Goal: Task Accomplishment & Management: Use online tool/utility

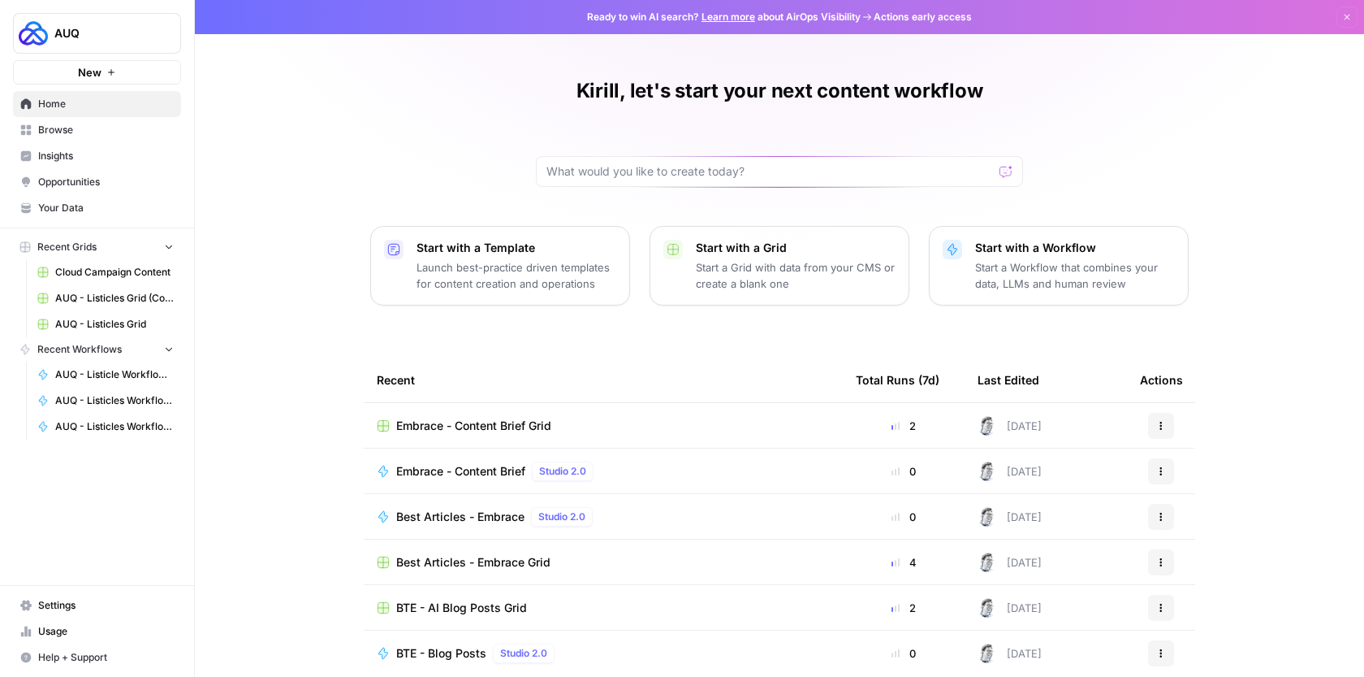
click at [81, 132] on span "Browse" at bounding box center [106, 130] width 136 height 15
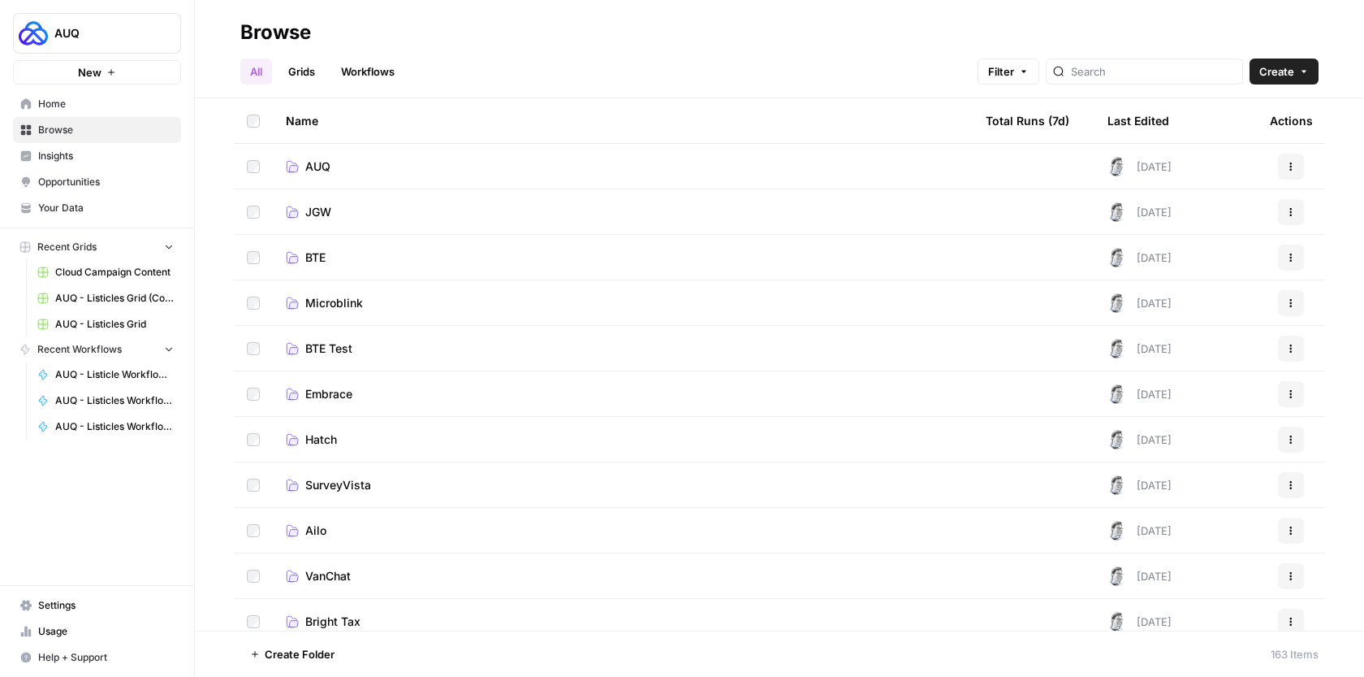
click at [370, 151] on td "AUQ" at bounding box center [623, 166] width 700 height 45
click at [367, 166] on link "AUQ" at bounding box center [623, 166] width 674 height 16
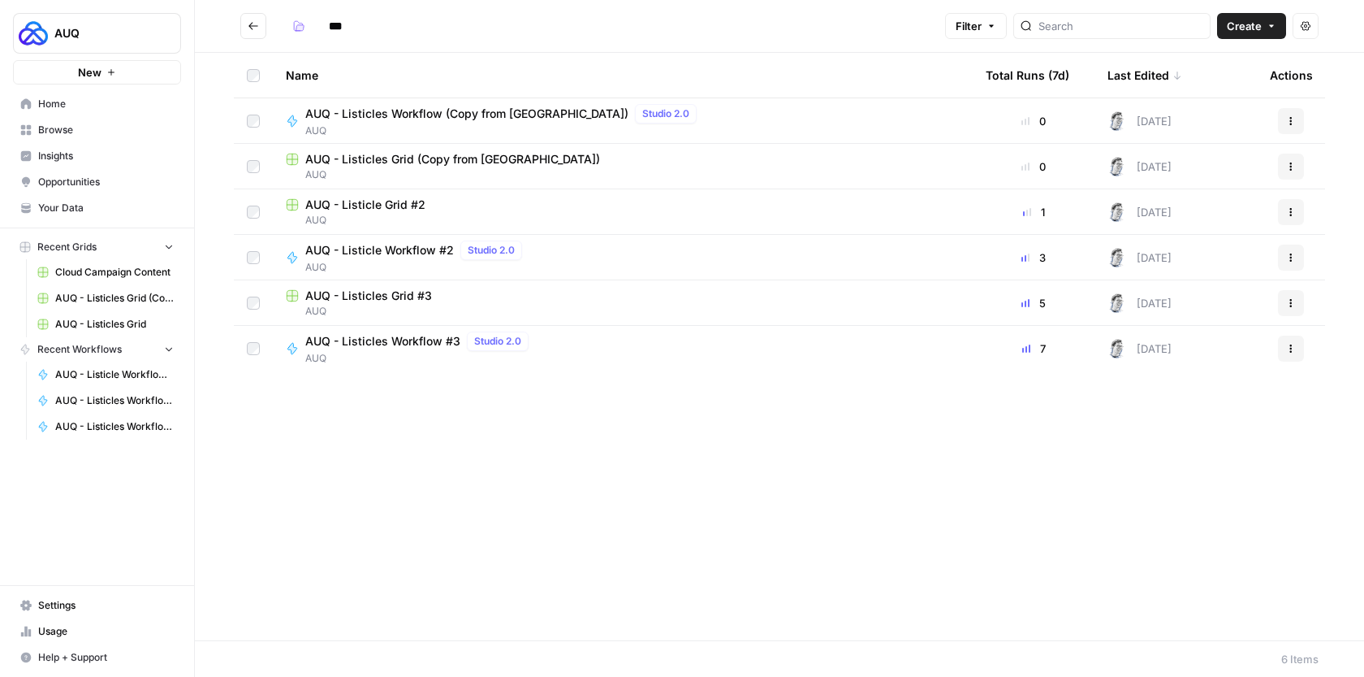
click at [436, 345] on span "AUQ - Listicles Workflow #3" at bounding box center [382, 341] width 155 height 16
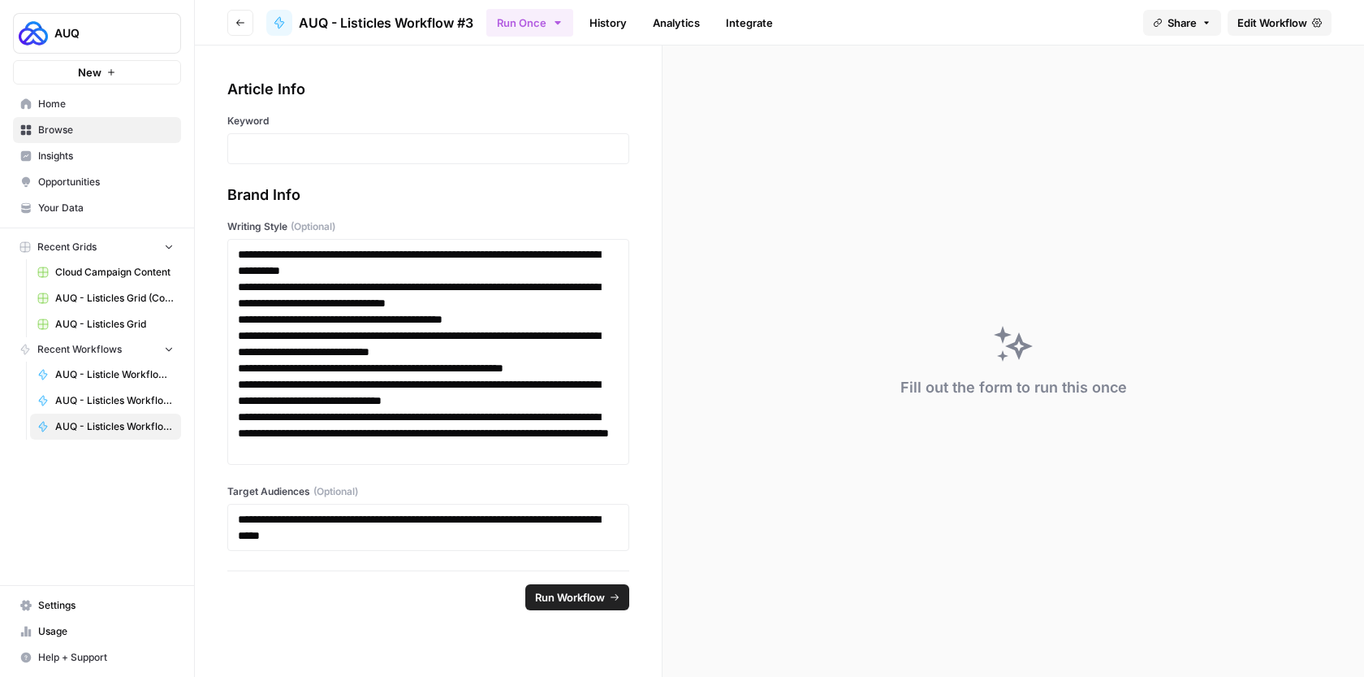
click at [248, 22] on button "Go back" at bounding box center [240, 23] width 26 height 26
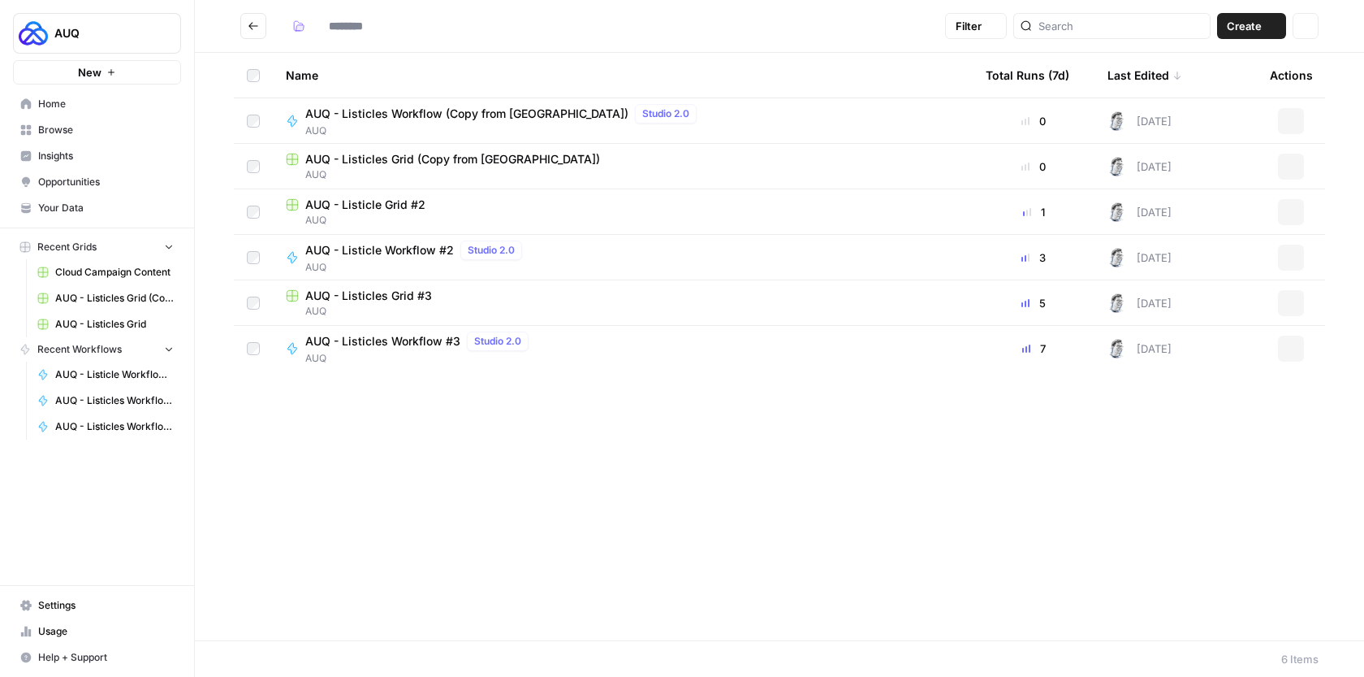
type input "***"
click at [414, 208] on span "AUQ - Listicle Grid #2" at bounding box center [365, 205] width 120 height 16
type input "***"
drag, startPoint x: 401, startPoint y: 202, endPoint x: 364, endPoint y: 252, distance: 62.0
click at [364, 252] on span "AUQ - Listicle Workflow #2" at bounding box center [379, 250] width 149 height 16
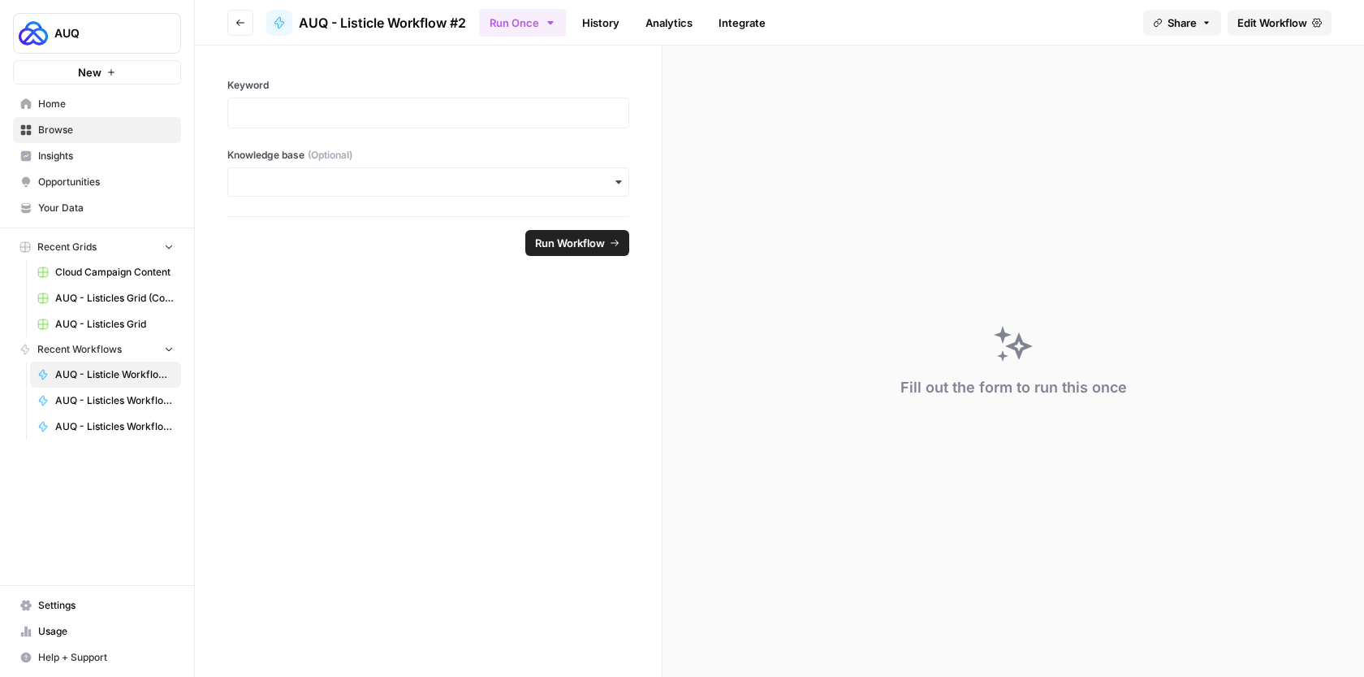
click at [344, 196] on div "button" at bounding box center [428, 181] width 402 height 29
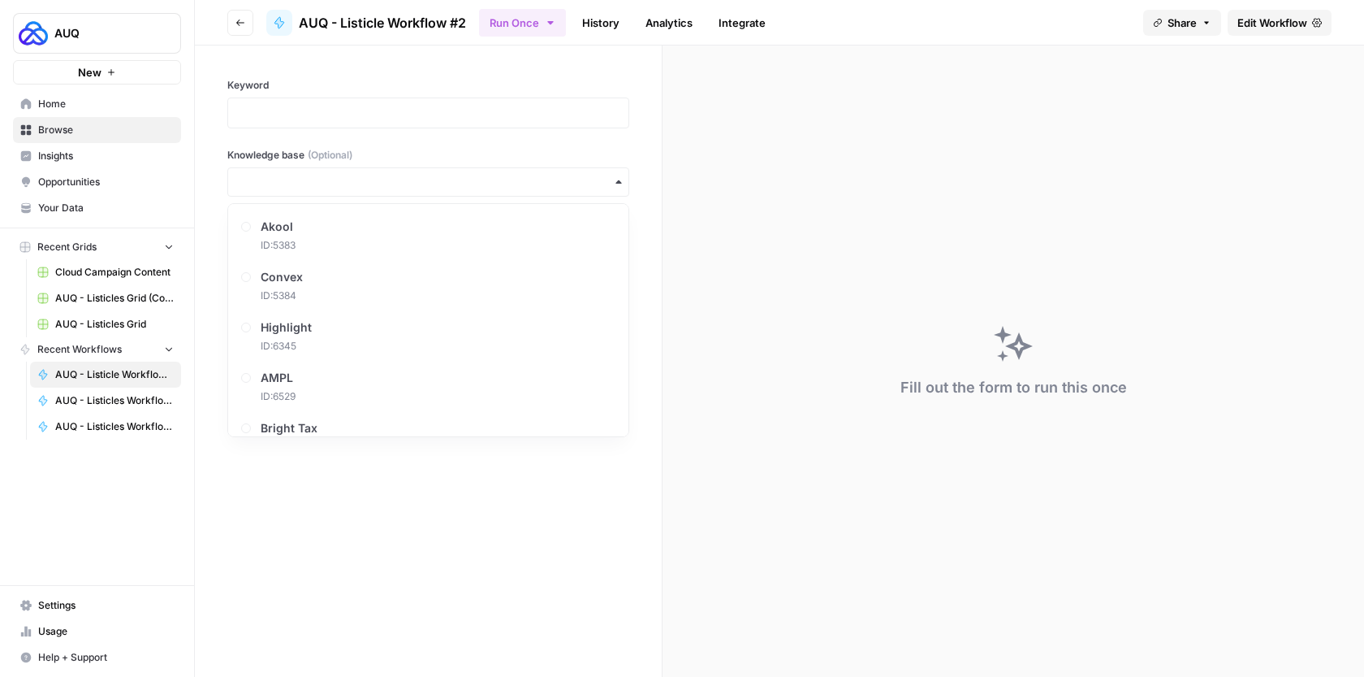
click at [365, 67] on div "Keyword Knowledge base (Optional)" at bounding box center [428, 130] width 467 height 171
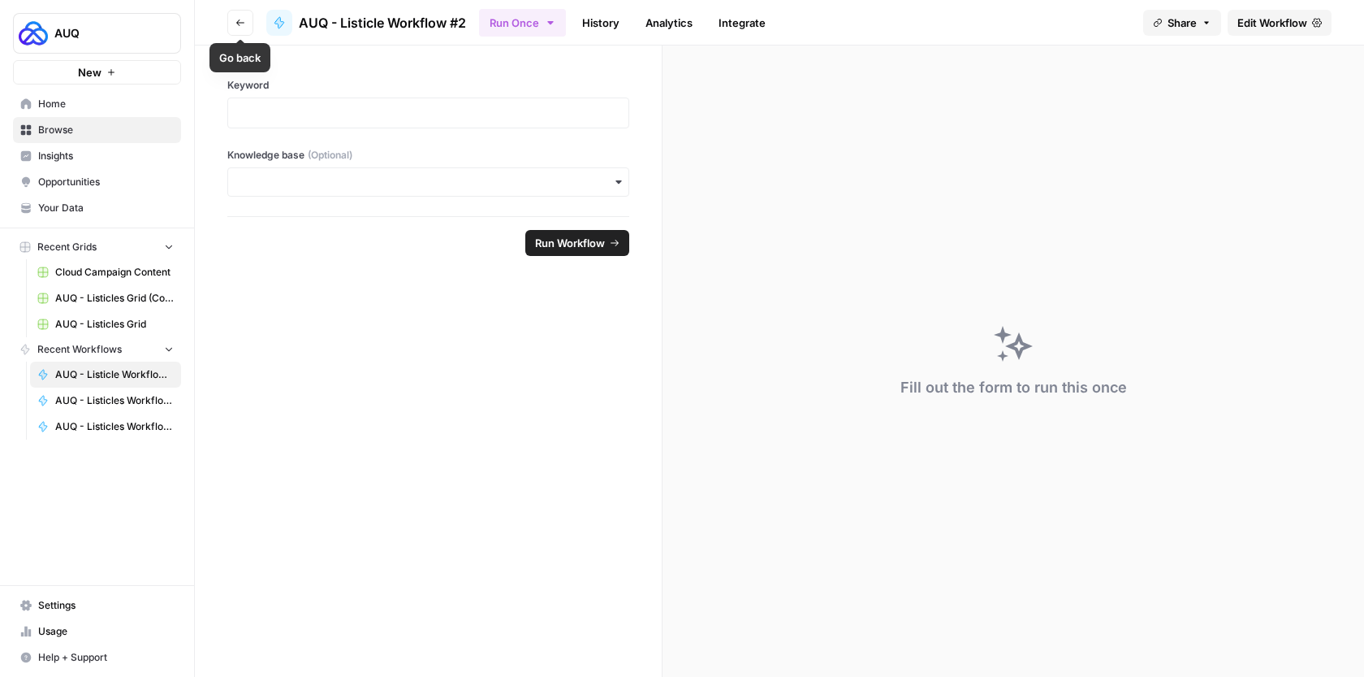
click at [245, 25] on button "Go back" at bounding box center [240, 23] width 26 height 26
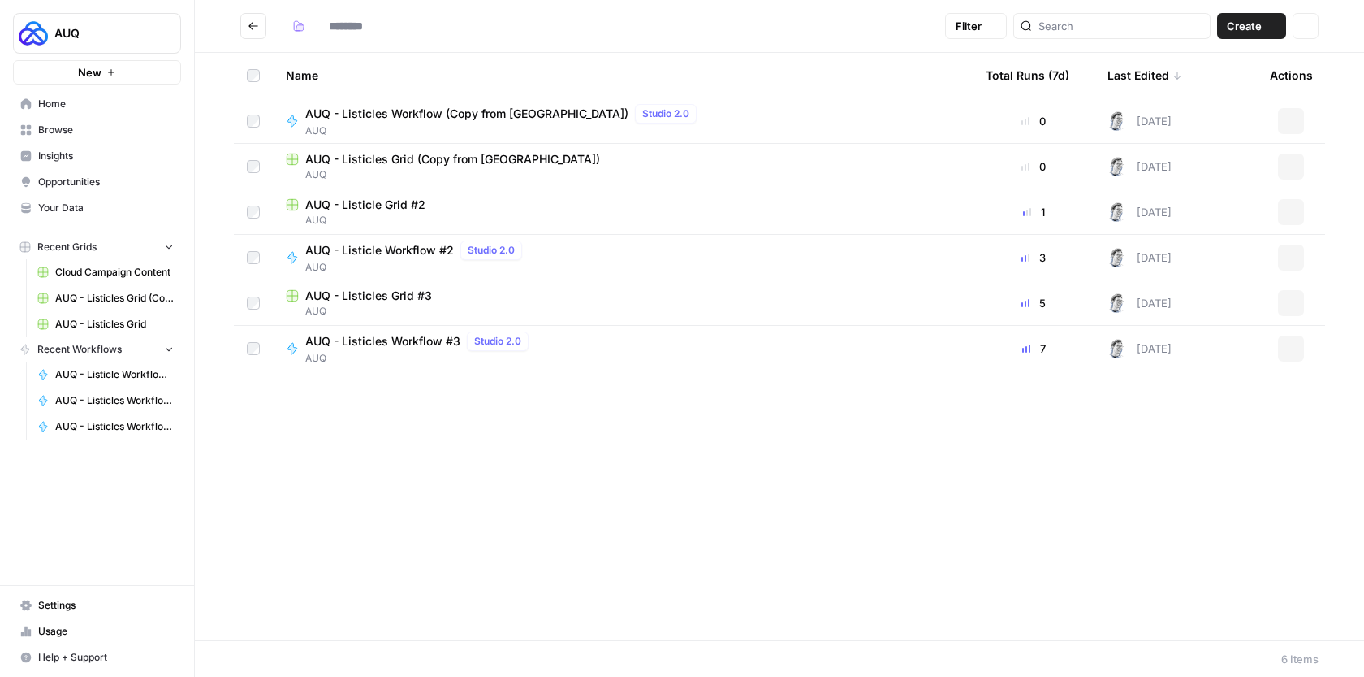
type input "***"
click at [332, 336] on span "AUQ - Listicles Workflow #3" at bounding box center [382, 341] width 155 height 16
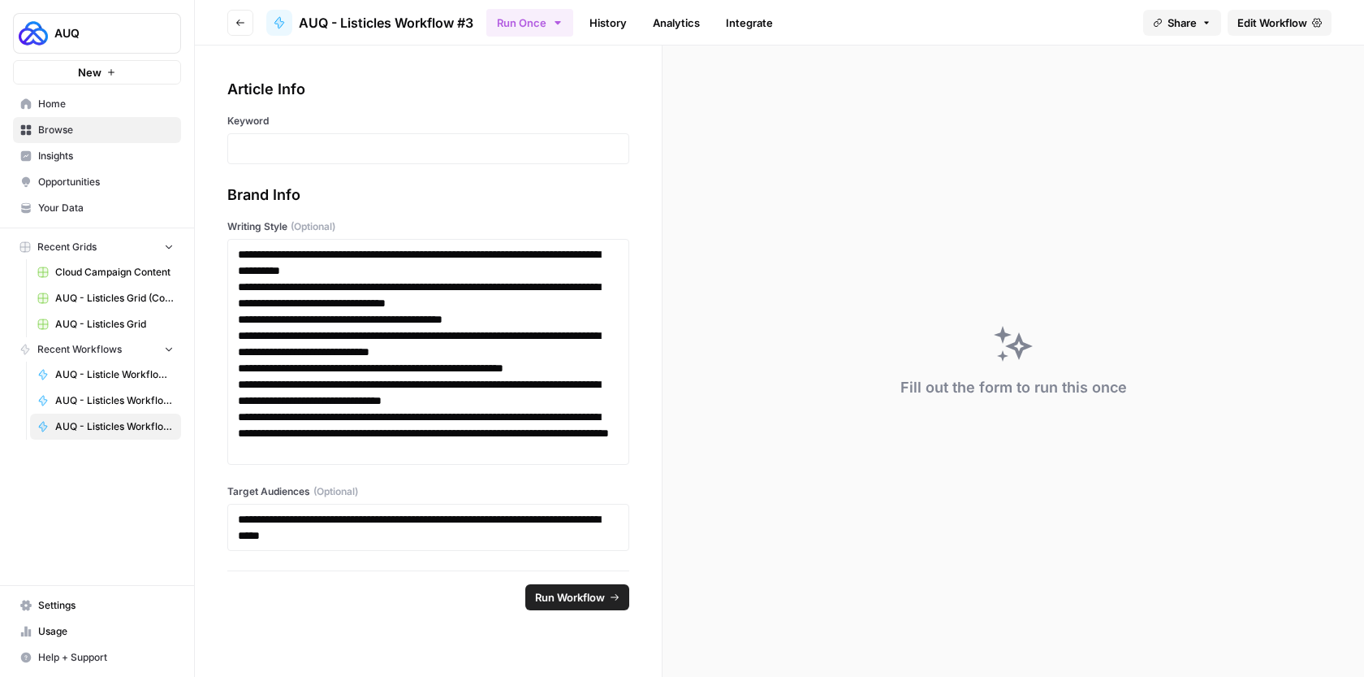
click at [231, 19] on button "Go back" at bounding box center [240, 23] width 26 height 26
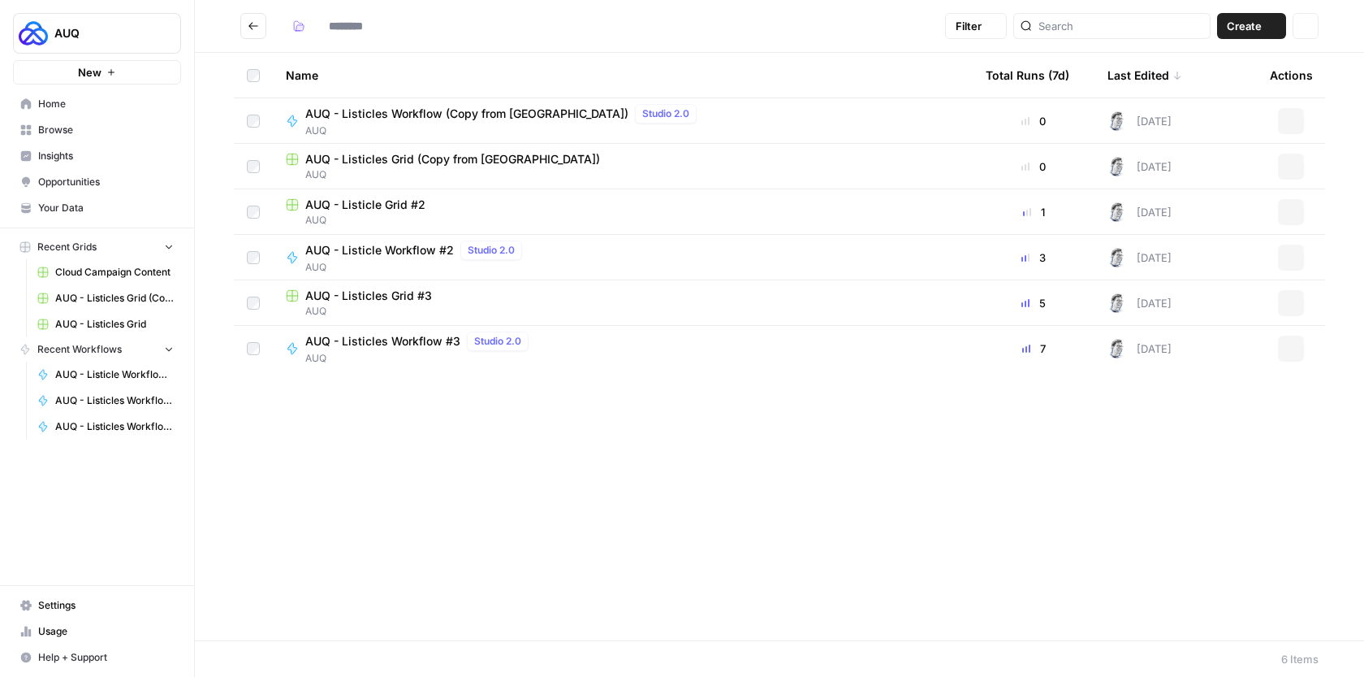
type input "***"
click at [430, 339] on span "AUQ - Listicles Workflow #3" at bounding box center [382, 341] width 155 height 16
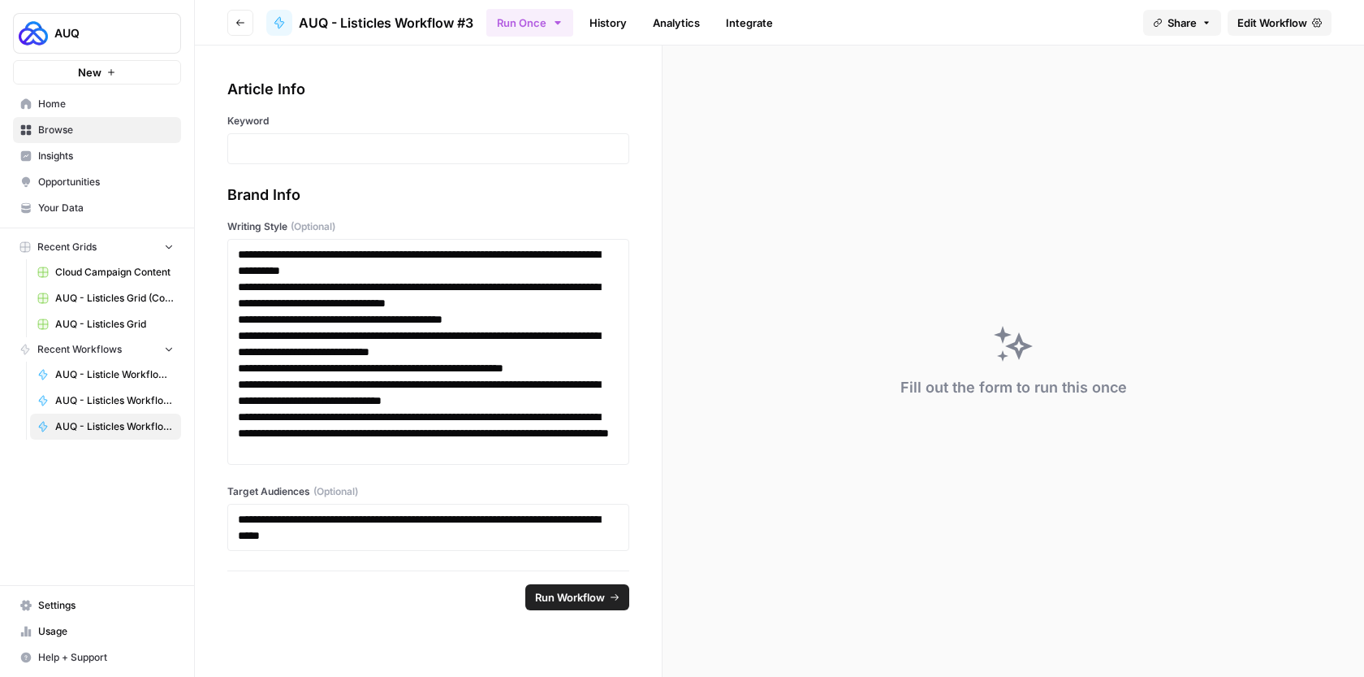
click at [1259, 23] on span "Edit Workflow" at bounding box center [1273, 23] width 70 height 16
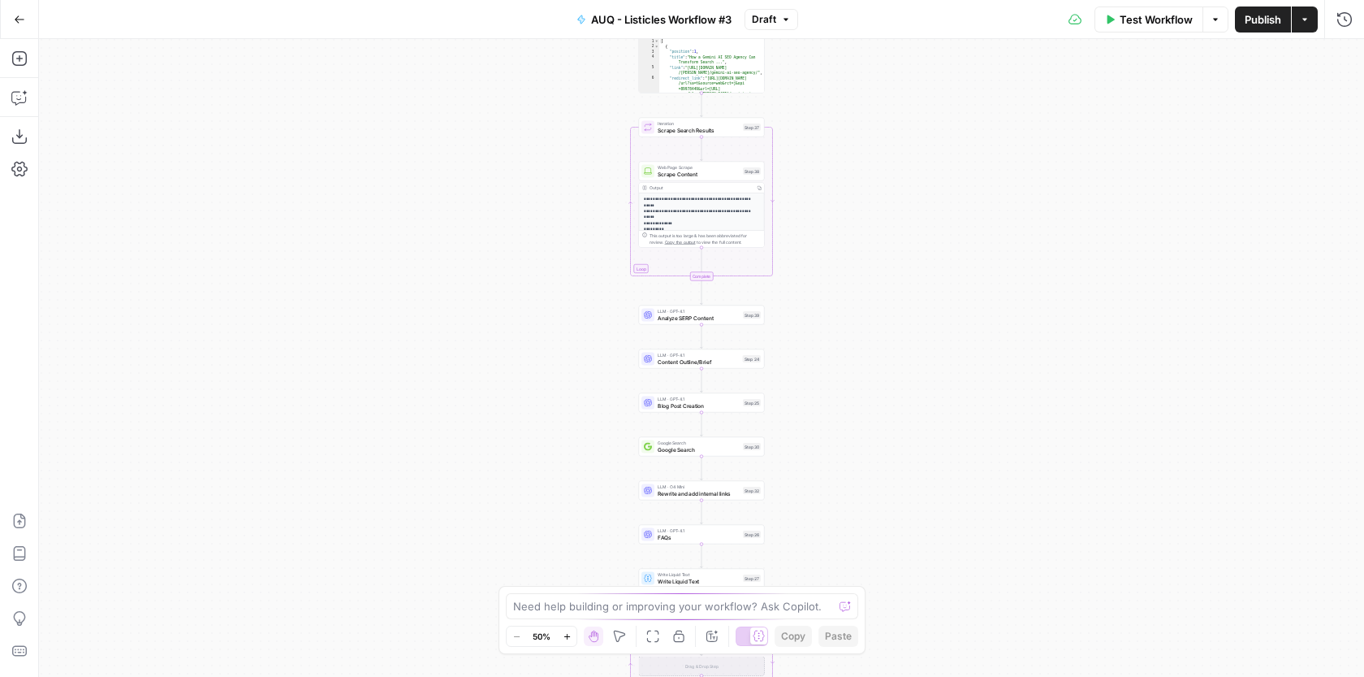
drag, startPoint x: 905, startPoint y: 197, endPoint x: 906, endPoint y: 402, distance: 205.5
click at [906, 398] on div "**********" at bounding box center [701, 358] width 1325 height 638
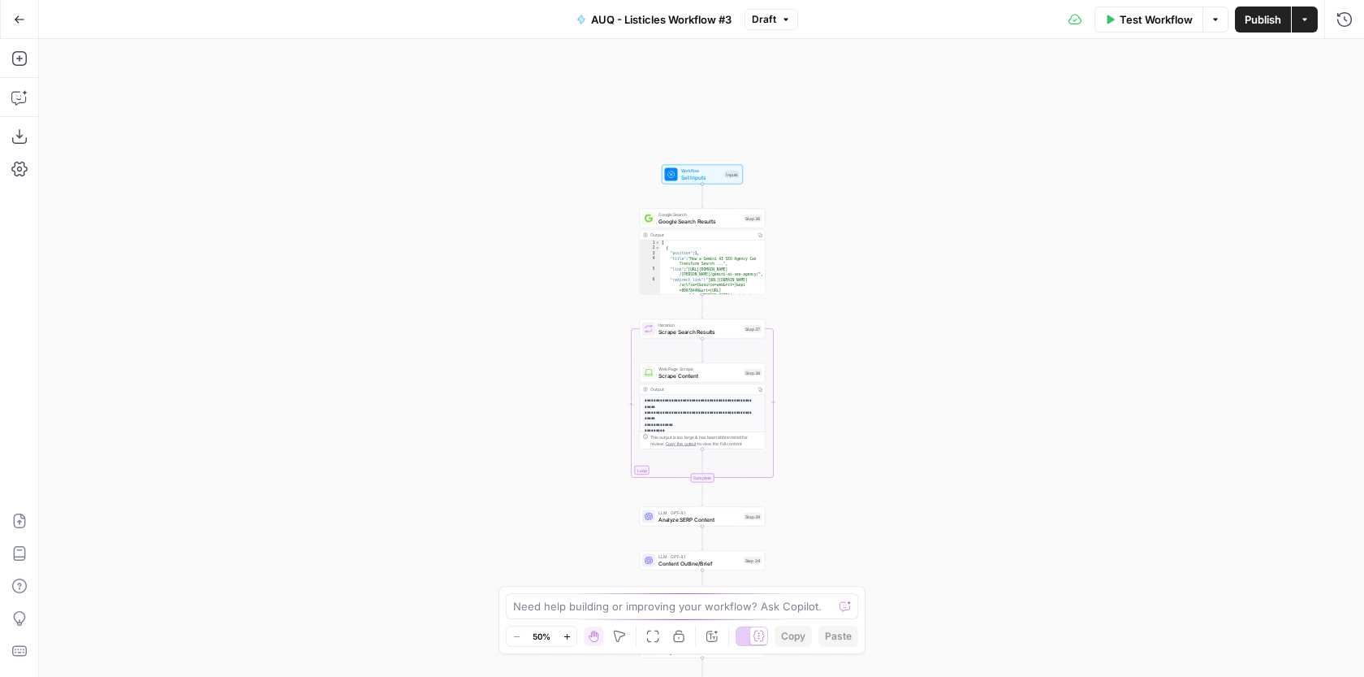
click at [906, 202] on div "**********" at bounding box center [701, 358] width 1325 height 638
click at [722, 173] on div "Workflow Set Inputs Inputs Test Step" at bounding box center [702, 174] width 75 height 14
click at [722, 173] on div "Workflow Set Inputs Inputs Test Step" at bounding box center [701, 174] width 75 height 14
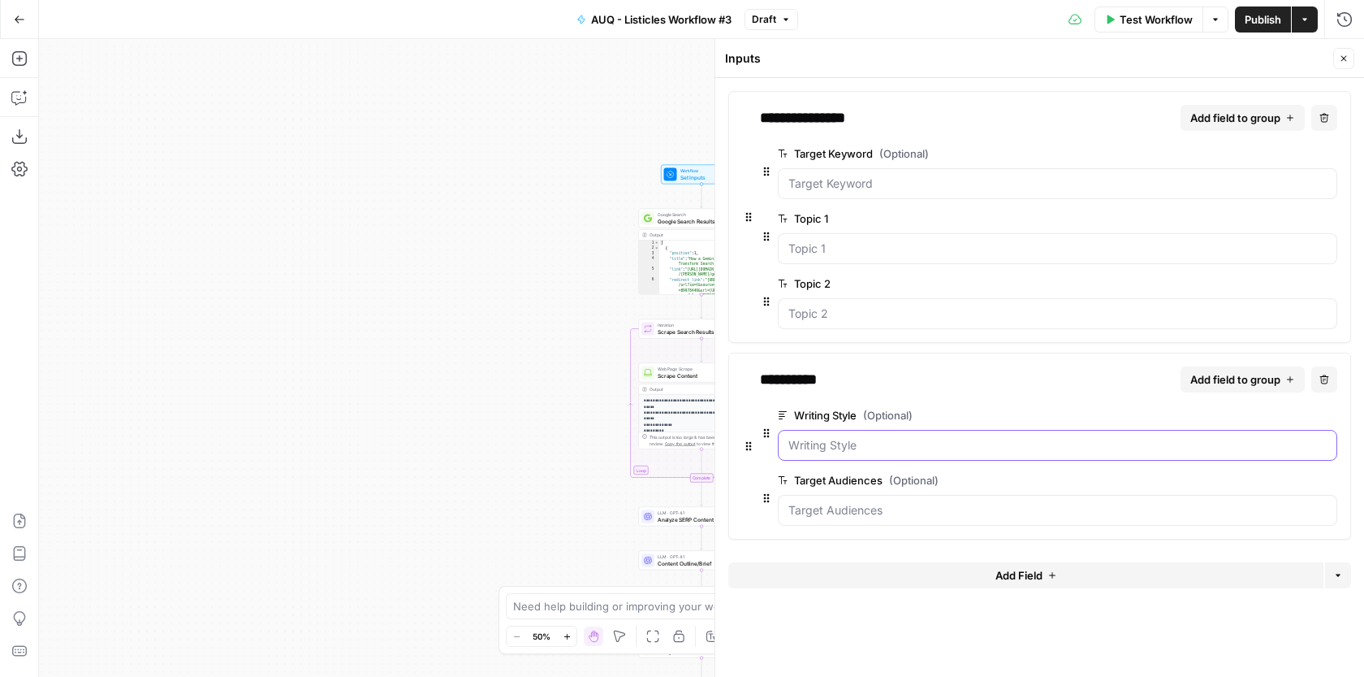
click at [880, 445] on Style "Writing Style (Optional)" at bounding box center [1058, 445] width 538 height 16
click at [880, 446] on Style "Writing Style (Optional)" at bounding box center [1058, 445] width 538 height 16
click at [957, 403] on div "**********" at bounding box center [1048, 445] width 577 height 159
click at [1303, 415] on icon "button" at bounding box center [1303, 415] width 9 height 9
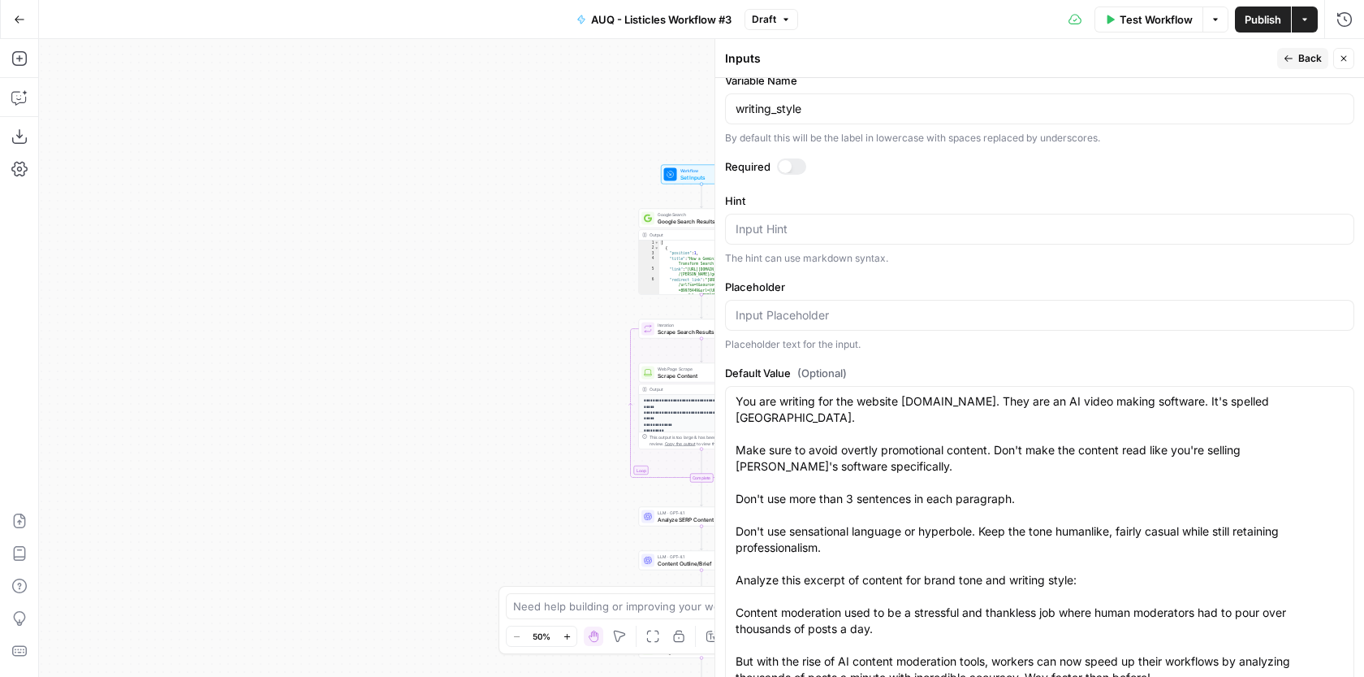
scroll to position [385, 0]
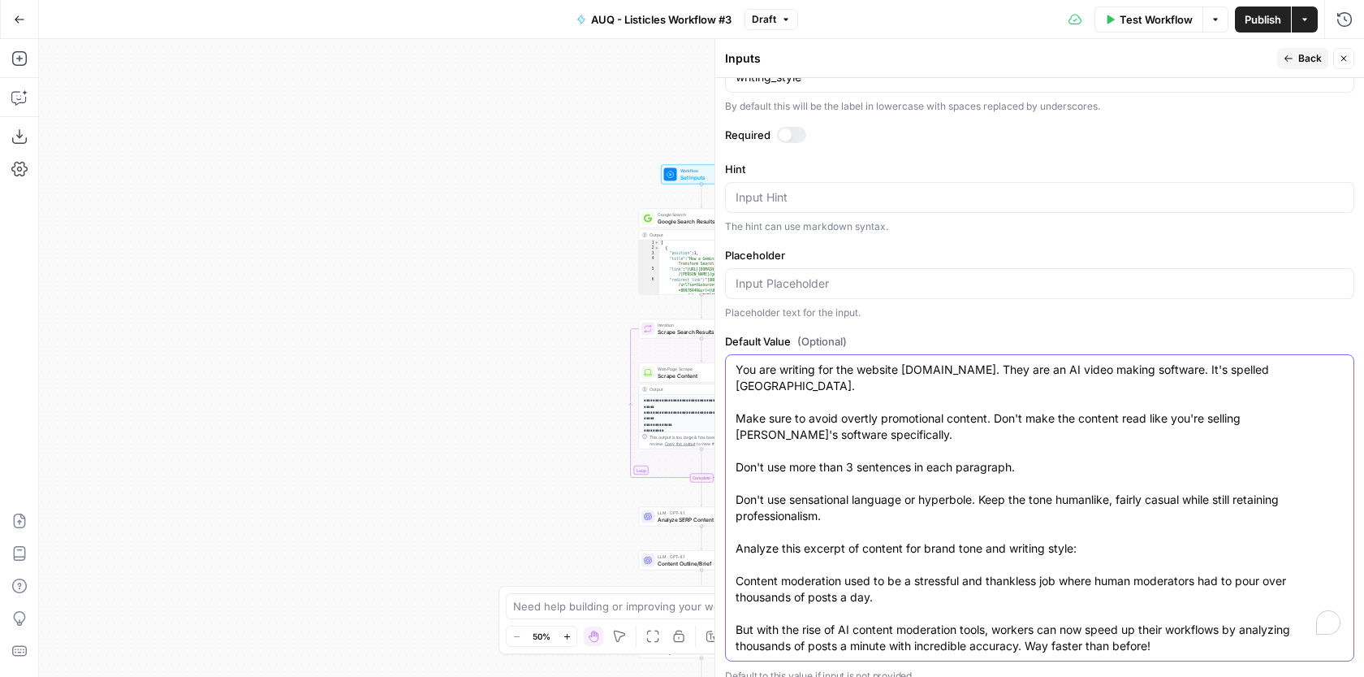
drag, startPoint x: 1182, startPoint y: 629, endPoint x: 733, endPoint y: 361, distance: 523.7
click at [733, 361] on div "You are writing for the website [DOMAIN_NAME]. They are an AI video making soft…" at bounding box center [1039, 507] width 629 height 307
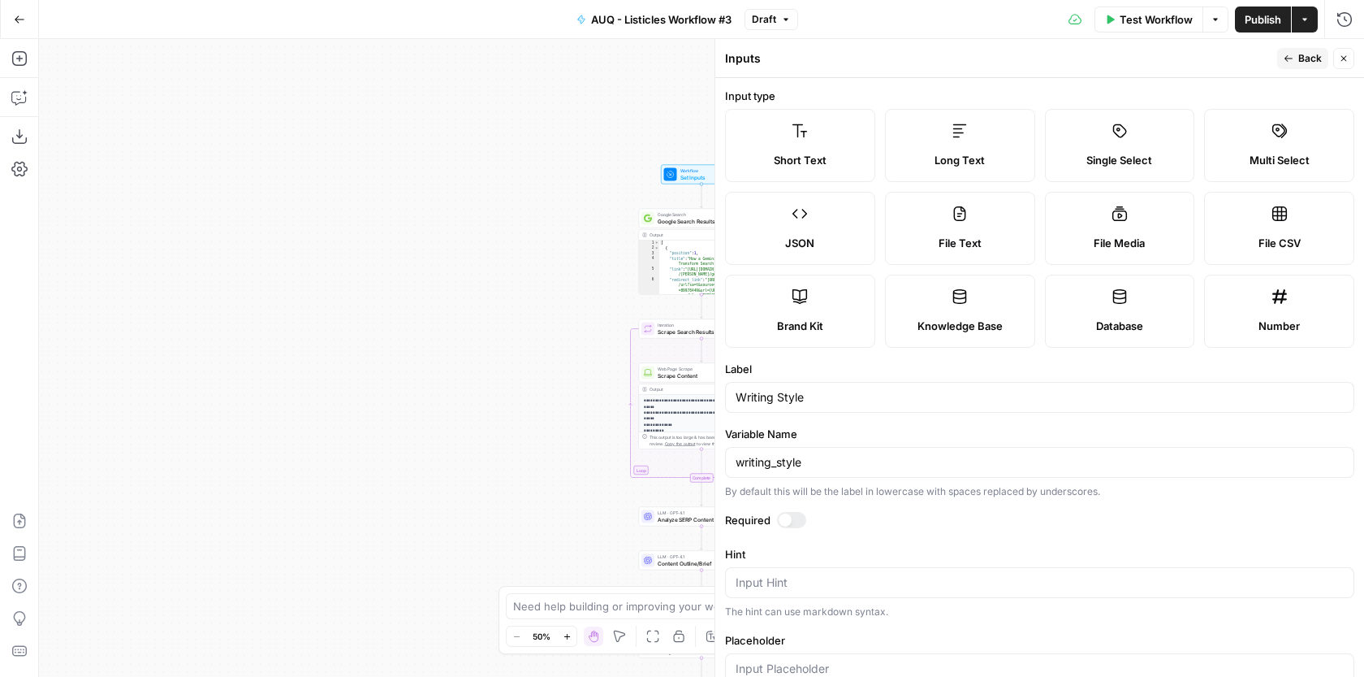
scroll to position [158, 0]
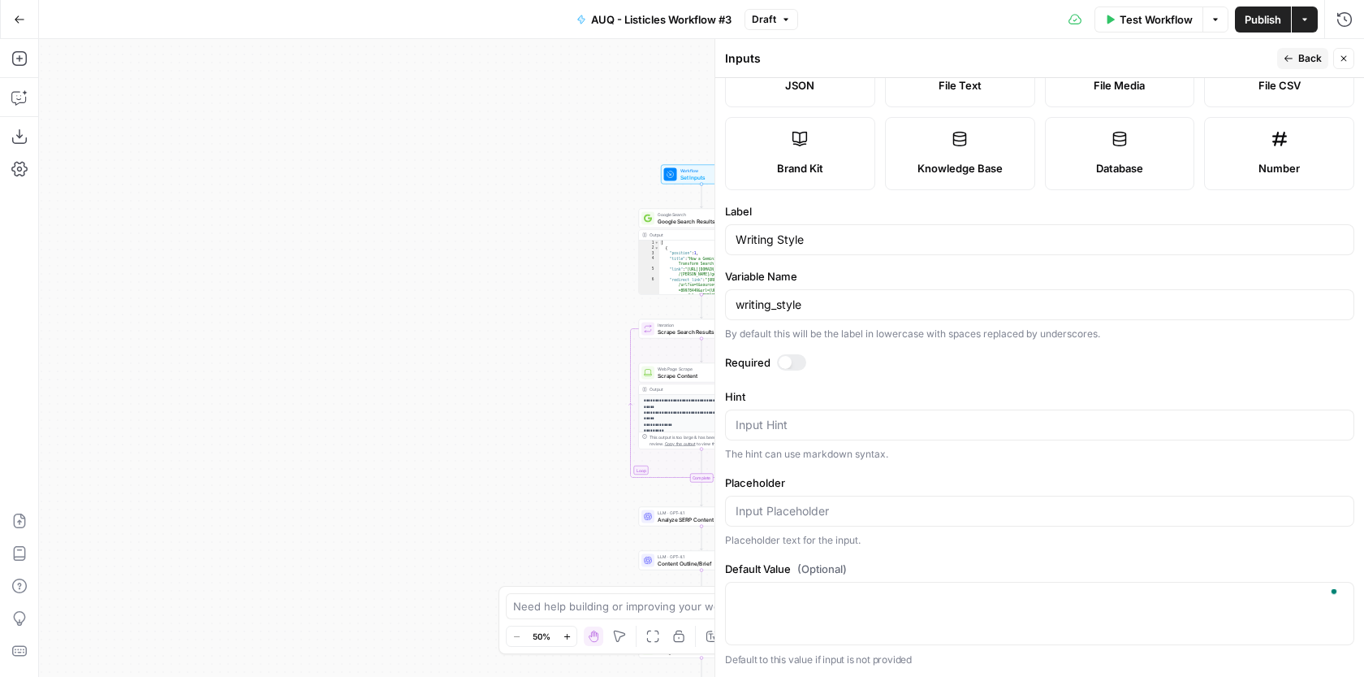
click at [1288, 60] on icon "button" at bounding box center [1289, 59] width 10 height 10
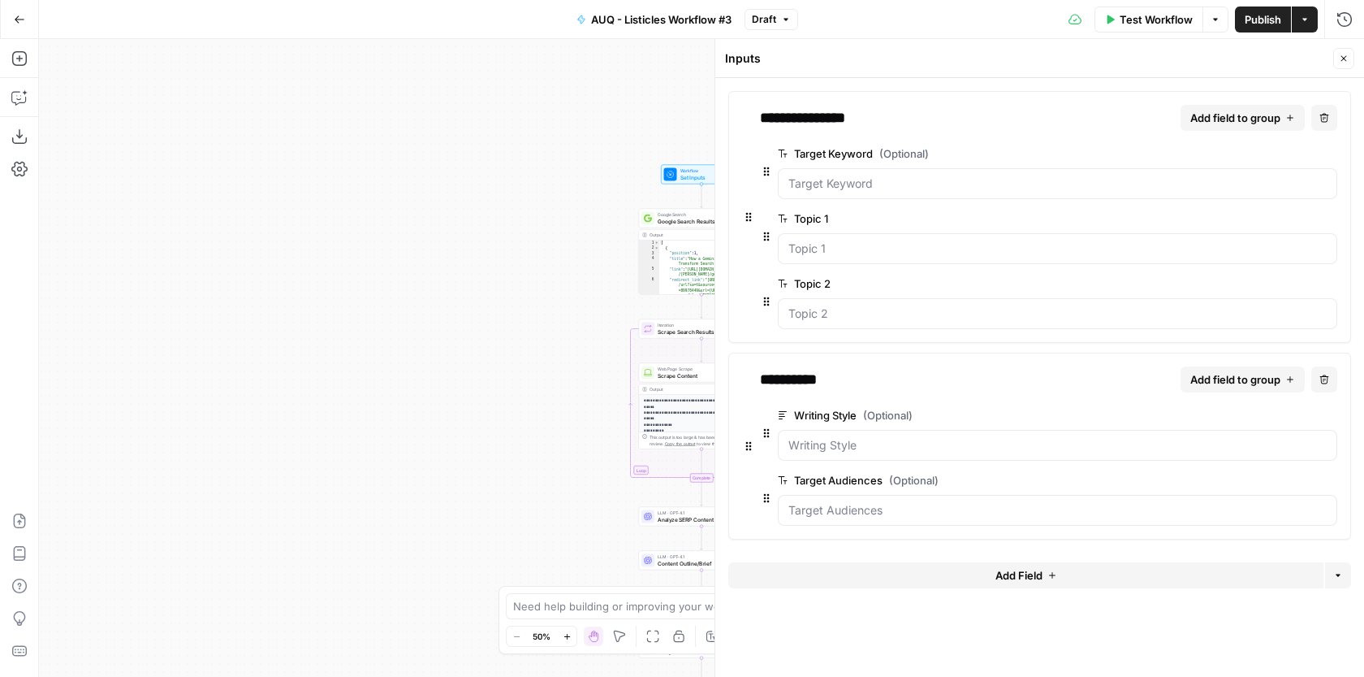
click at [1279, 421] on span "edit field" at bounding box center [1277, 415] width 36 height 13
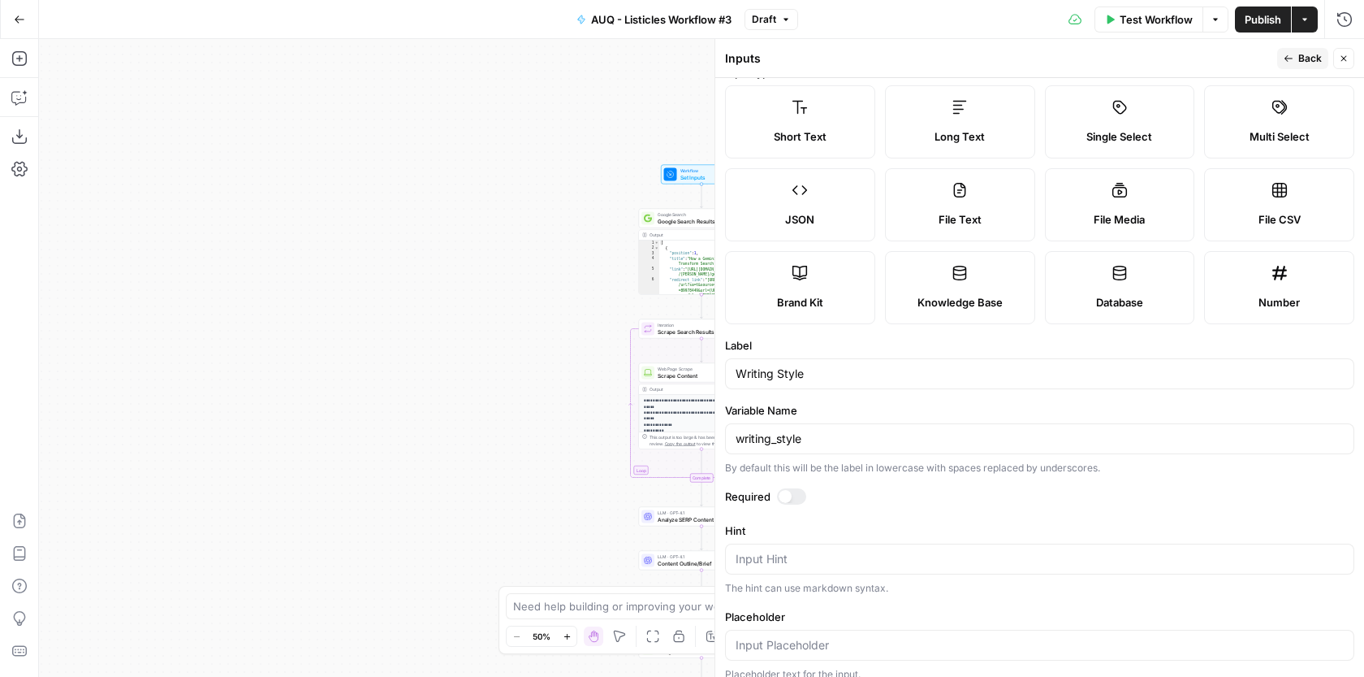
scroll to position [0, 0]
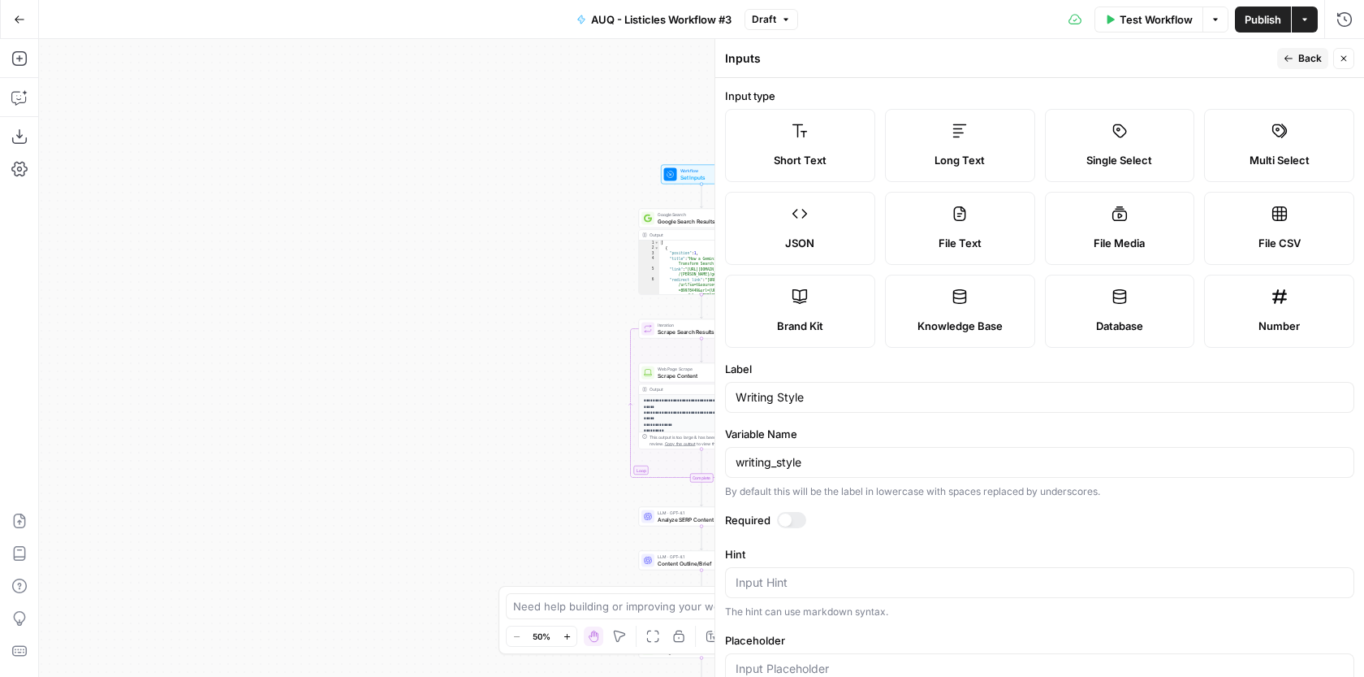
click at [788, 515] on div at bounding box center [785, 519] width 13 height 13
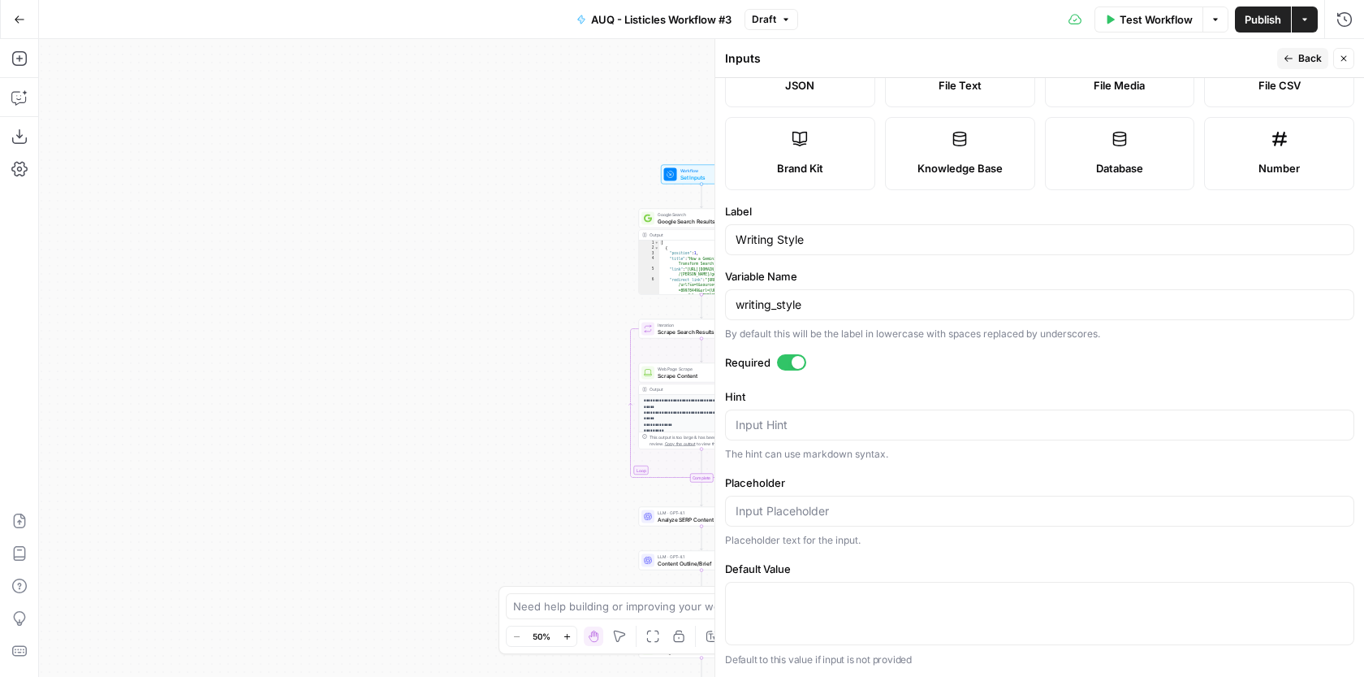
drag, startPoint x: 886, startPoint y: 452, endPoint x: 802, endPoint y: 450, distance: 83.7
click at [802, 450] on div "The hint can use markdown syntax." at bounding box center [1039, 454] width 629 height 15
copy div "markdown syntax"
click at [1005, 465] on form "Input type Short Text Long Text Single Select Multi Select JSON File Text File …" at bounding box center [1039, 377] width 649 height 599
click at [1311, 56] on span "Back" at bounding box center [1311, 58] width 24 height 15
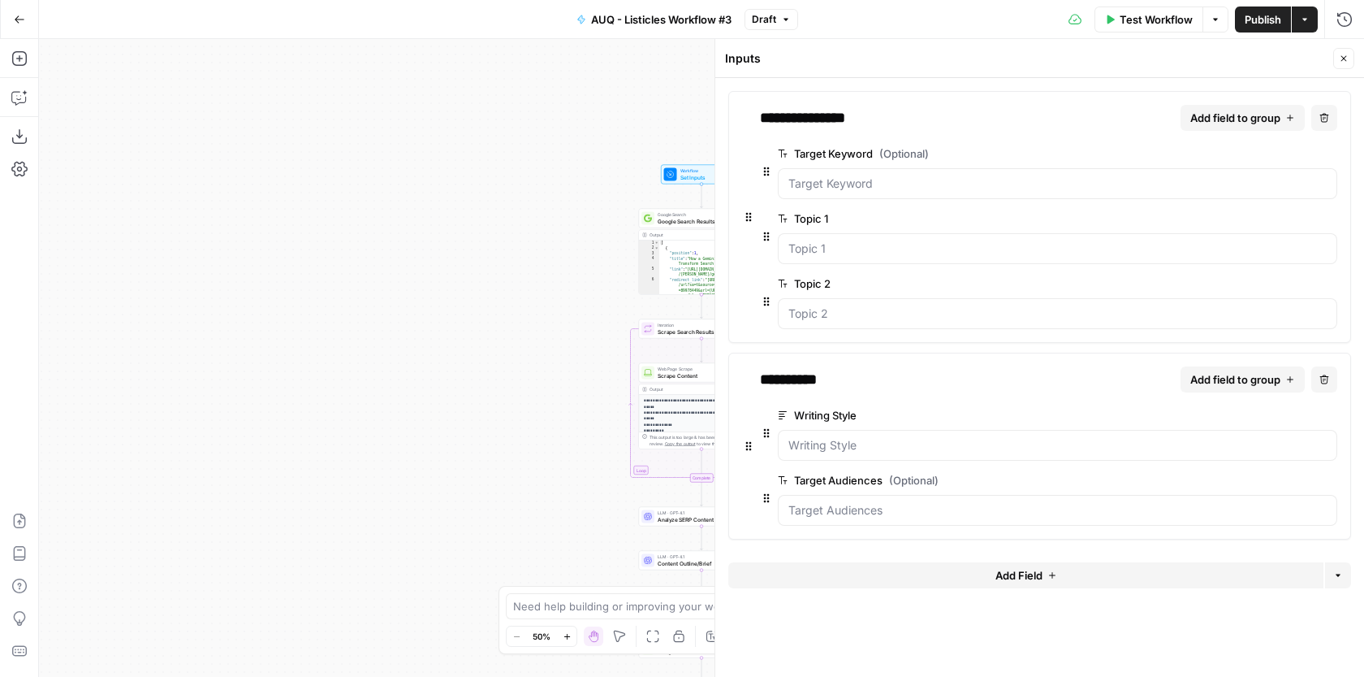
click at [1283, 478] on span "edit field" at bounding box center [1277, 479] width 36 height 13
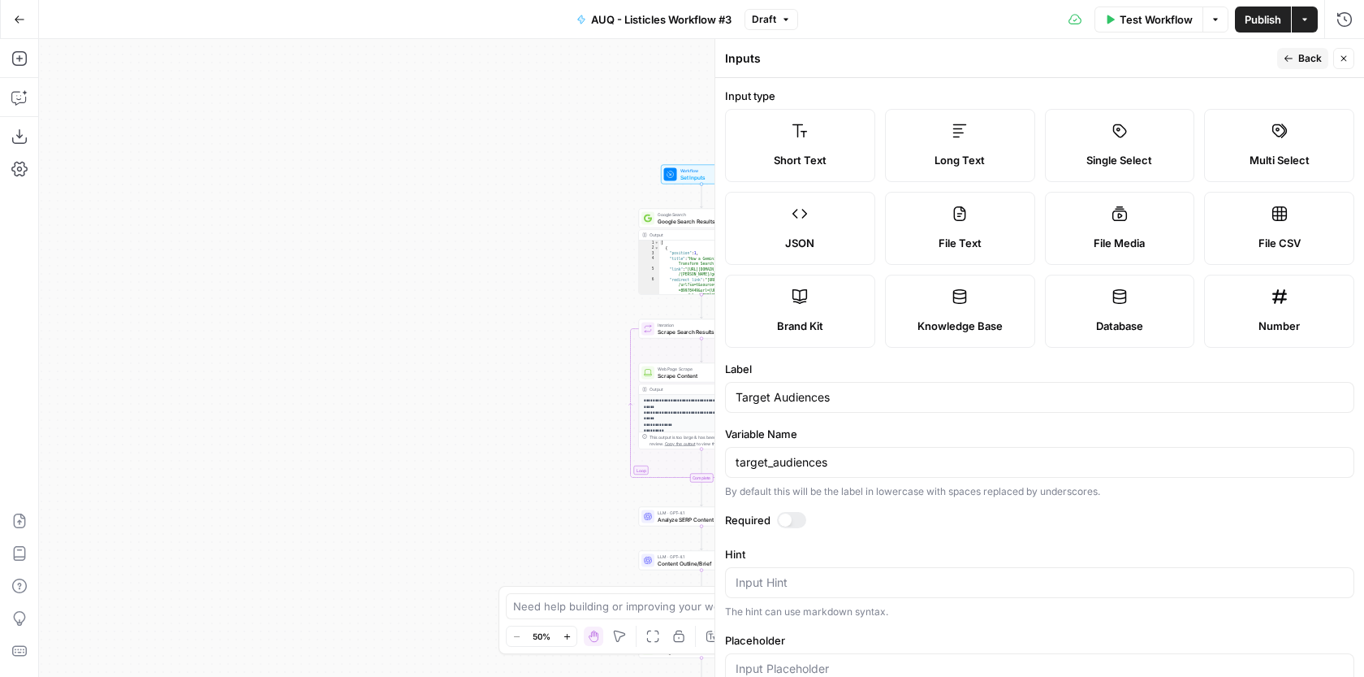
scroll to position [125, 0]
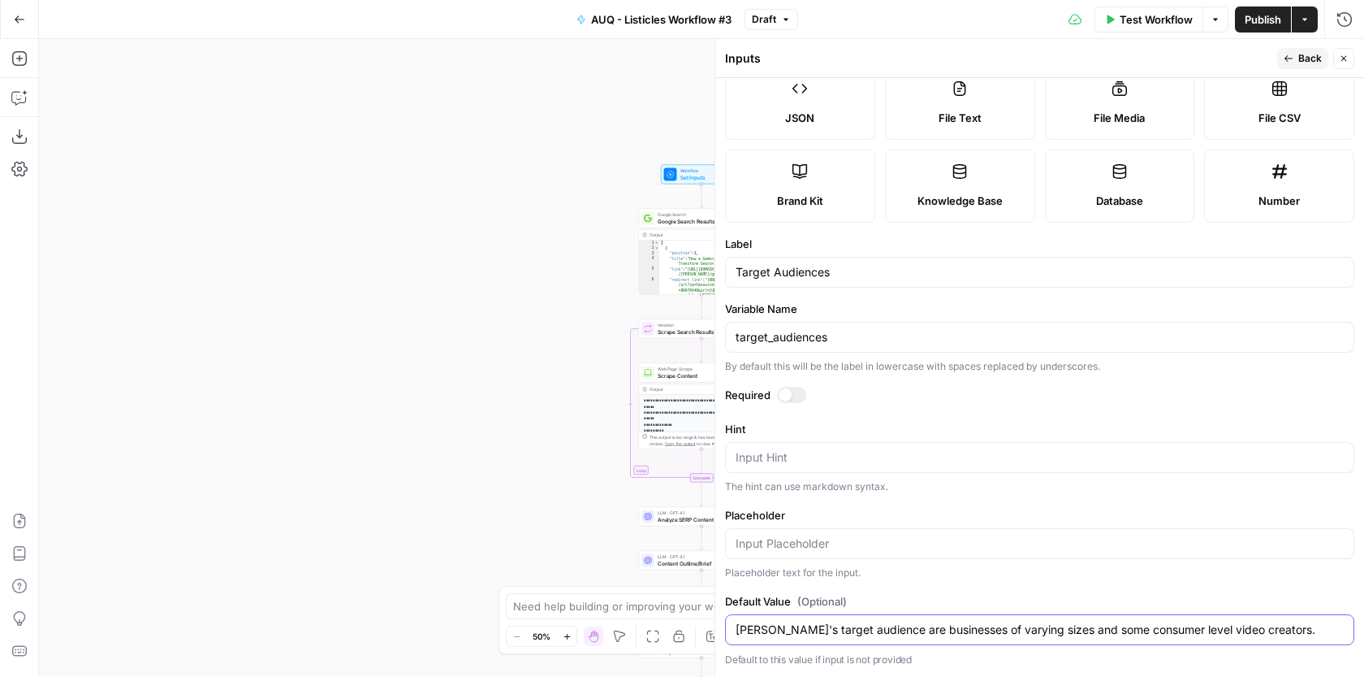
click at [863, 627] on input "[PERSON_NAME]'s target audience are businesses of varying sizes and some consum…" at bounding box center [1040, 629] width 608 height 16
click at [862, 627] on input "[PERSON_NAME]'s target audience are businesses of varying sizes and some consum…" at bounding box center [1040, 629] width 608 height 16
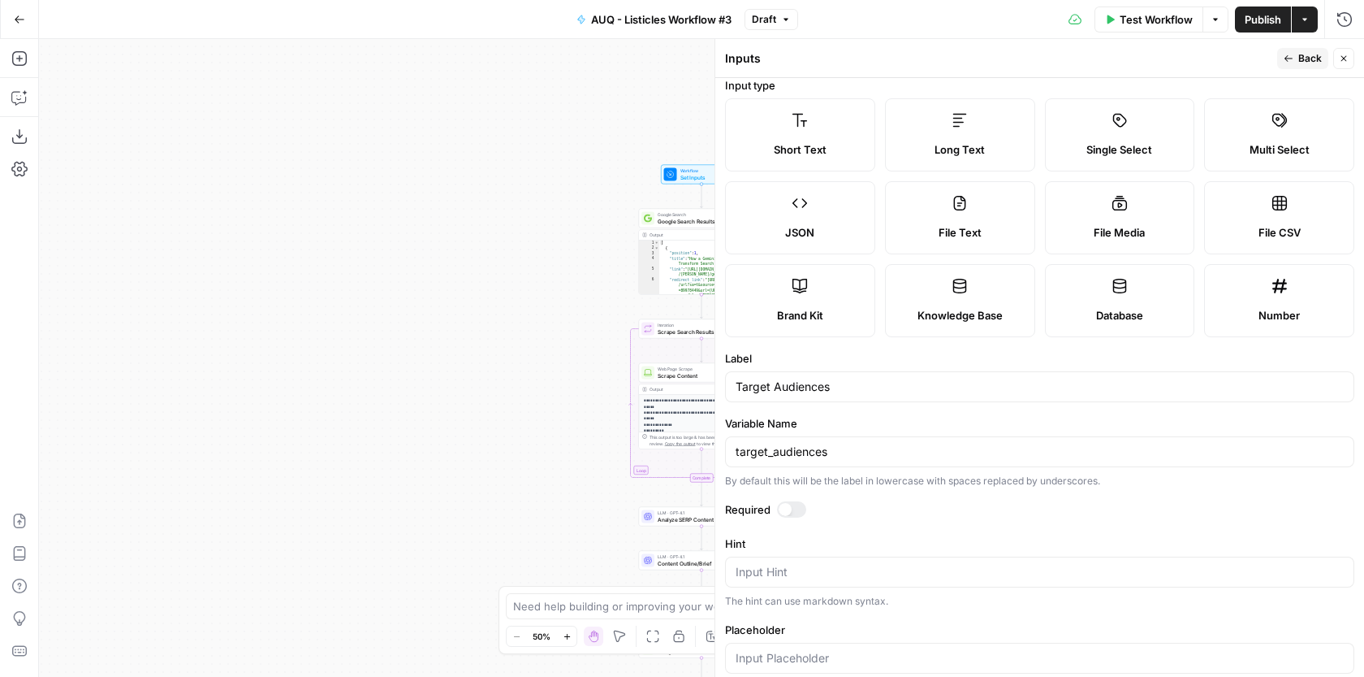
scroll to position [0, 0]
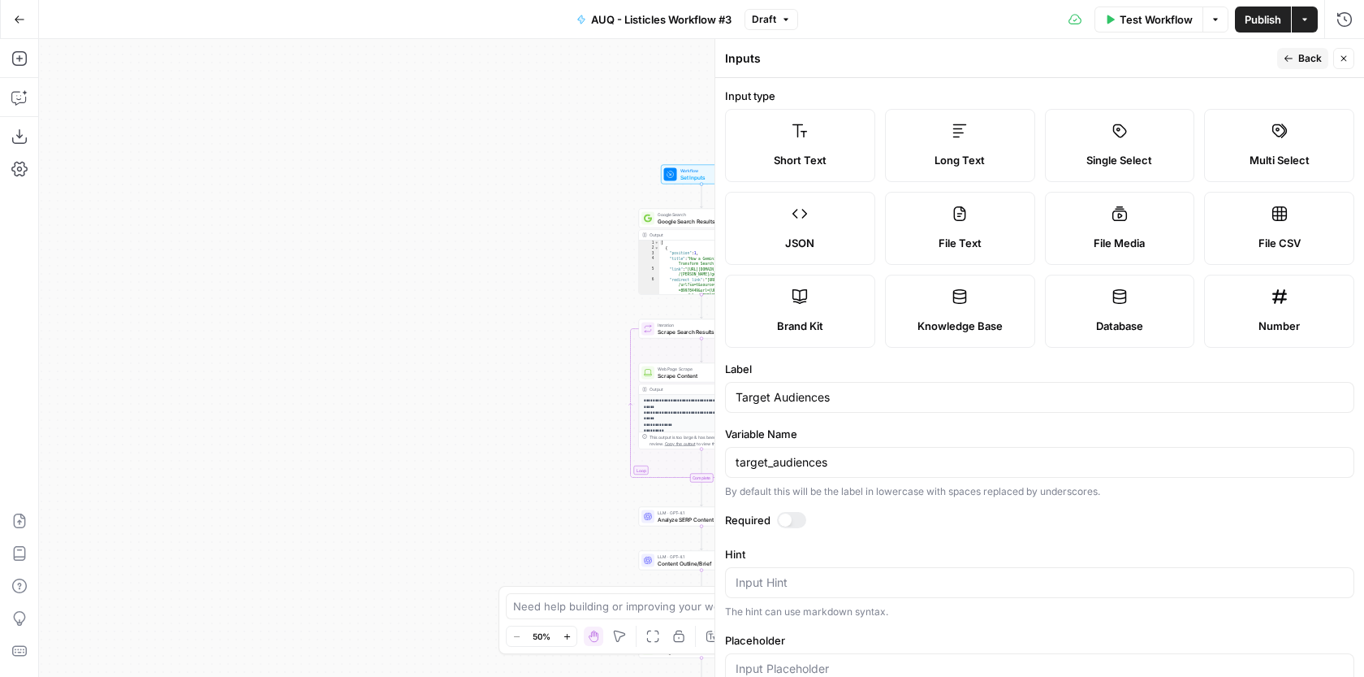
type input "SaaS Businesses"
click at [1299, 54] on span "Back" at bounding box center [1311, 58] width 24 height 15
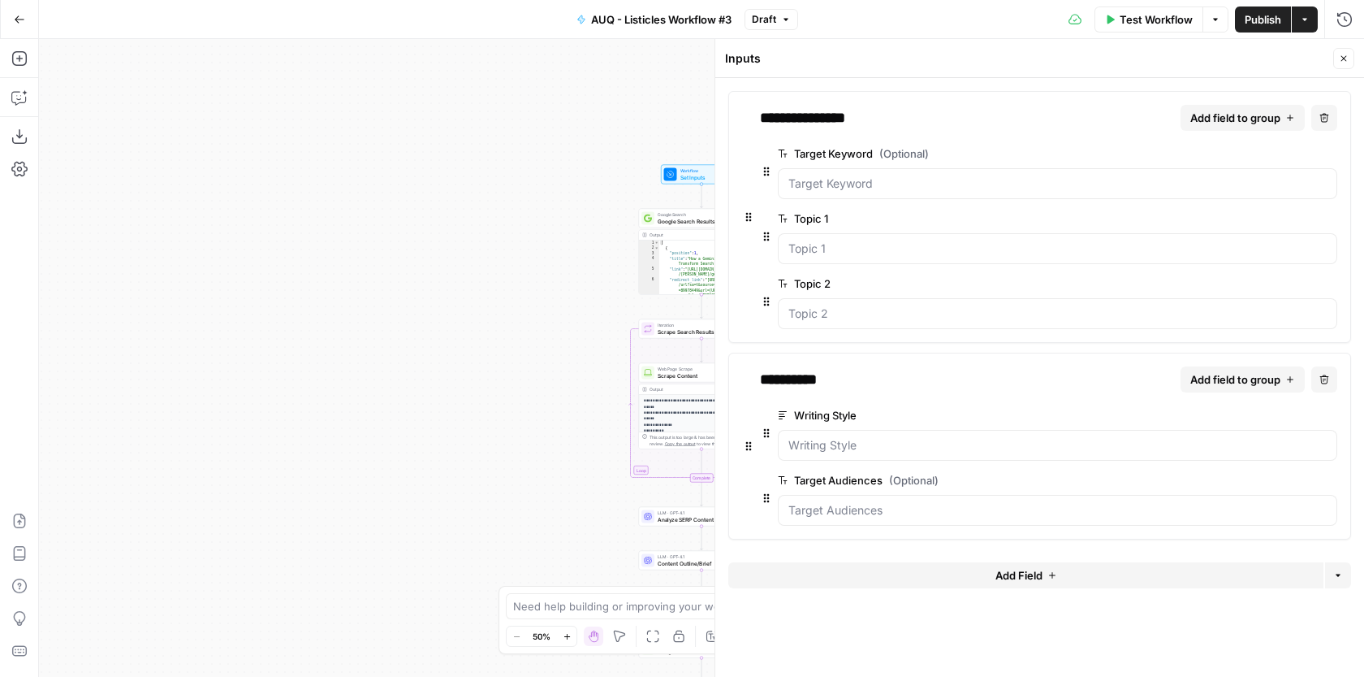
click at [1265, 412] on span "edit field" at bounding box center [1277, 415] width 36 height 13
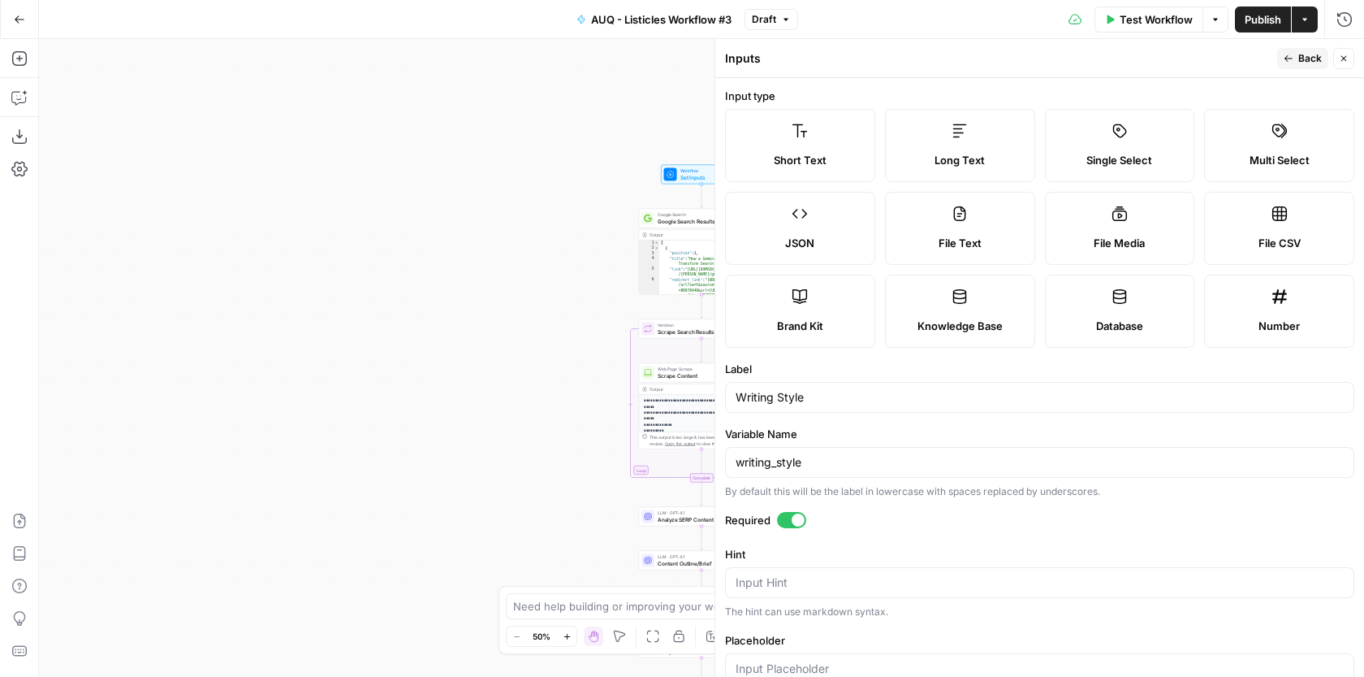
click at [1294, 63] on button "Back" at bounding box center [1303, 58] width 51 height 21
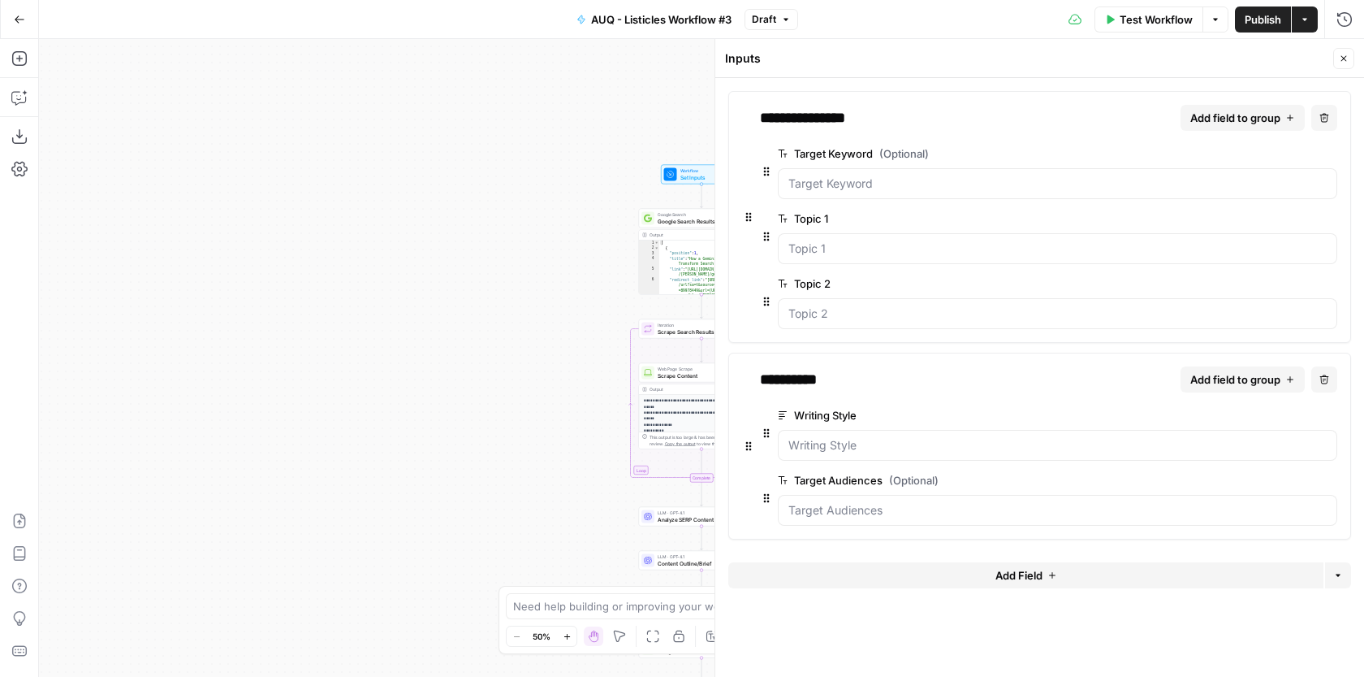
click at [1286, 156] on span "edit field" at bounding box center [1277, 153] width 36 height 13
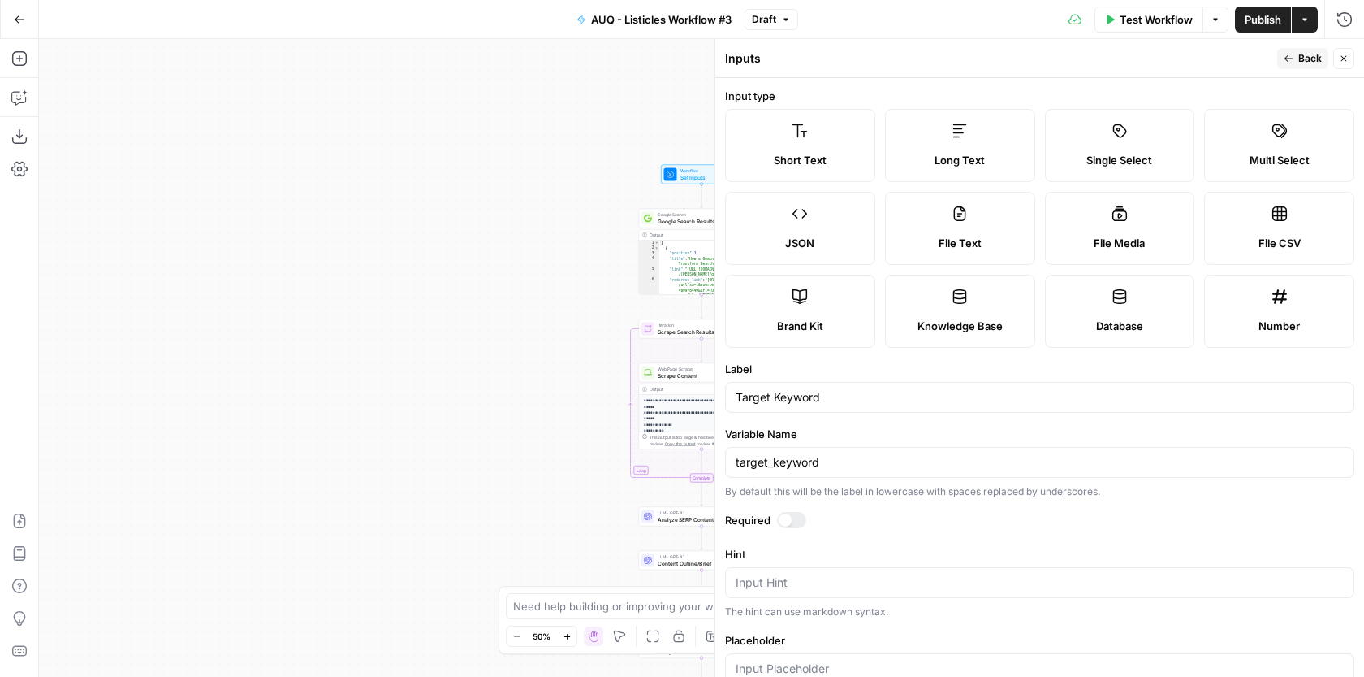
click at [786, 516] on div at bounding box center [785, 519] width 13 height 13
click at [1293, 50] on button "Back" at bounding box center [1303, 58] width 51 height 21
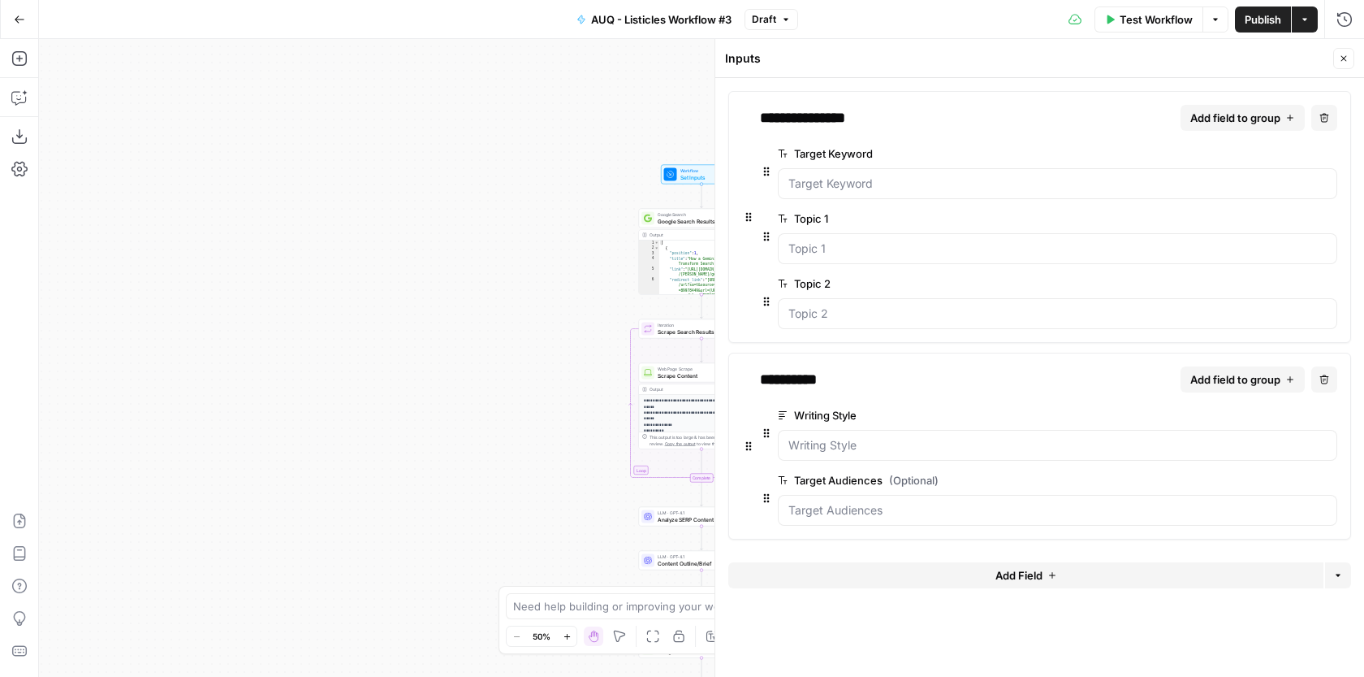
click at [1282, 482] on span "edit field" at bounding box center [1277, 479] width 36 height 13
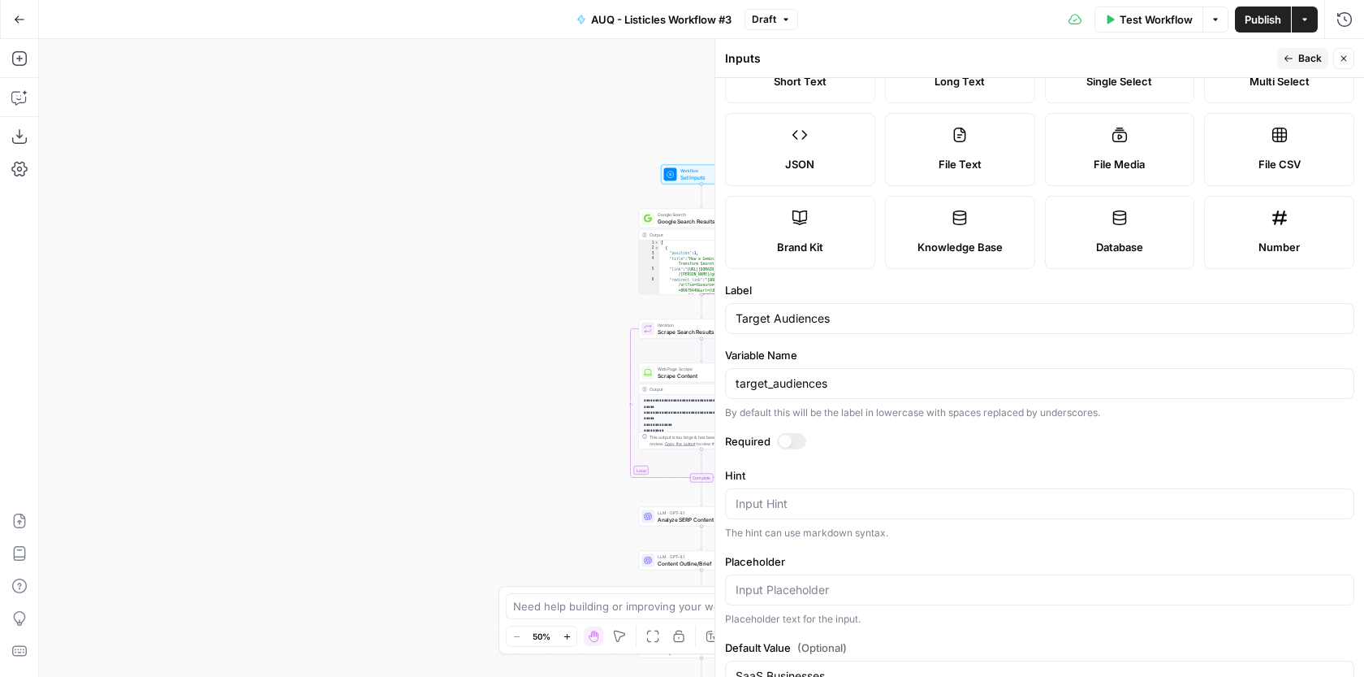
scroll to position [80, 0]
click at [793, 429] on form "Input type Short Text Long Text Single Select Multi Select JSON File Text File …" at bounding box center [1039, 377] width 649 height 599
click at [793, 434] on div at bounding box center [791, 439] width 29 height 16
click at [1289, 60] on icon "button" at bounding box center [1289, 59] width 10 height 10
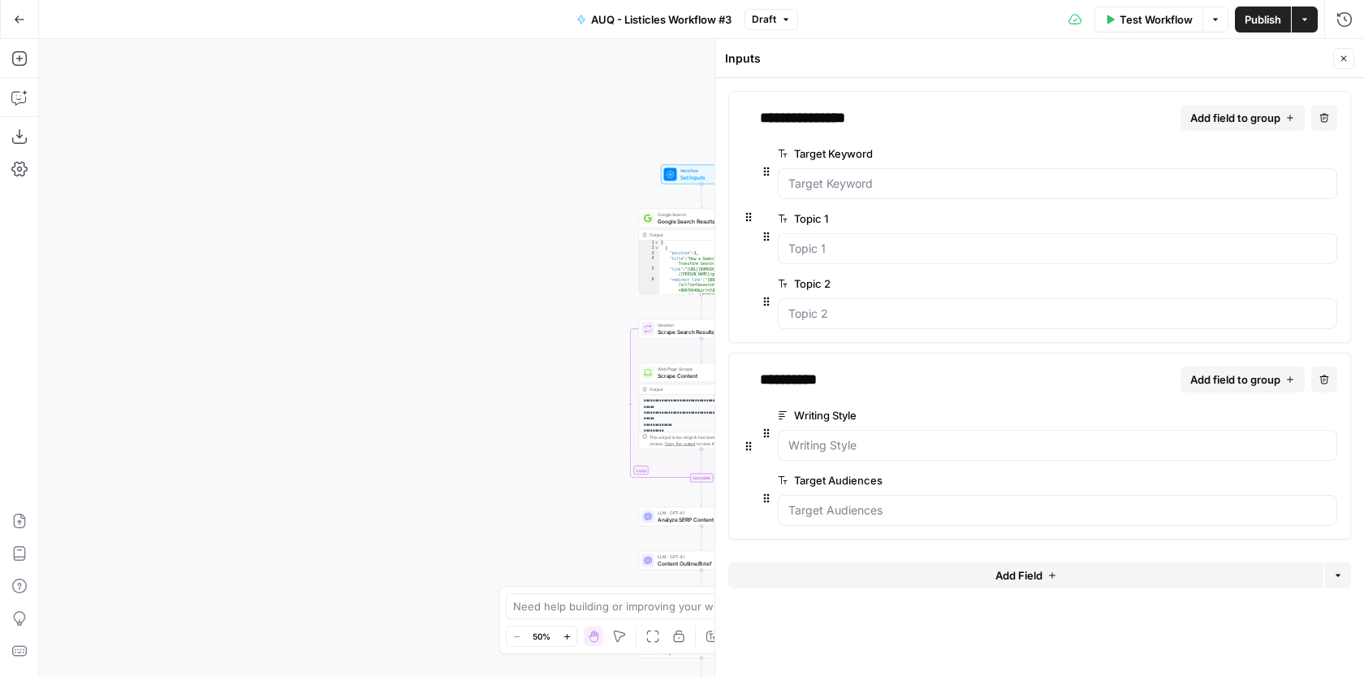
click at [1280, 218] on span "edit field" at bounding box center [1277, 218] width 36 height 13
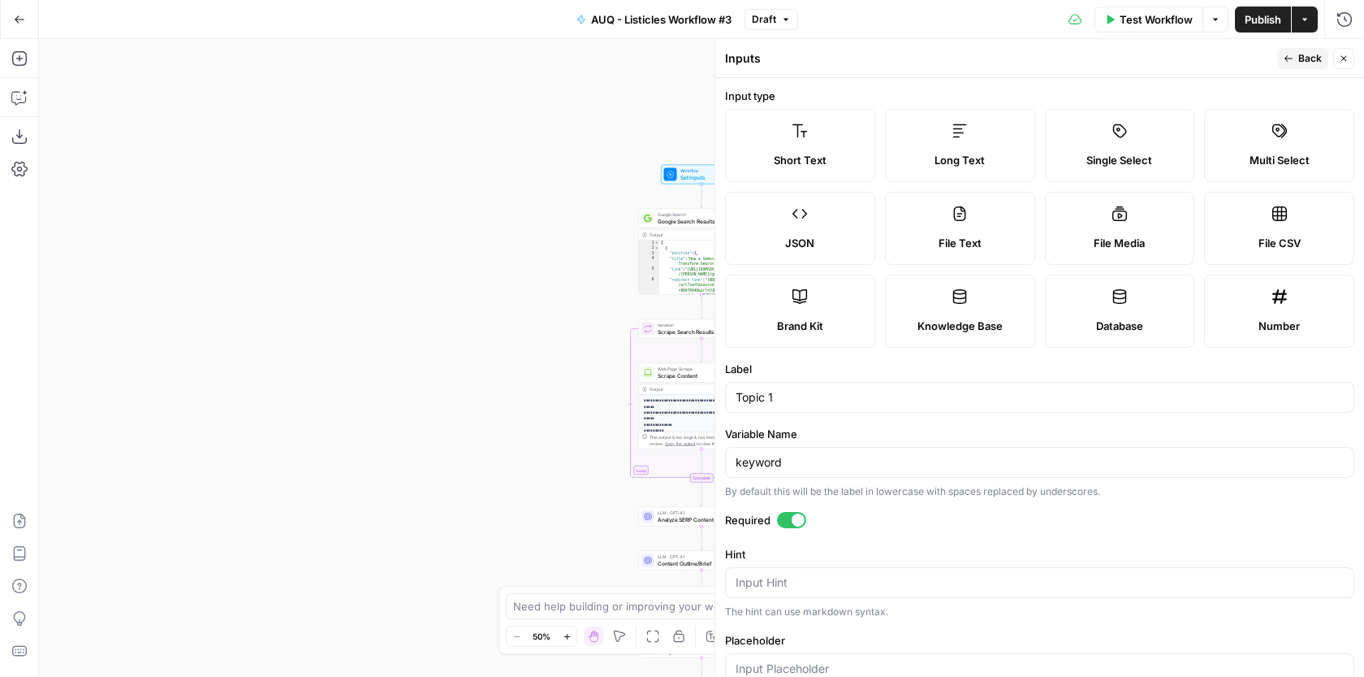
scroll to position [125, 0]
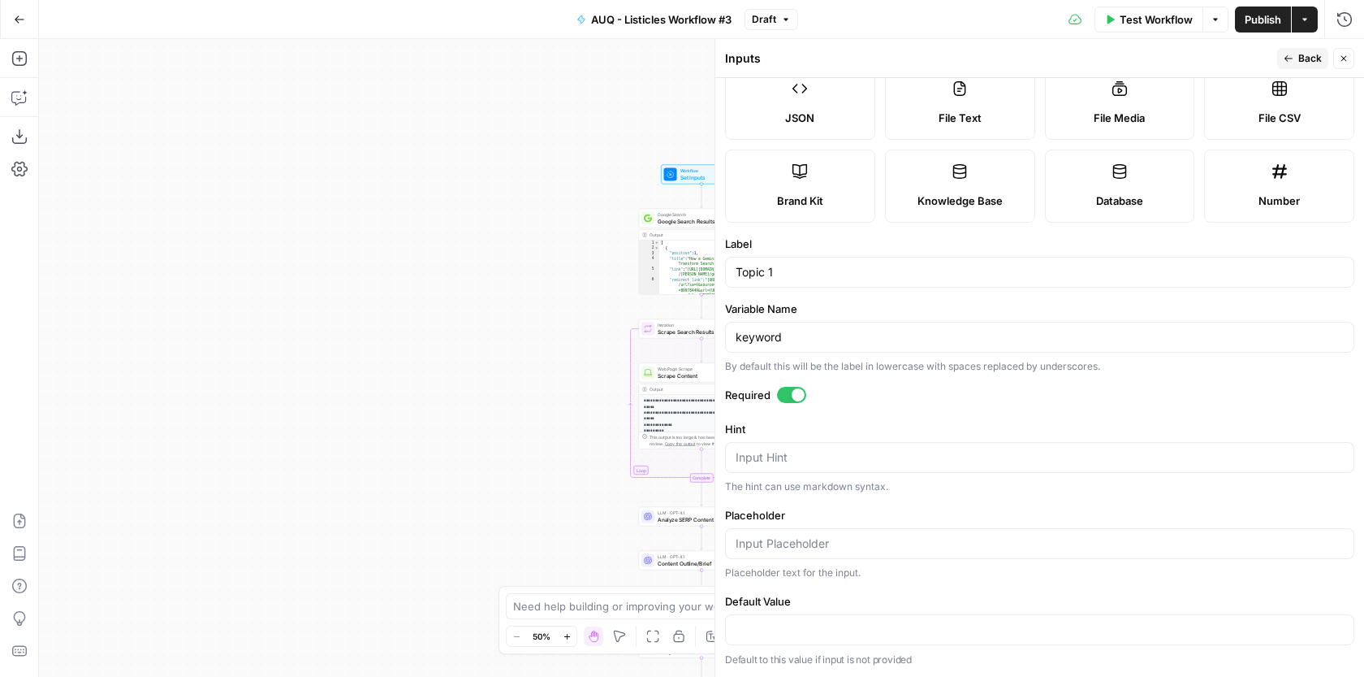
click at [1295, 59] on button "Back" at bounding box center [1303, 58] width 51 height 21
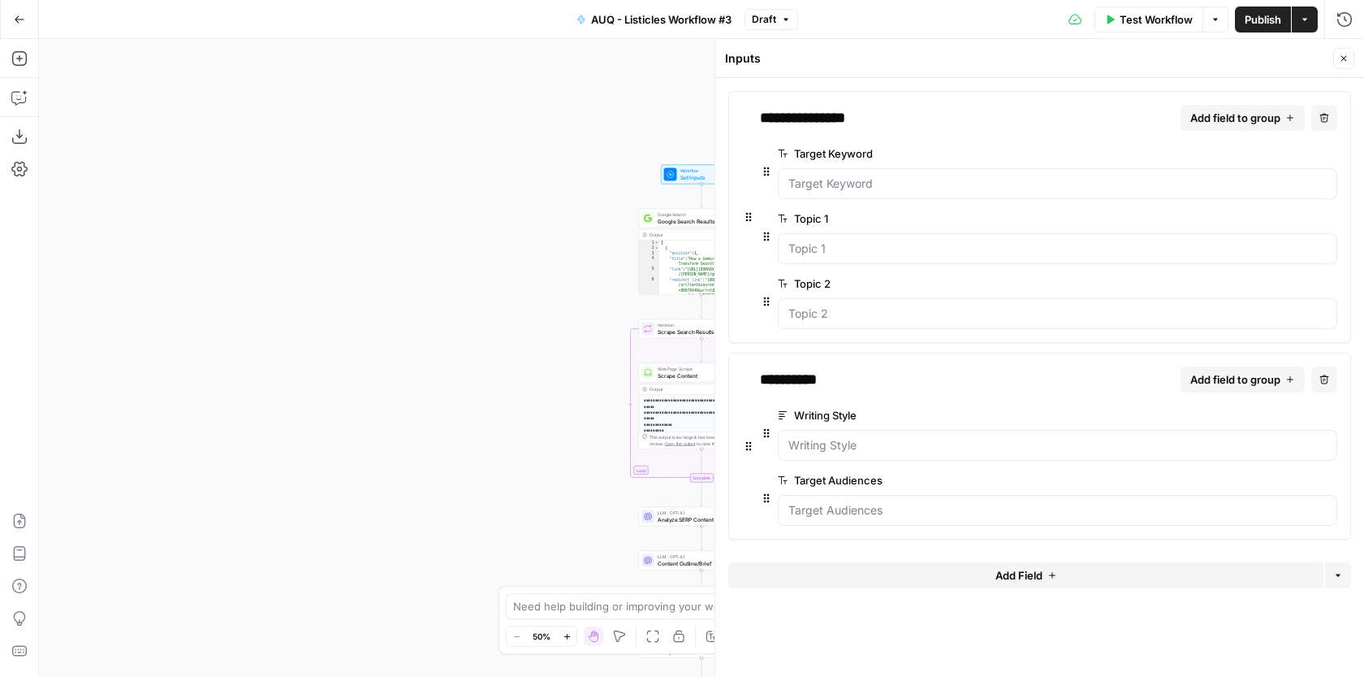
click at [1266, 287] on span "edit field" at bounding box center [1277, 283] width 36 height 13
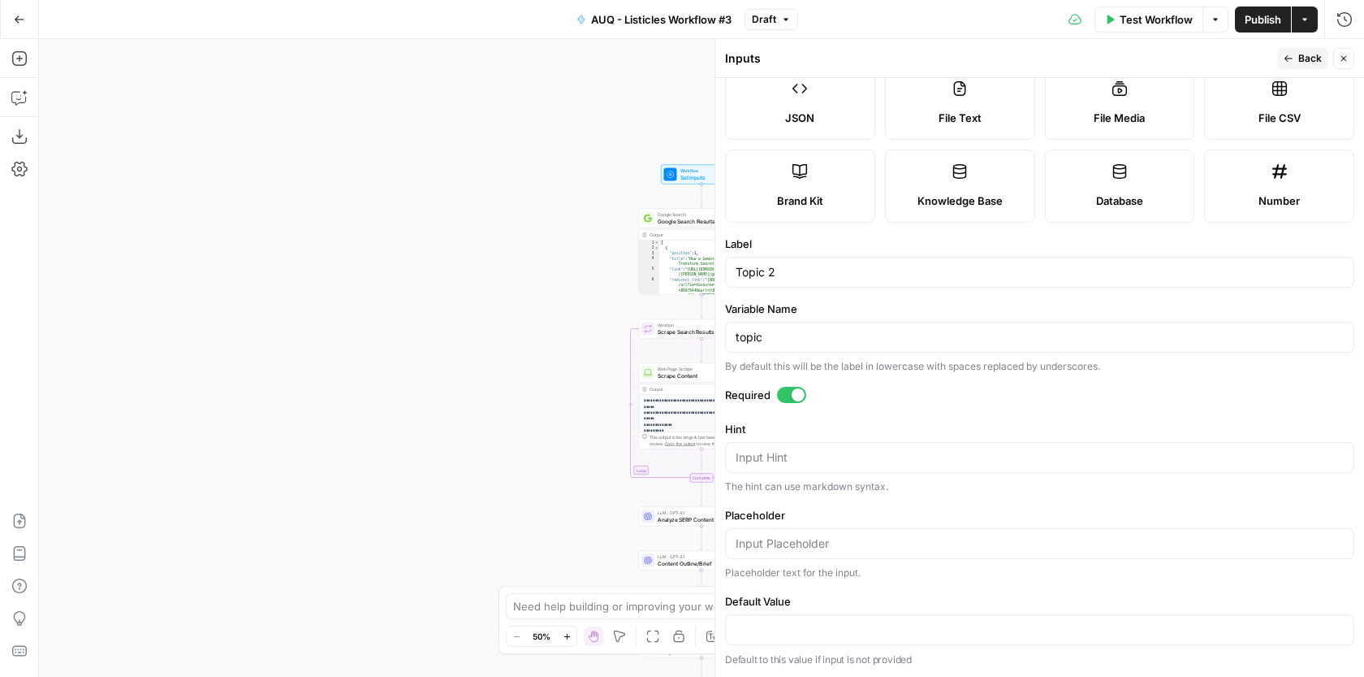
scroll to position [0, 0]
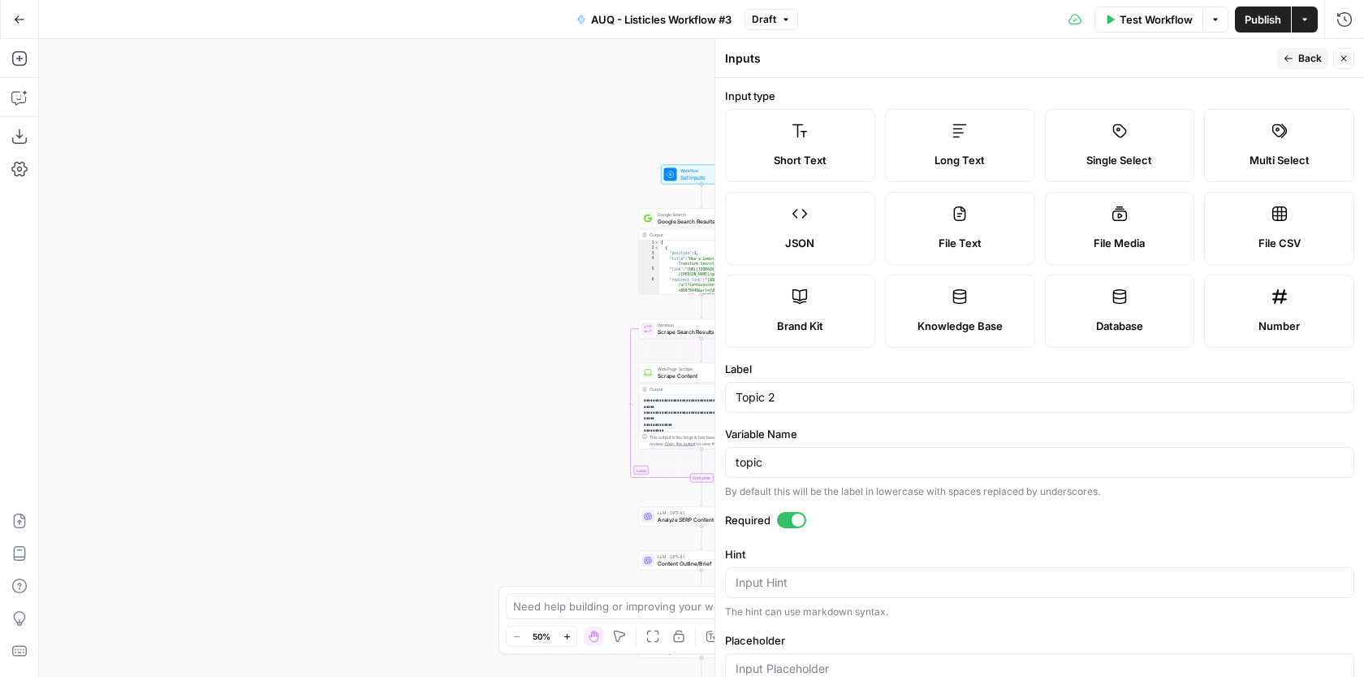
click at [1295, 54] on button "Back" at bounding box center [1303, 58] width 51 height 21
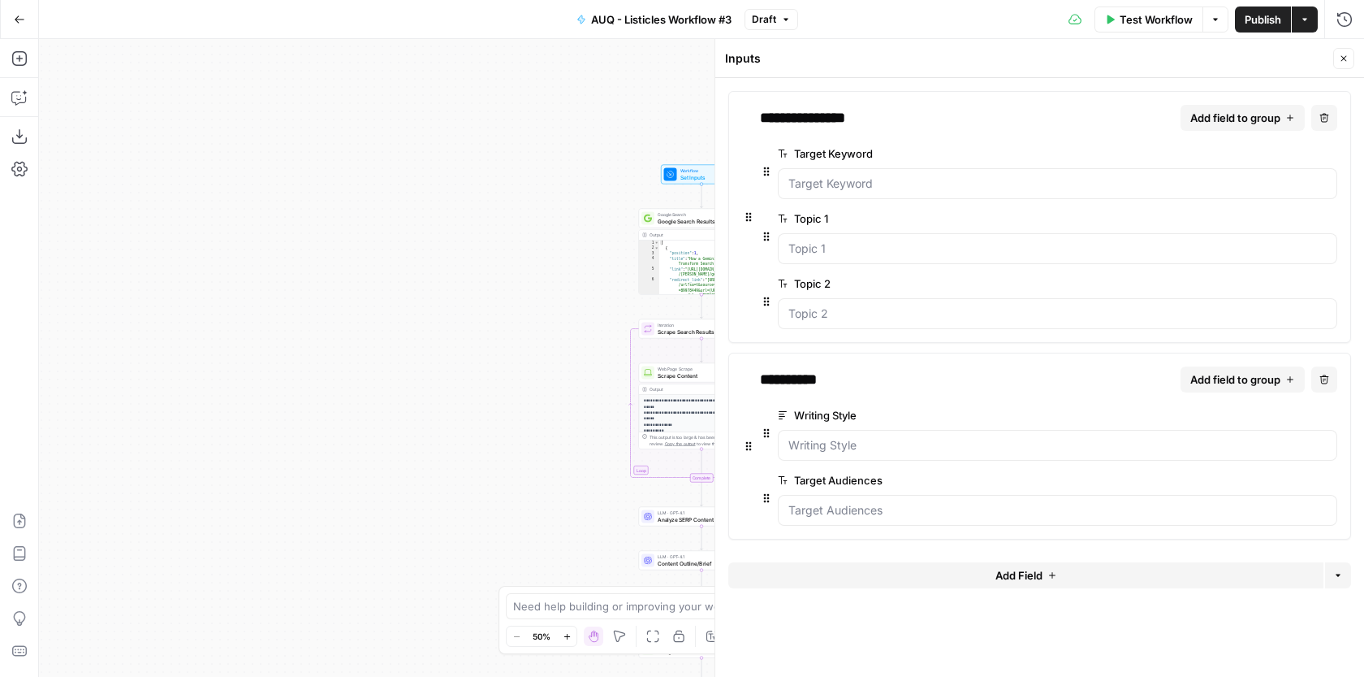
click at [1348, 59] on icon "button" at bounding box center [1344, 59] width 10 height 10
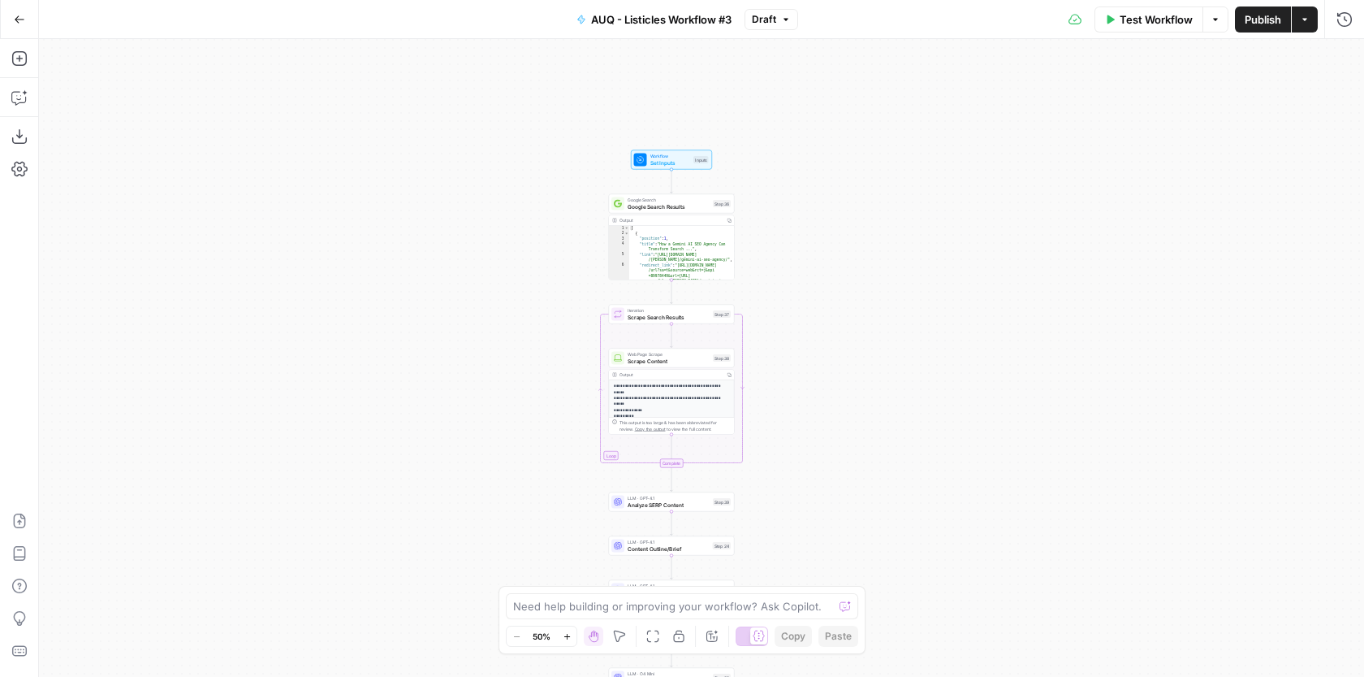
drag, startPoint x: 827, startPoint y: 403, endPoint x: 797, endPoint y: 387, distance: 34.2
click at [797, 387] on div "**********" at bounding box center [701, 358] width 1325 height 638
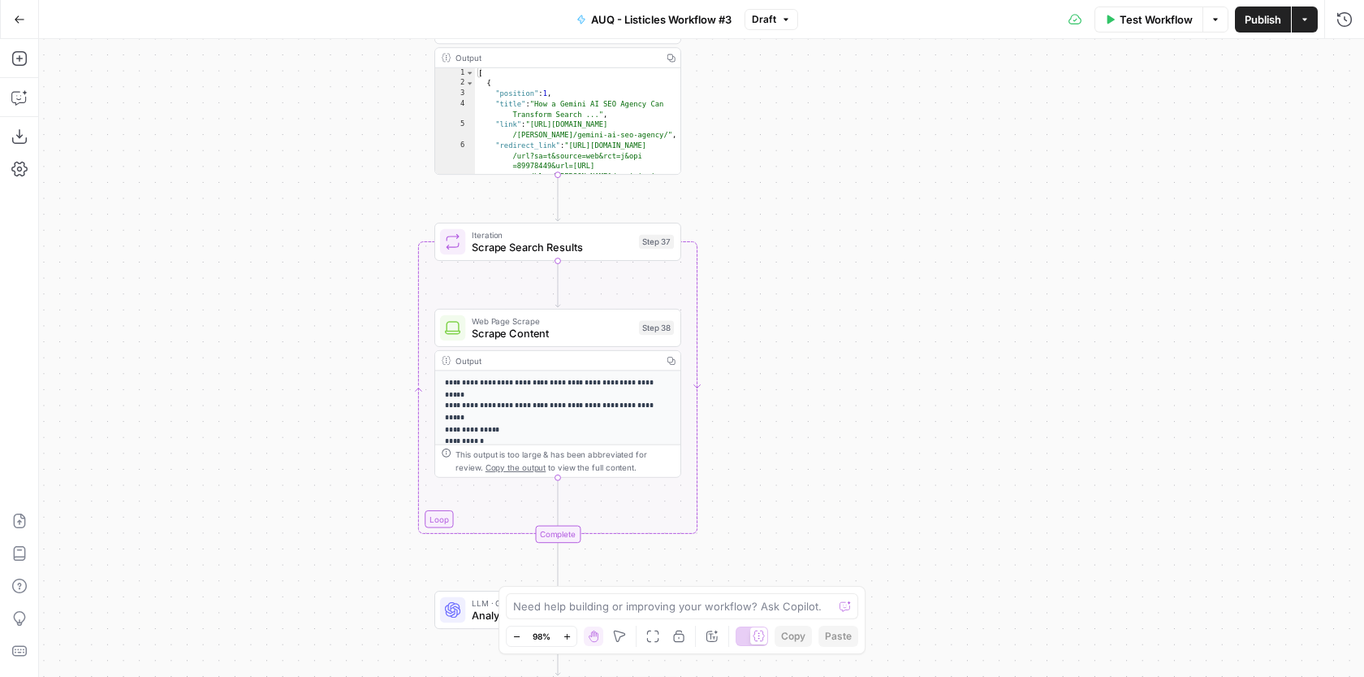
drag, startPoint x: 797, startPoint y: 387, endPoint x: 824, endPoint y: 361, distance: 37.9
click at [824, 361] on div "**********" at bounding box center [701, 358] width 1325 height 638
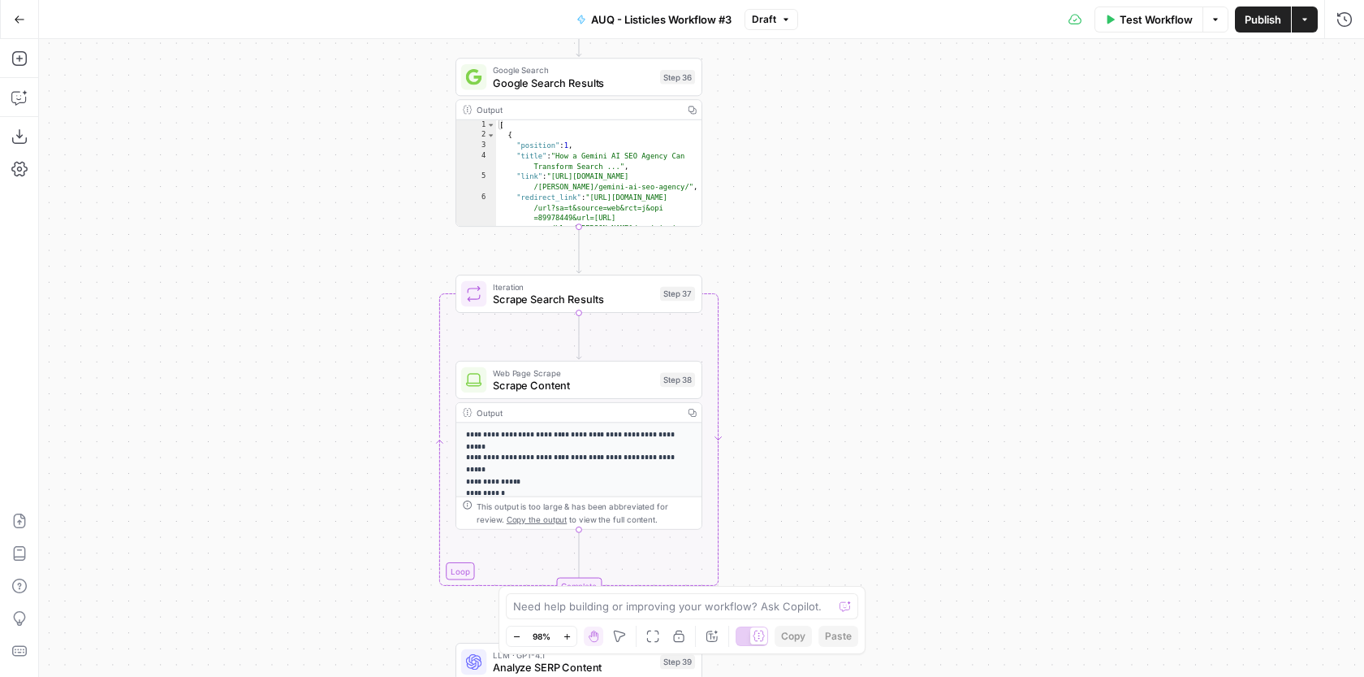
drag, startPoint x: 800, startPoint y: 320, endPoint x: 799, endPoint y: 396, distance: 76.3
click at [799, 397] on div "**********" at bounding box center [701, 358] width 1325 height 638
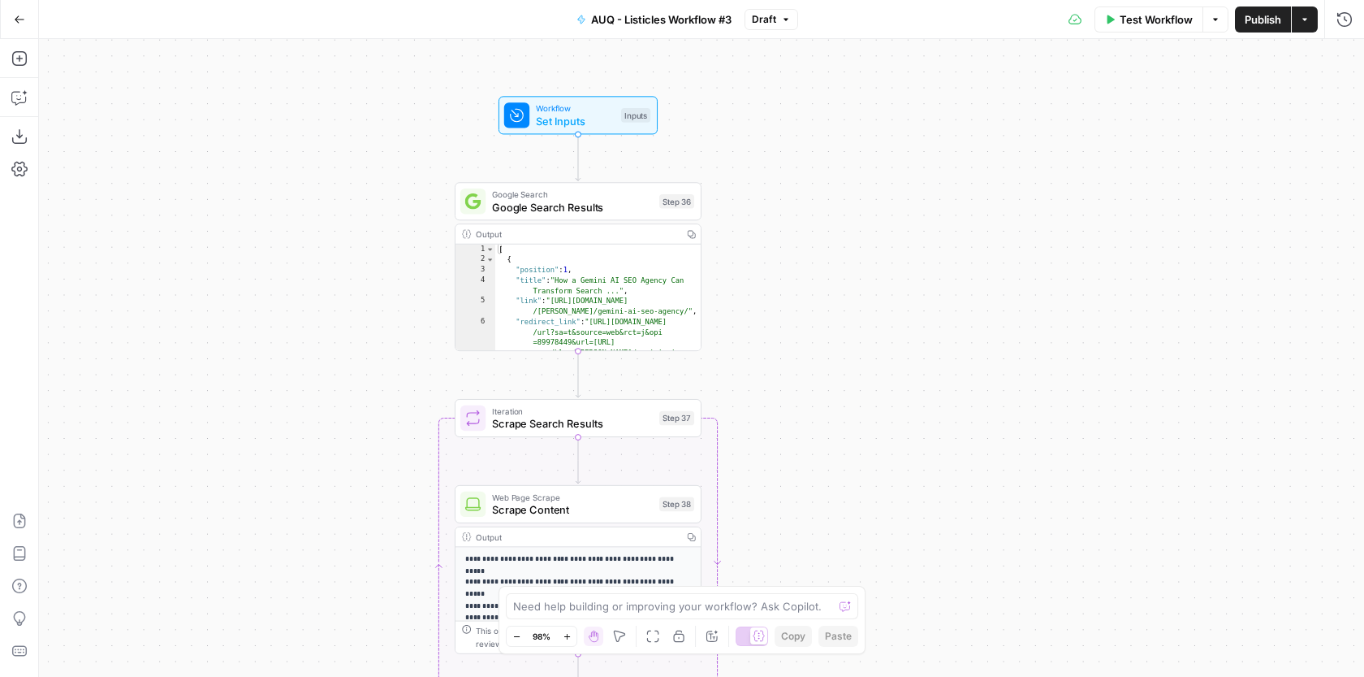
drag, startPoint x: 799, startPoint y: 396, endPoint x: 800, endPoint y: 538, distance: 141.3
click at [800, 537] on div "**********" at bounding box center [701, 358] width 1325 height 638
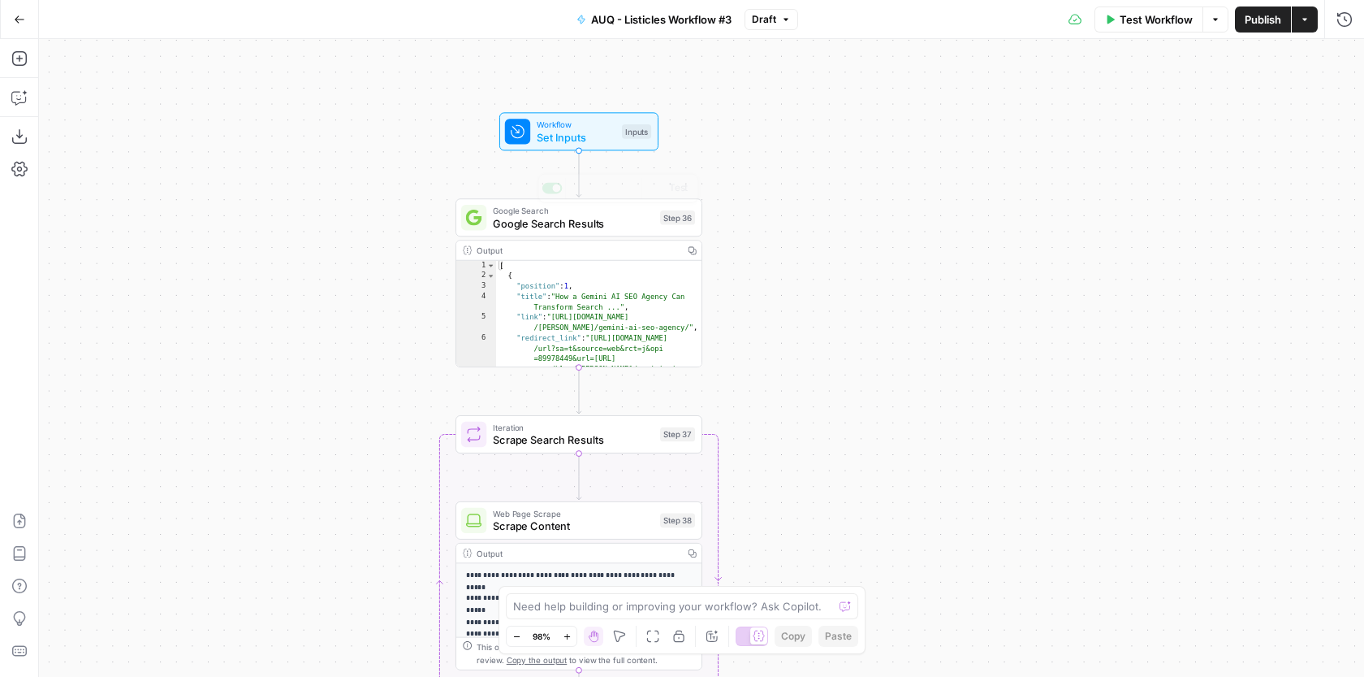
click at [605, 149] on div "Workflow Set Inputs Inputs Test Step" at bounding box center [578, 131] width 159 height 38
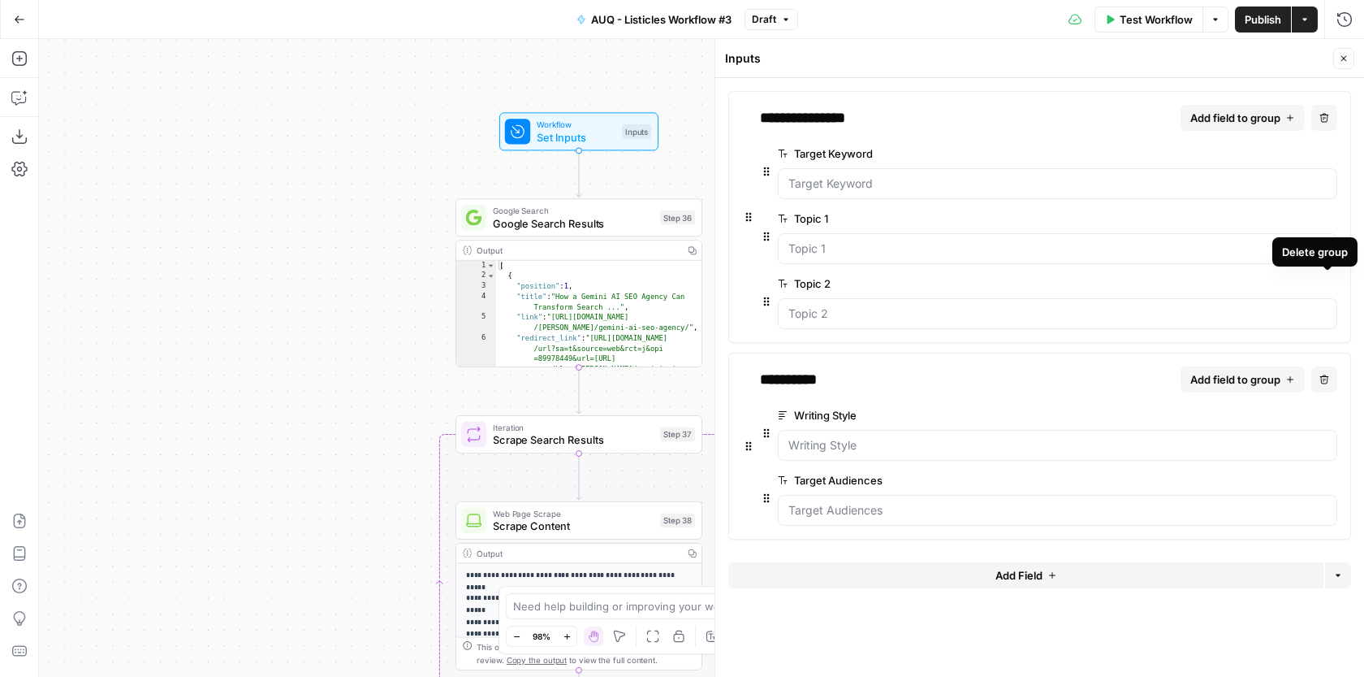
click at [1331, 287] on icon "button" at bounding box center [1328, 283] width 9 height 9
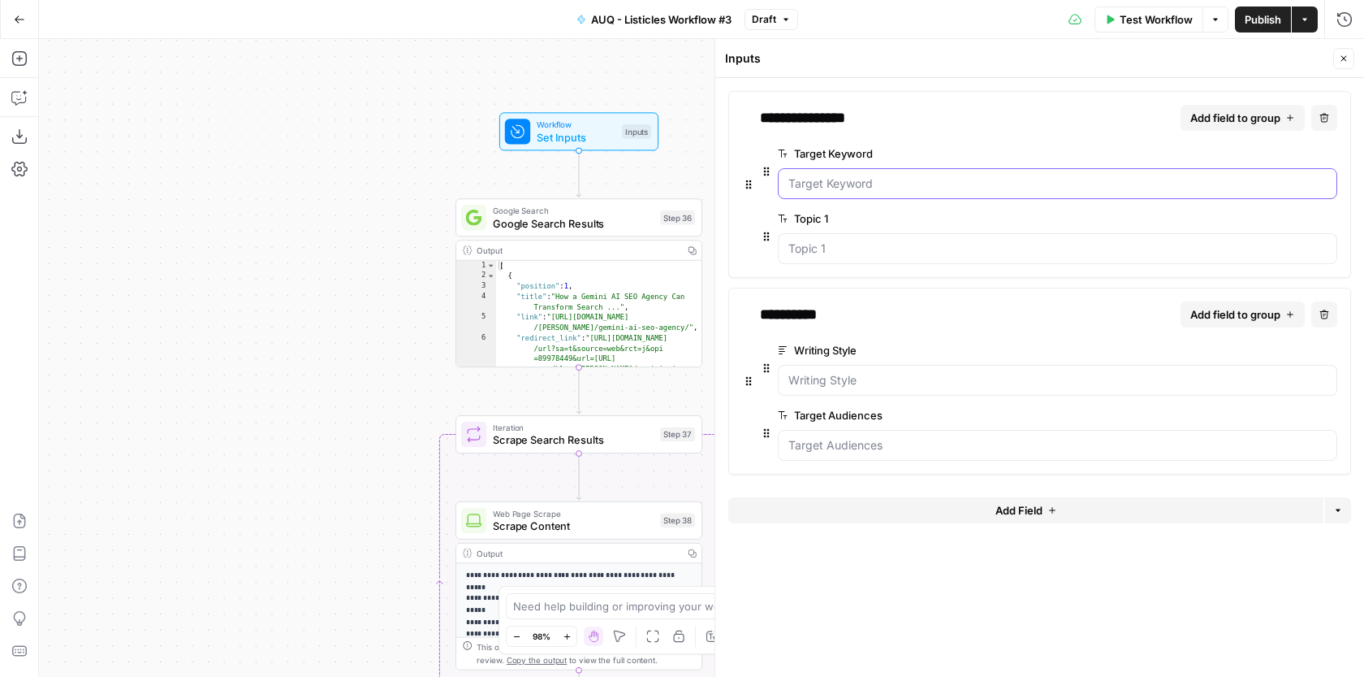
click at [1111, 177] on Keyword "Target Keyword" at bounding box center [1058, 183] width 538 height 16
click at [1273, 214] on span "edit field" at bounding box center [1277, 218] width 36 height 13
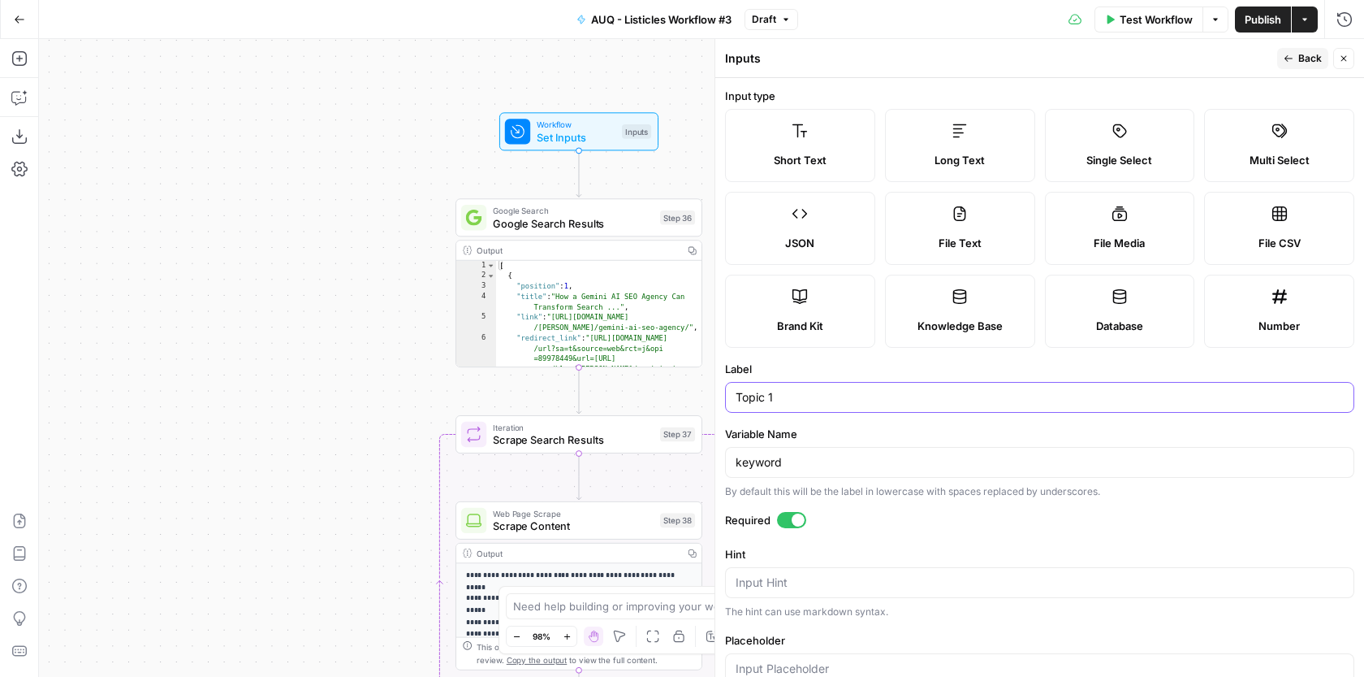
click at [812, 391] on input "Topic 1" at bounding box center [1040, 397] width 608 height 16
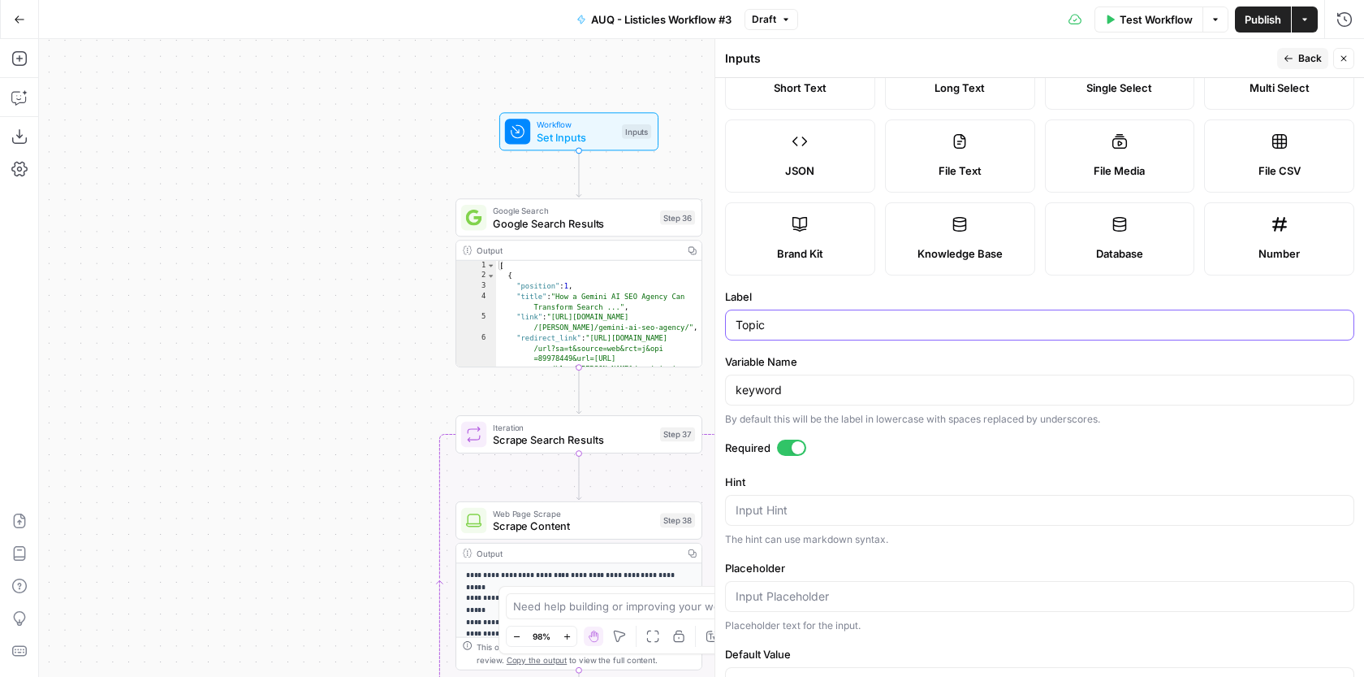
type input "Topic"
click at [772, 503] on textarea "Hint" at bounding box center [1040, 510] width 608 height 16
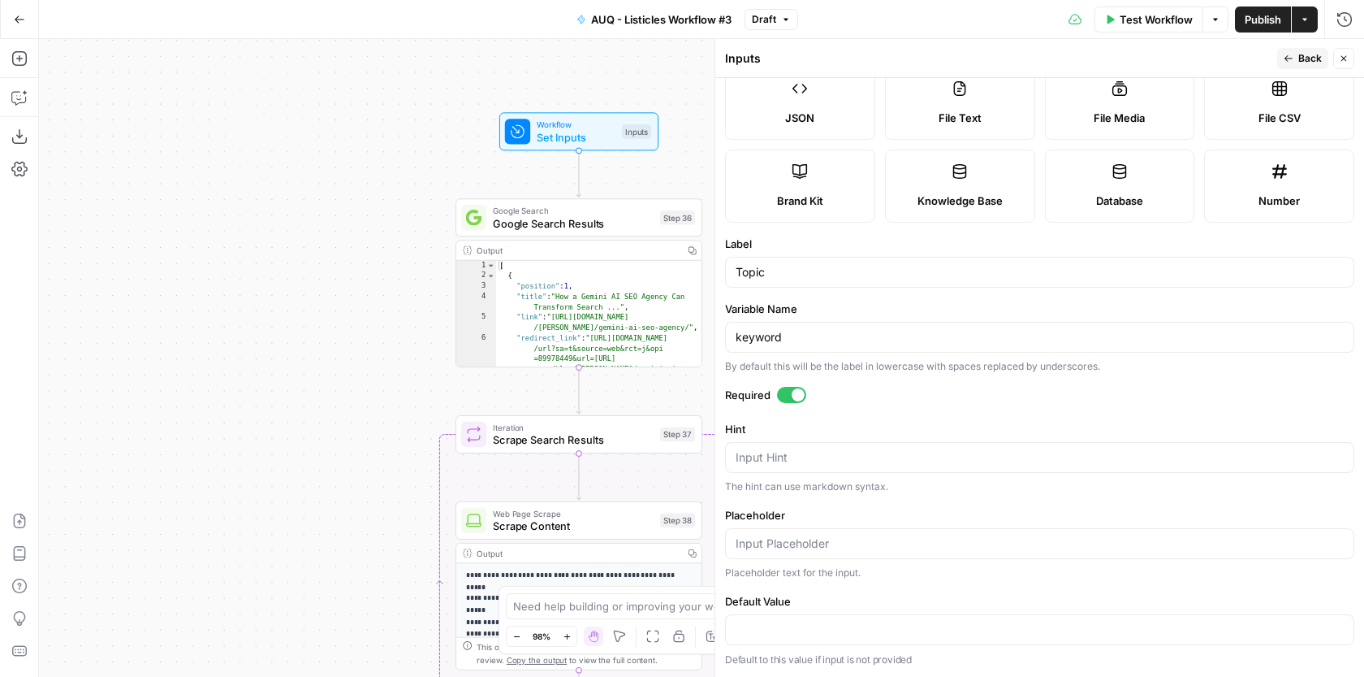
click at [777, 556] on div at bounding box center [1039, 543] width 629 height 31
type input "Example: "AI SEO" (for general section)"
click at [893, 450] on textarea "Hint" at bounding box center [1040, 457] width 608 height 16
type textarea "F"
type textarea "T"
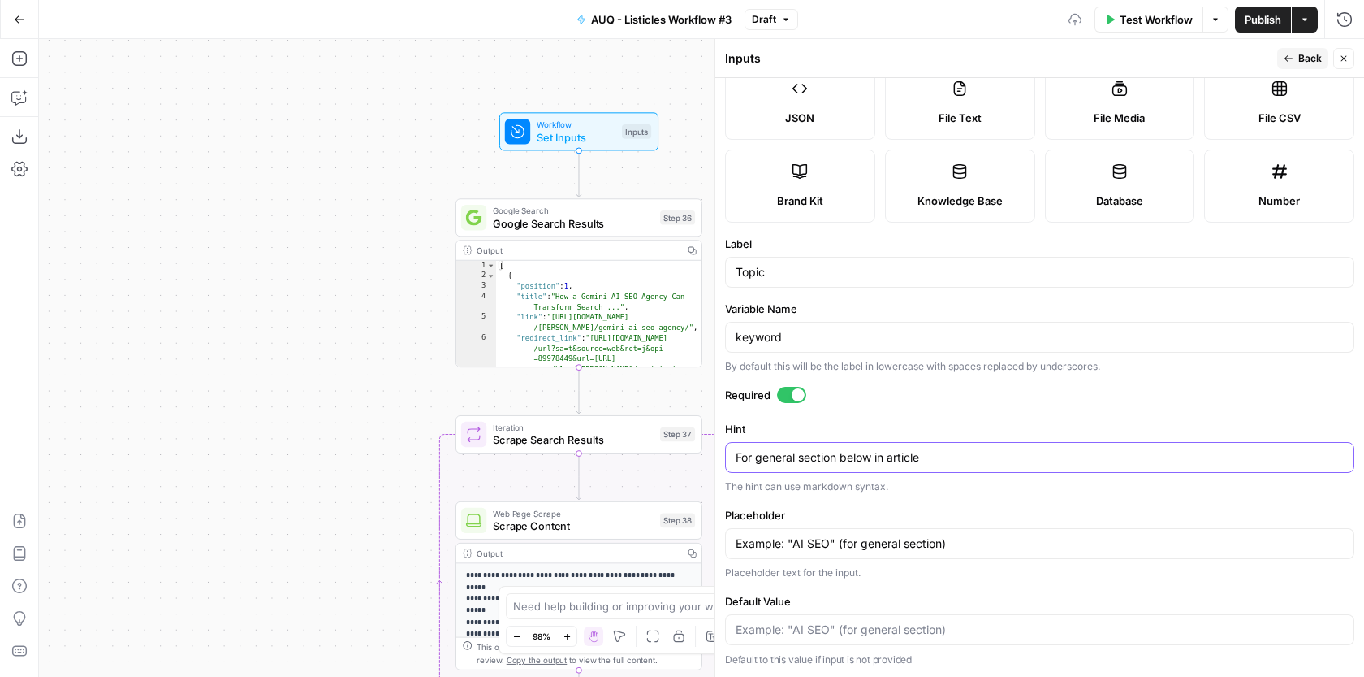
type textarea "For general section below in article"
drag, startPoint x: 982, startPoint y: 541, endPoint x: 835, endPoint y: 541, distance: 147.0
click at [835, 541] on input "Example: "AI SEO" (for general section)" at bounding box center [1040, 543] width 608 height 16
type input "Example: "AI SEO""
click at [1305, 62] on span "Back" at bounding box center [1311, 58] width 24 height 15
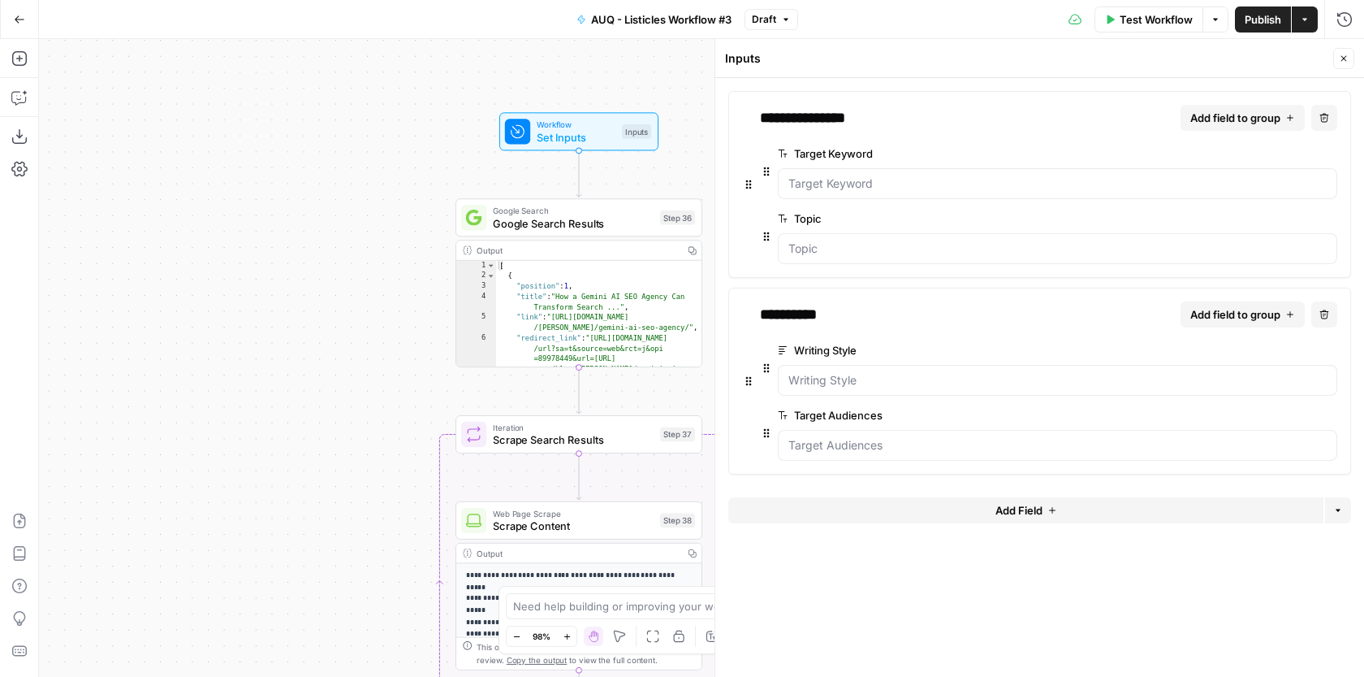
click at [1261, 158] on span "edit field" at bounding box center [1277, 153] width 36 height 13
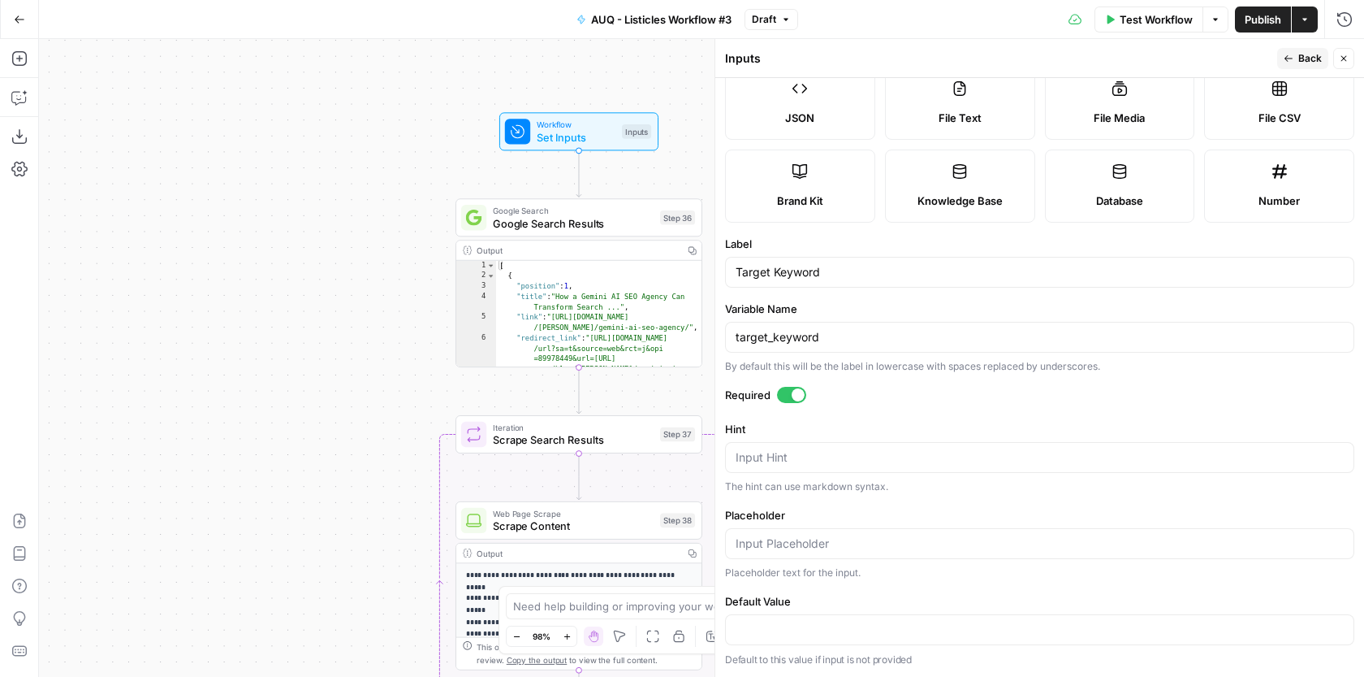
click at [1296, 62] on button "Back" at bounding box center [1303, 58] width 51 height 21
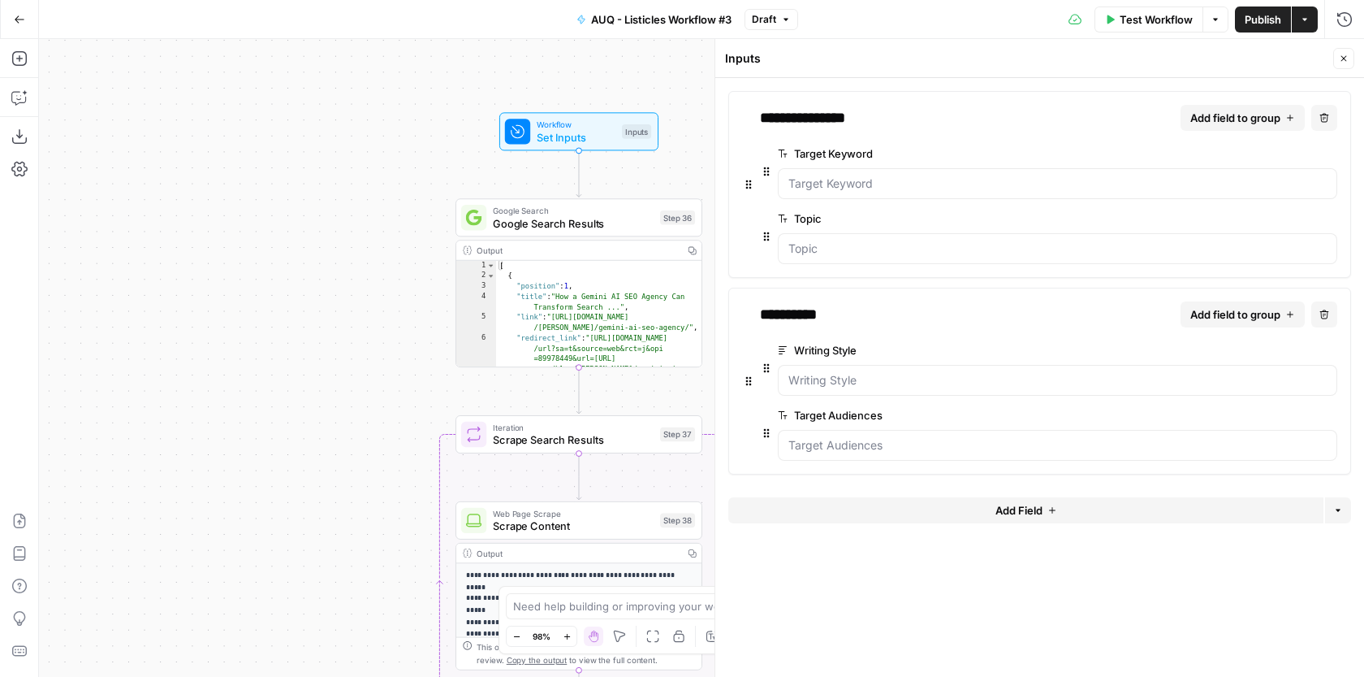
click at [1294, 153] on span "edit field" at bounding box center [1277, 153] width 36 height 13
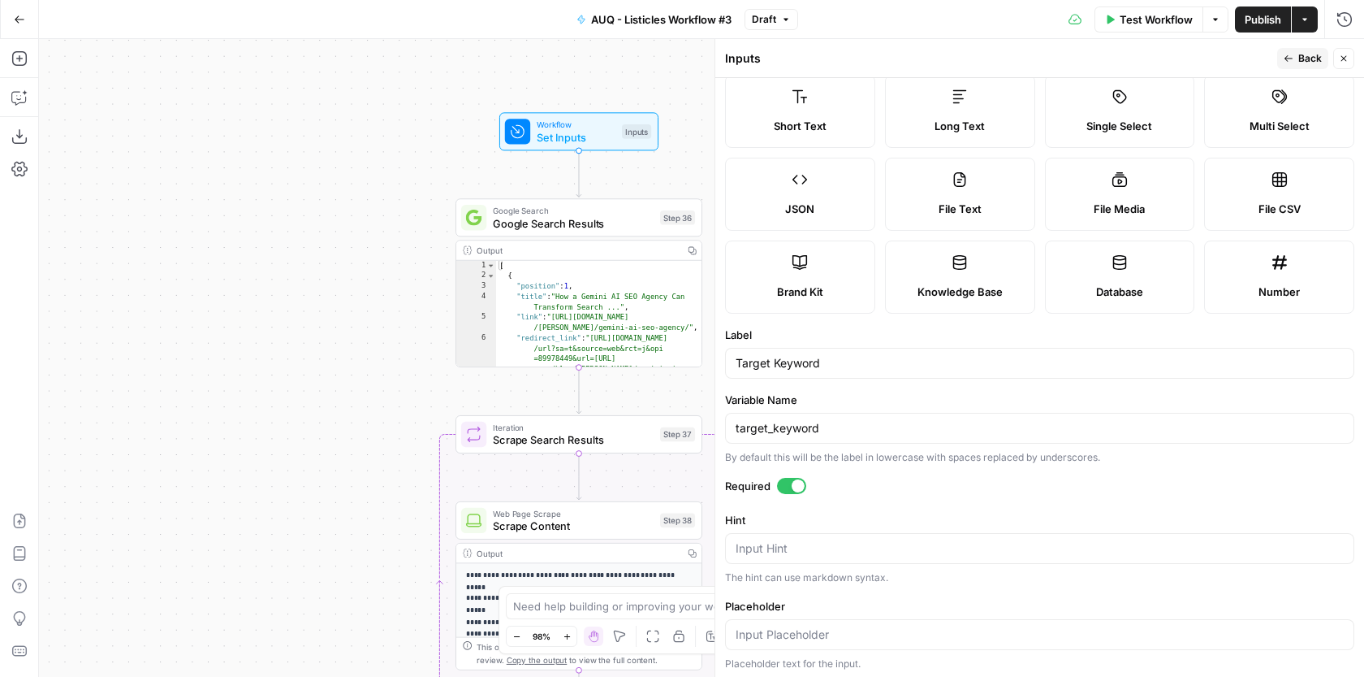
scroll to position [36, 0]
click at [853, 415] on div "target_keyword" at bounding box center [1039, 426] width 629 height 31
click at [858, 401] on label "Variable Name" at bounding box center [1039, 398] width 629 height 16
click at [858, 418] on input "target_keyword" at bounding box center [1040, 426] width 608 height 16
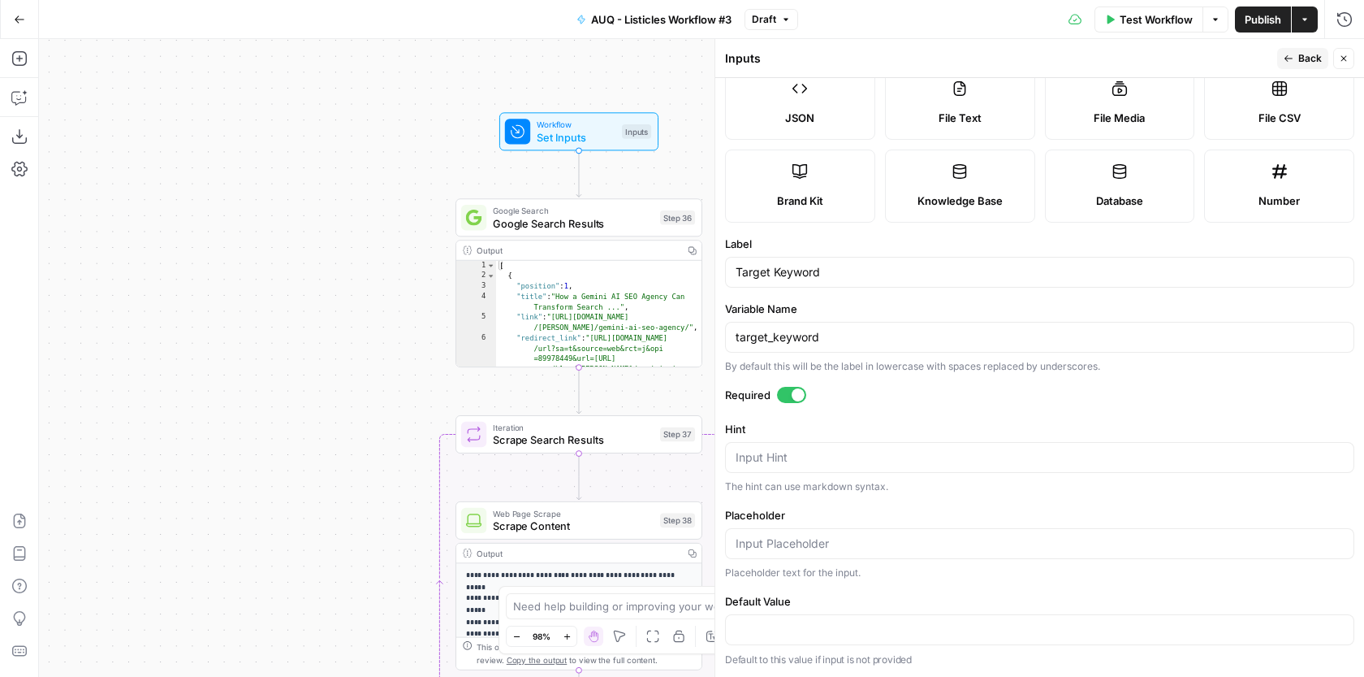
click at [1302, 62] on span "Back" at bounding box center [1311, 58] width 24 height 15
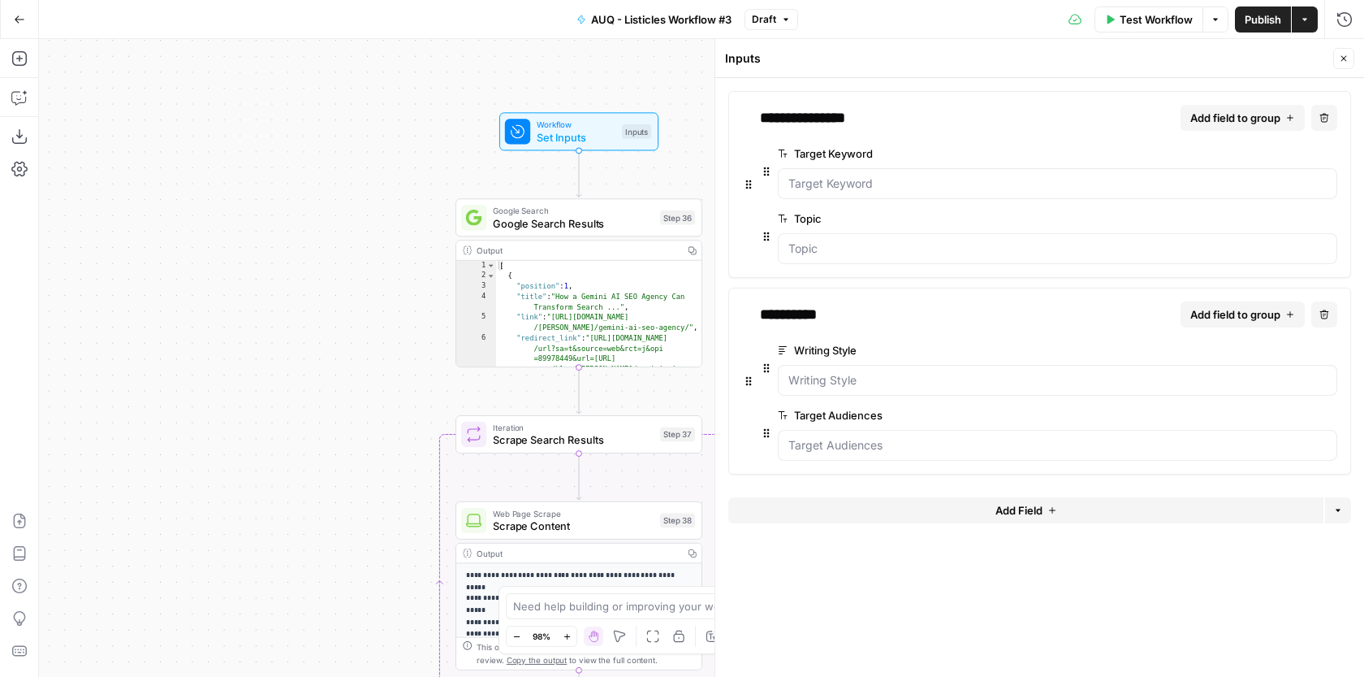
click at [1269, 217] on span "edit field" at bounding box center [1277, 218] width 36 height 13
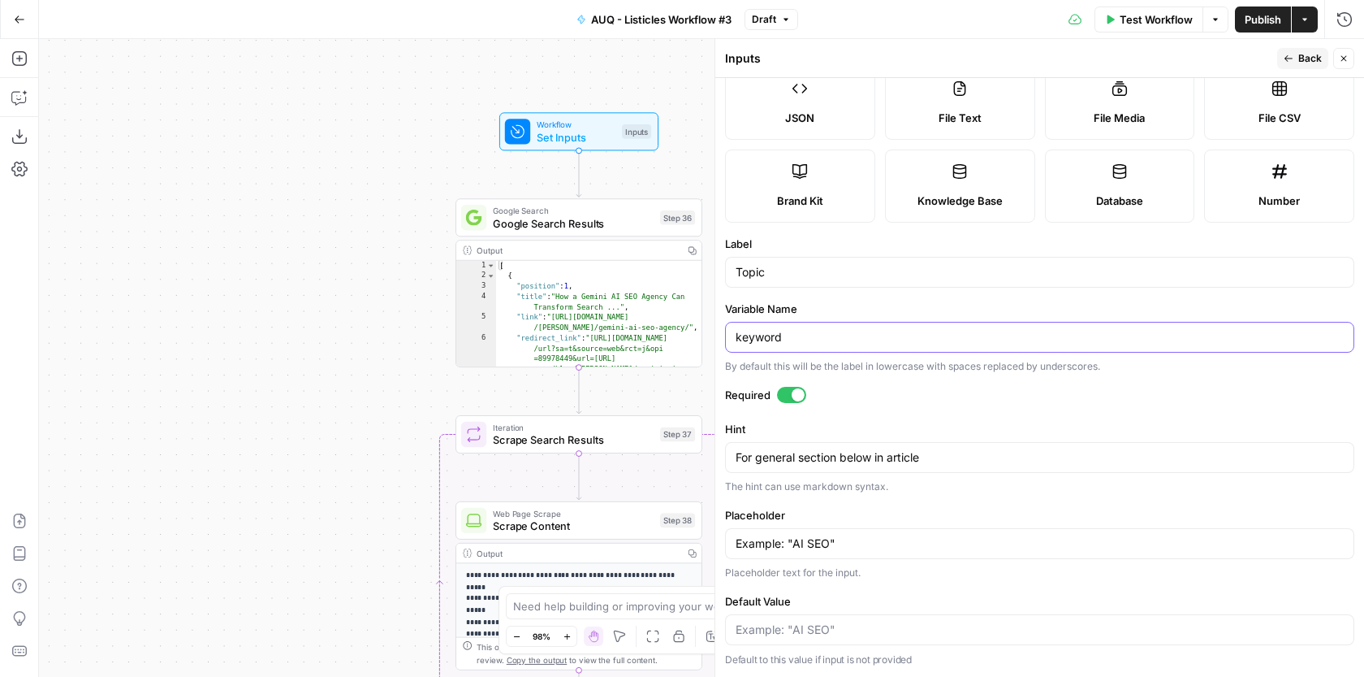
click at [763, 332] on input "keyword" at bounding box center [1040, 337] width 608 height 16
click at [859, 275] on input "Topic" at bounding box center [1040, 272] width 608 height 16
click at [877, 253] on div "Label Topic" at bounding box center [1039, 262] width 629 height 52
click at [739, 329] on input "Topic" at bounding box center [1040, 337] width 608 height 16
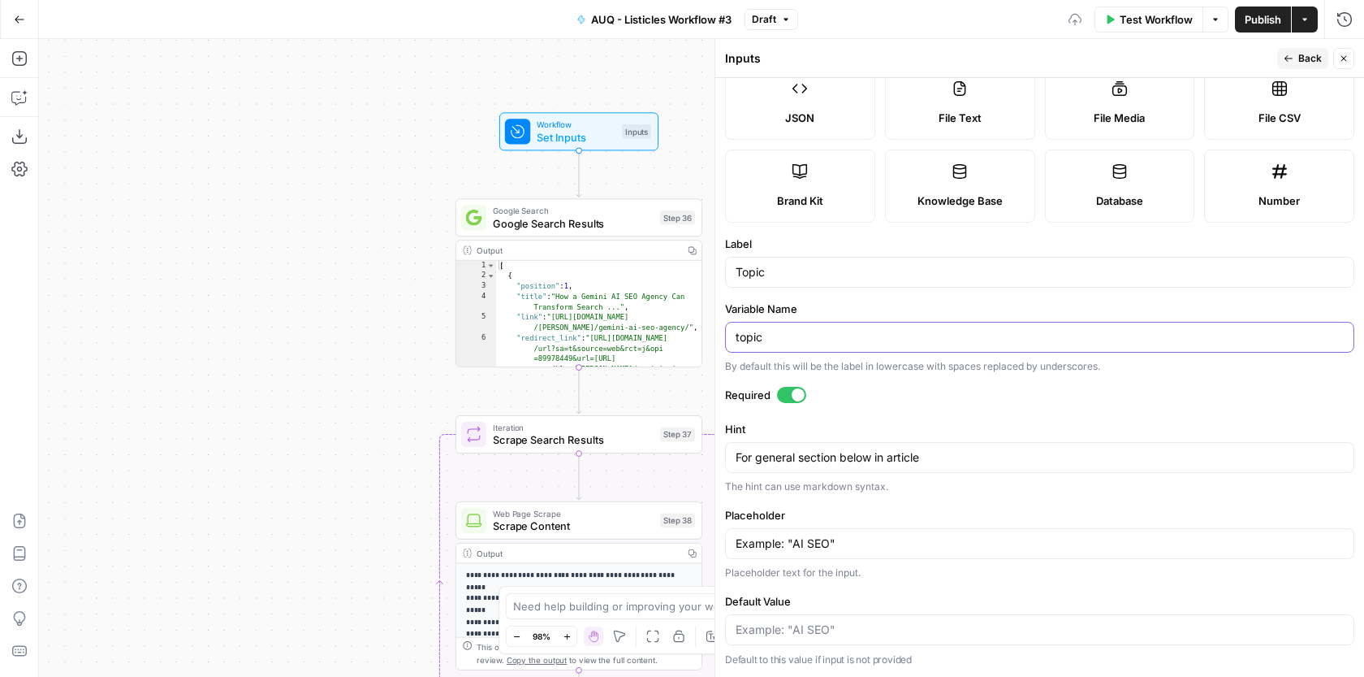
type input "topic"
click at [966, 383] on form "Input type Short Text Long Text Single Select Multi Select JSON File Text File …" at bounding box center [1039, 377] width 649 height 599
click at [1299, 63] on span "Back" at bounding box center [1311, 58] width 24 height 15
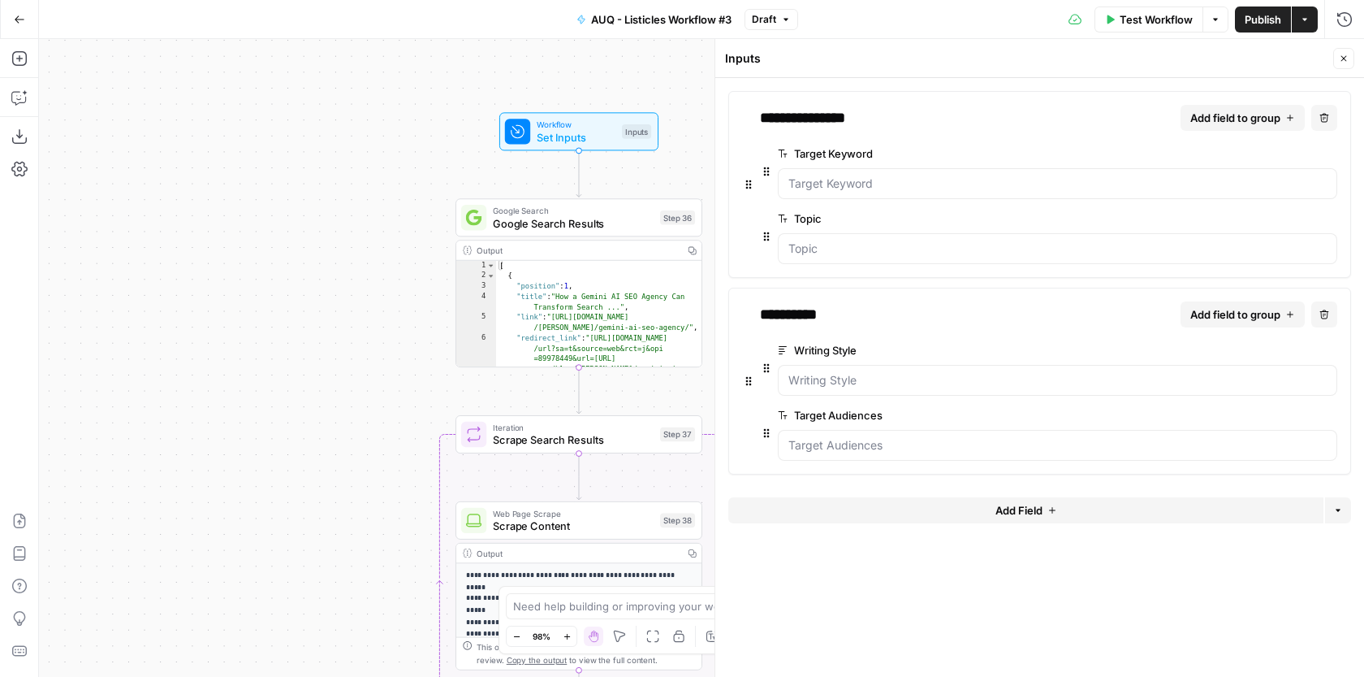
click at [1273, 147] on span "edit field" at bounding box center [1277, 153] width 36 height 13
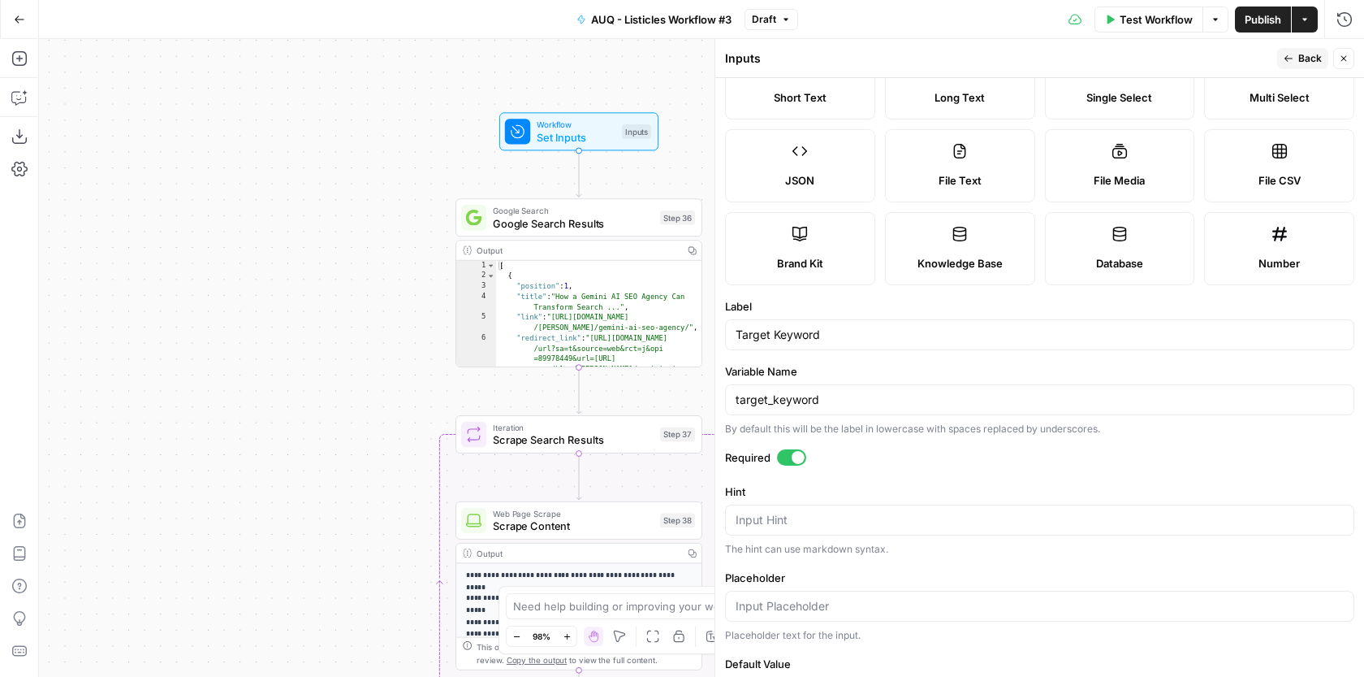
scroll to position [69, 0]
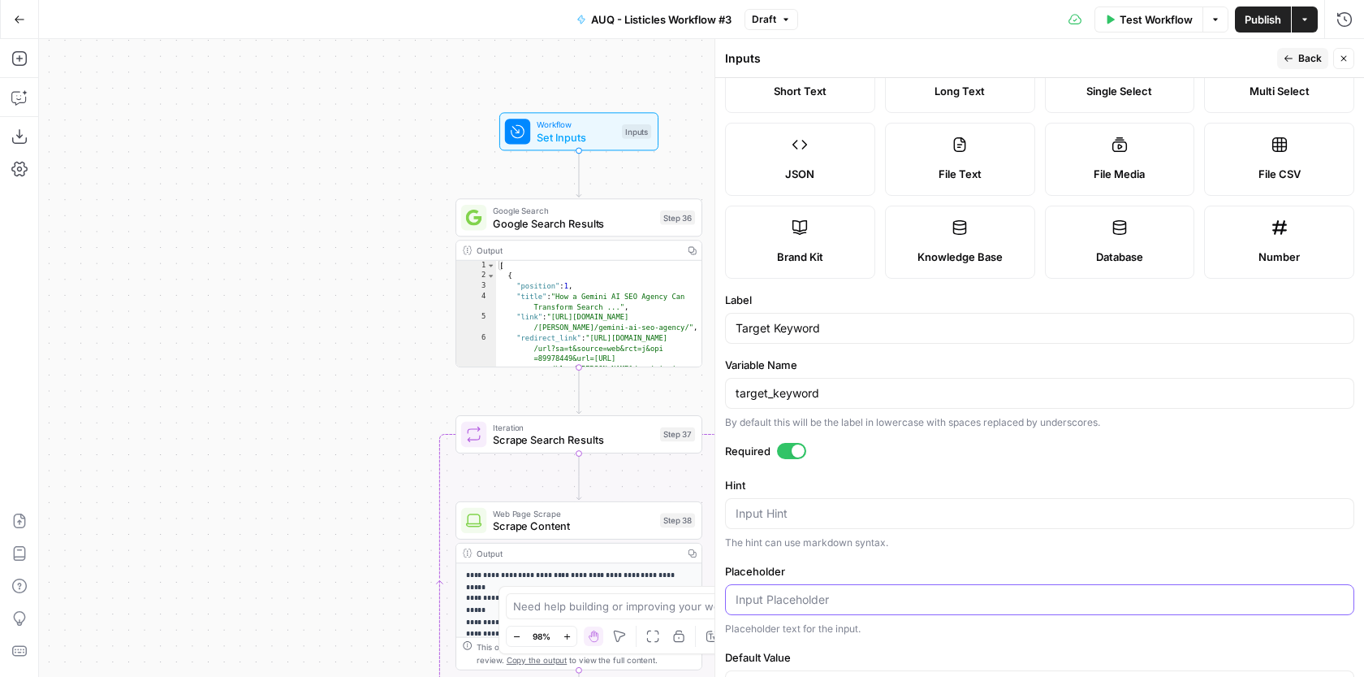
click at [766, 604] on input "Placeholder" at bounding box center [1040, 599] width 608 height 16
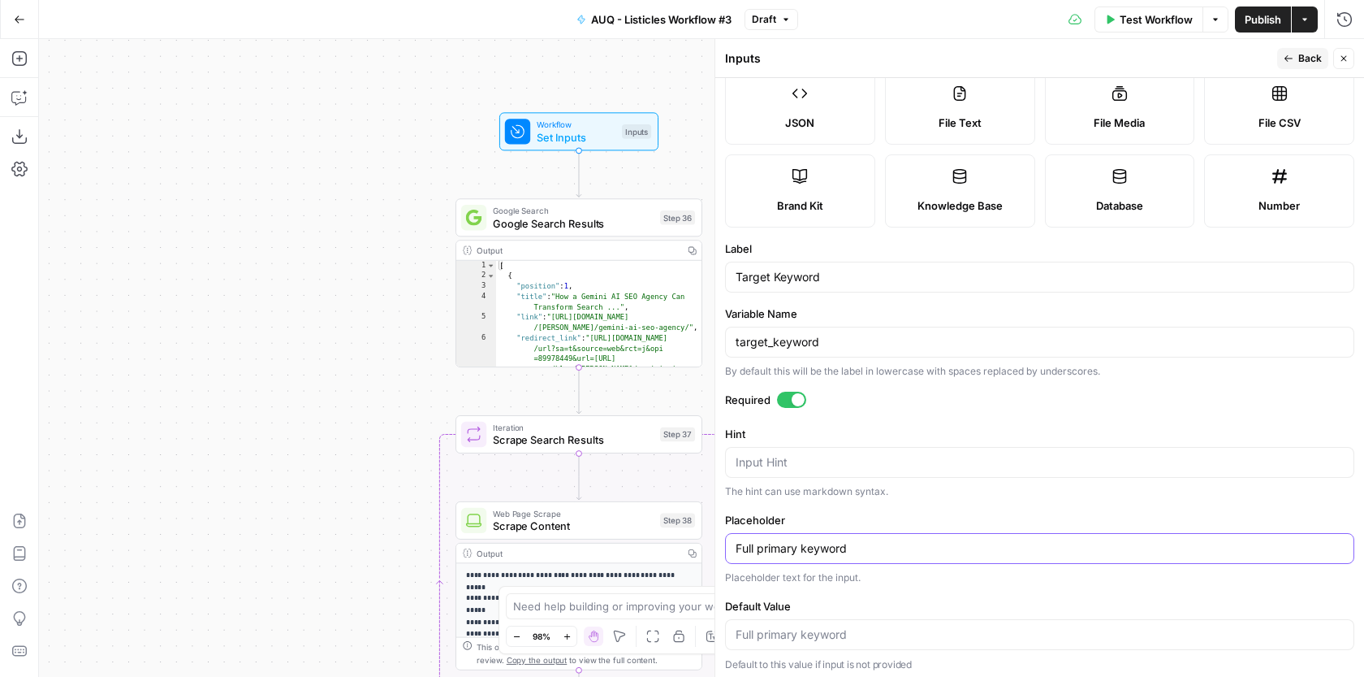
scroll to position [125, 0]
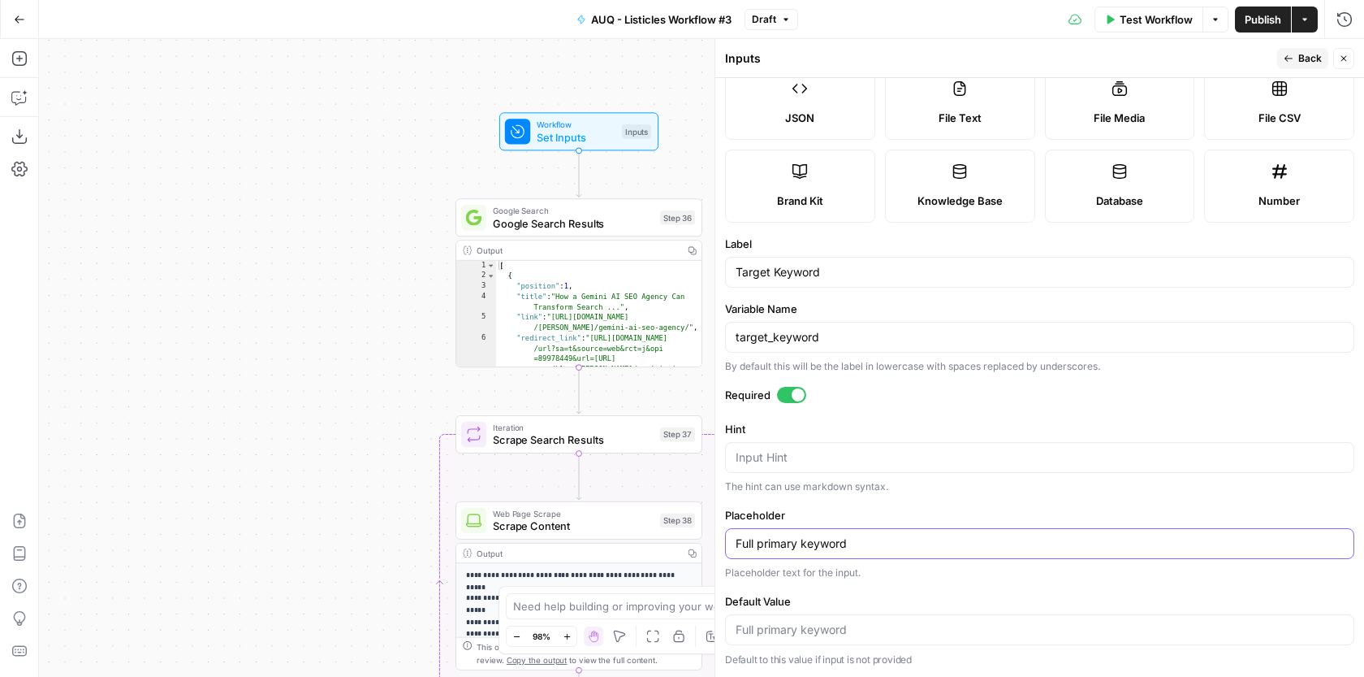
type input "Full primary keyword"
click at [1309, 49] on button "Back" at bounding box center [1303, 58] width 51 height 21
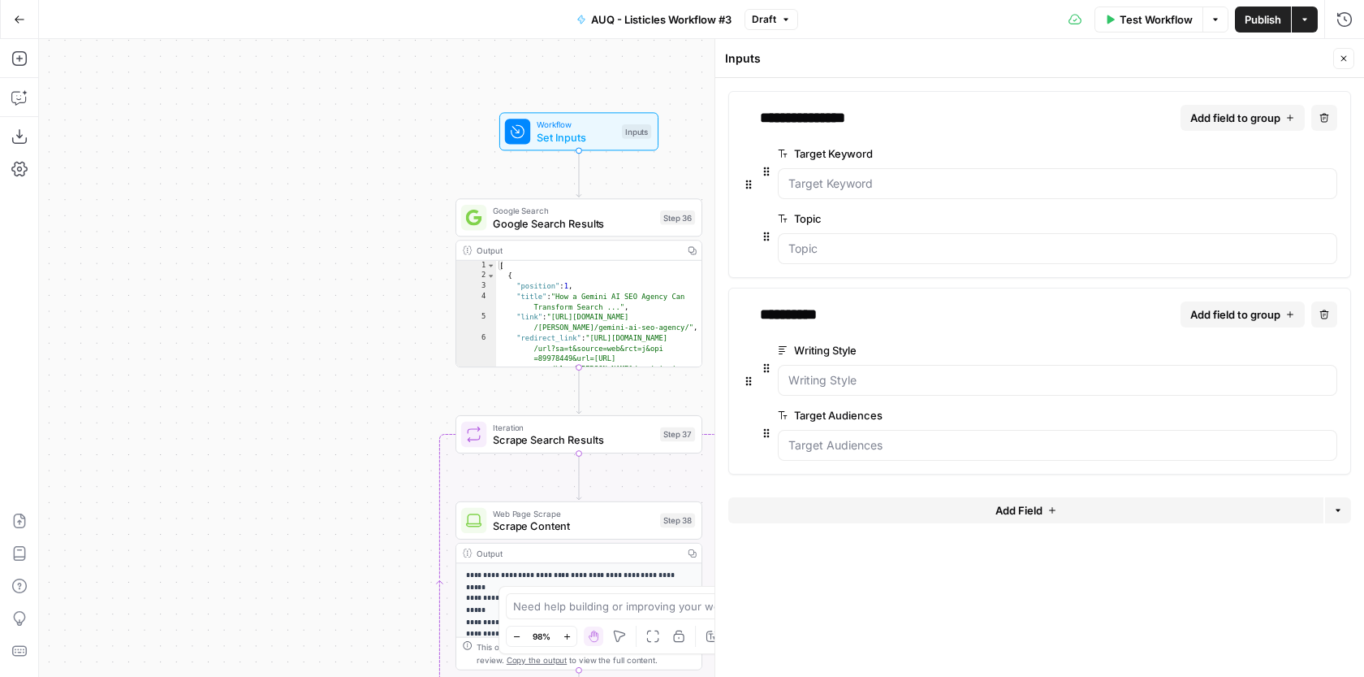
click at [1295, 352] on button "edit field" at bounding box center [1283, 349] width 63 height 19
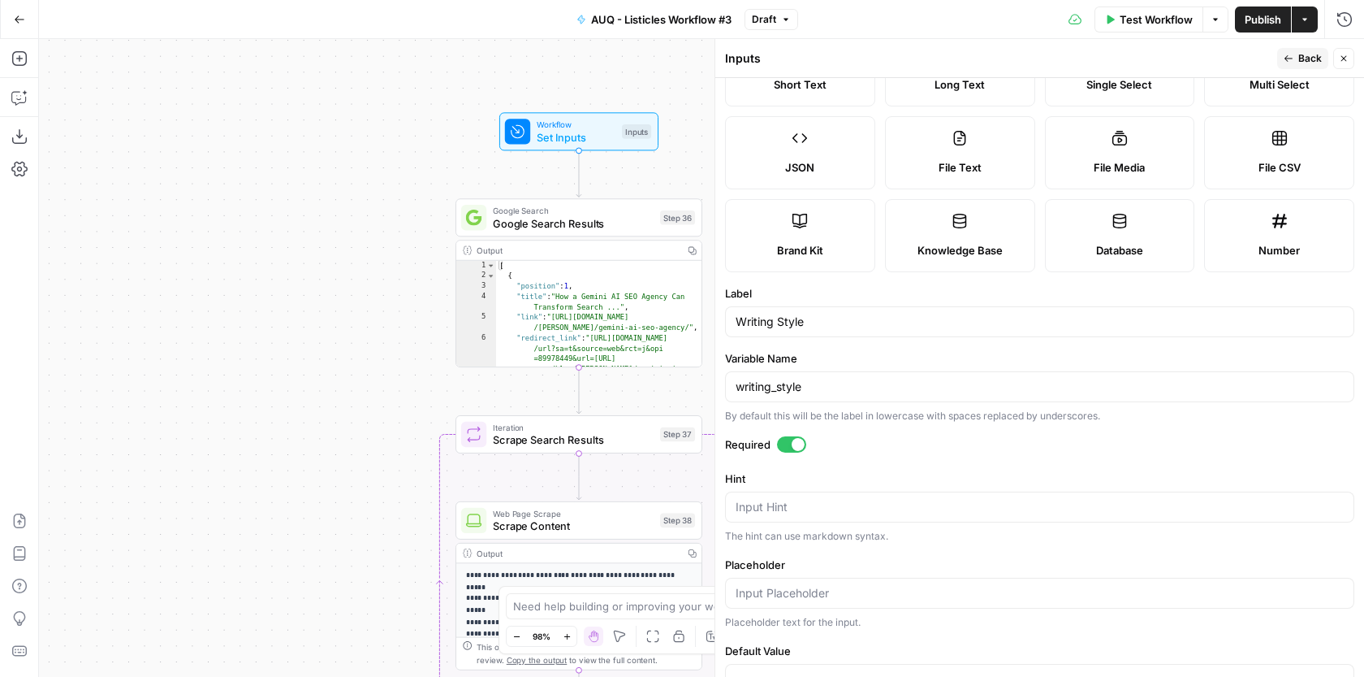
scroll to position [0, 0]
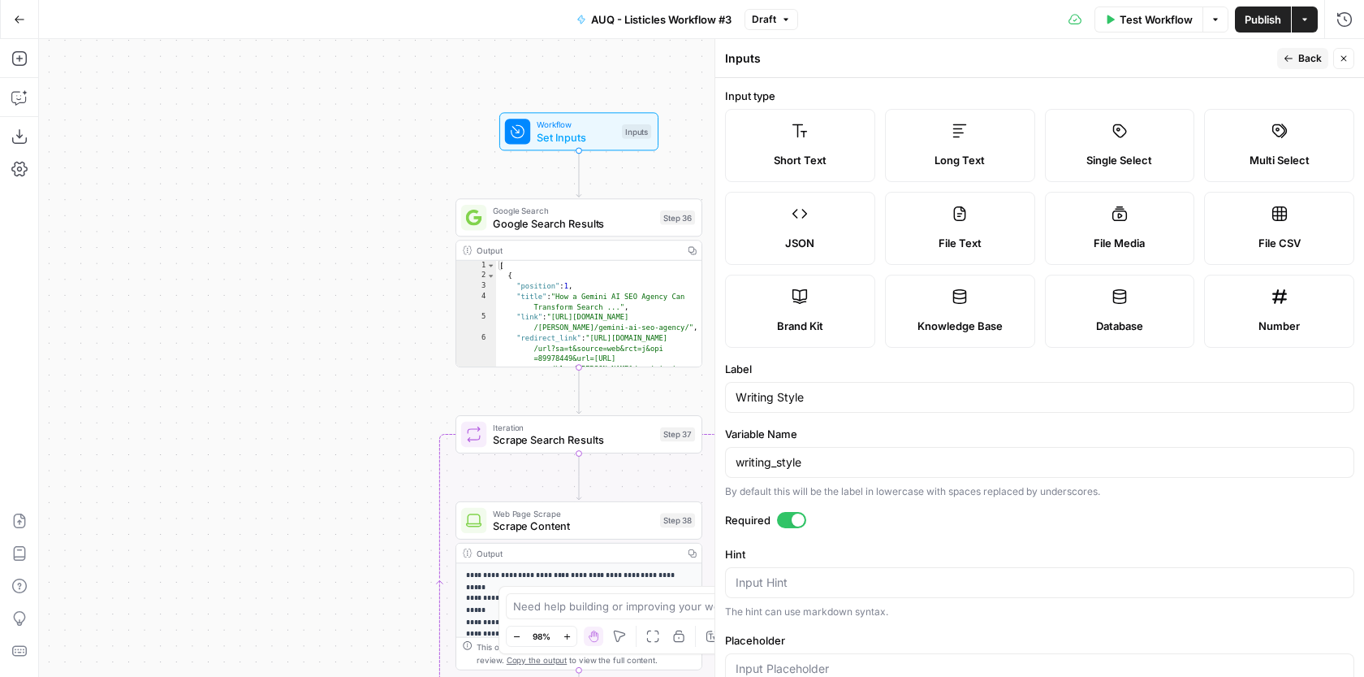
click at [1310, 71] on header "Inputs Back Close" at bounding box center [1039, 58] width 649 height 39
click at [1310, 66] on button "Back" at bounding box center [1303, 58] width 51 height 21
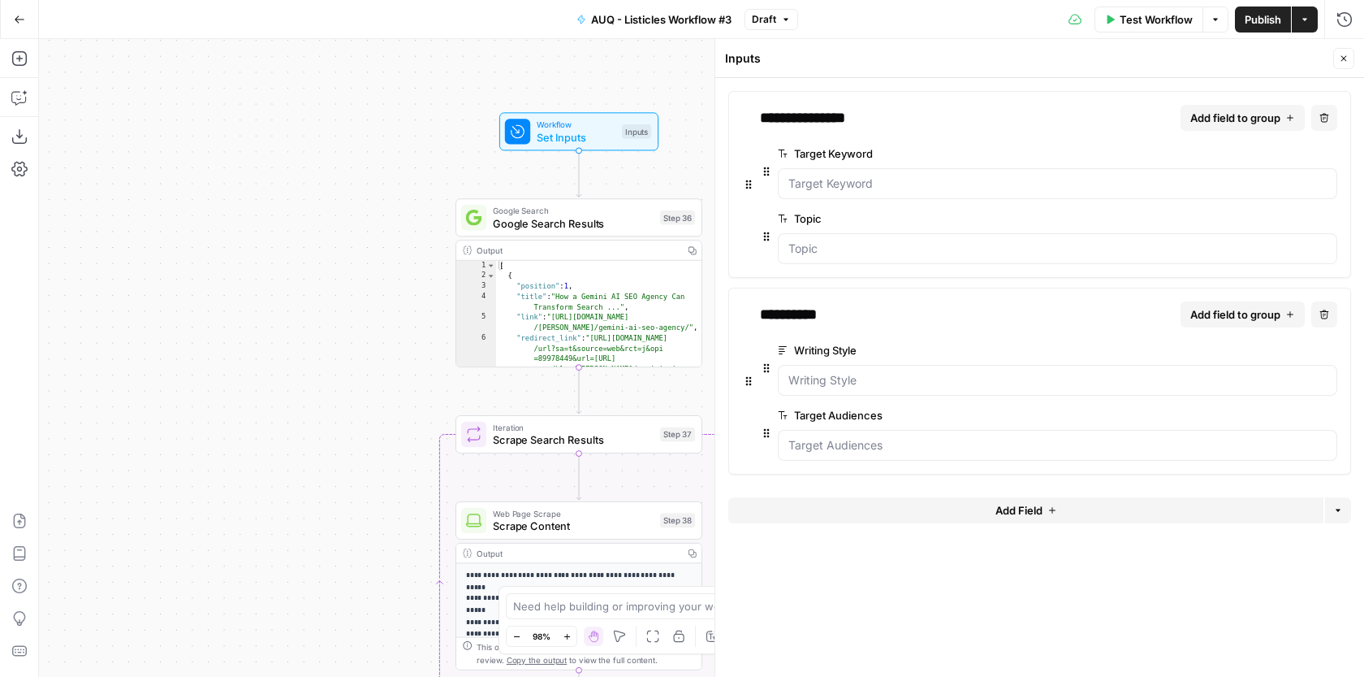
click at [1273, 418] on span "edit field" at bounding box center [1277, 415] width 36 height 13
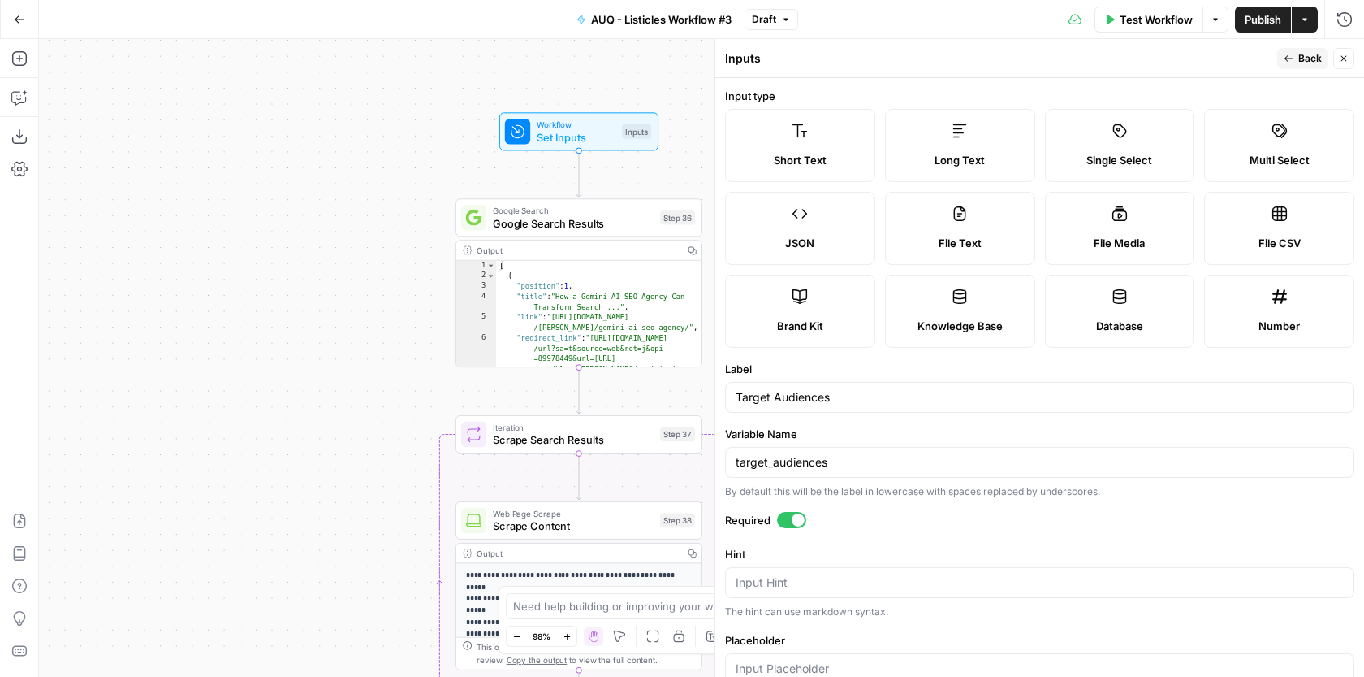
click at [1284, 51] on button "Back" at bounding box center [1303, 58] width 51 height 21
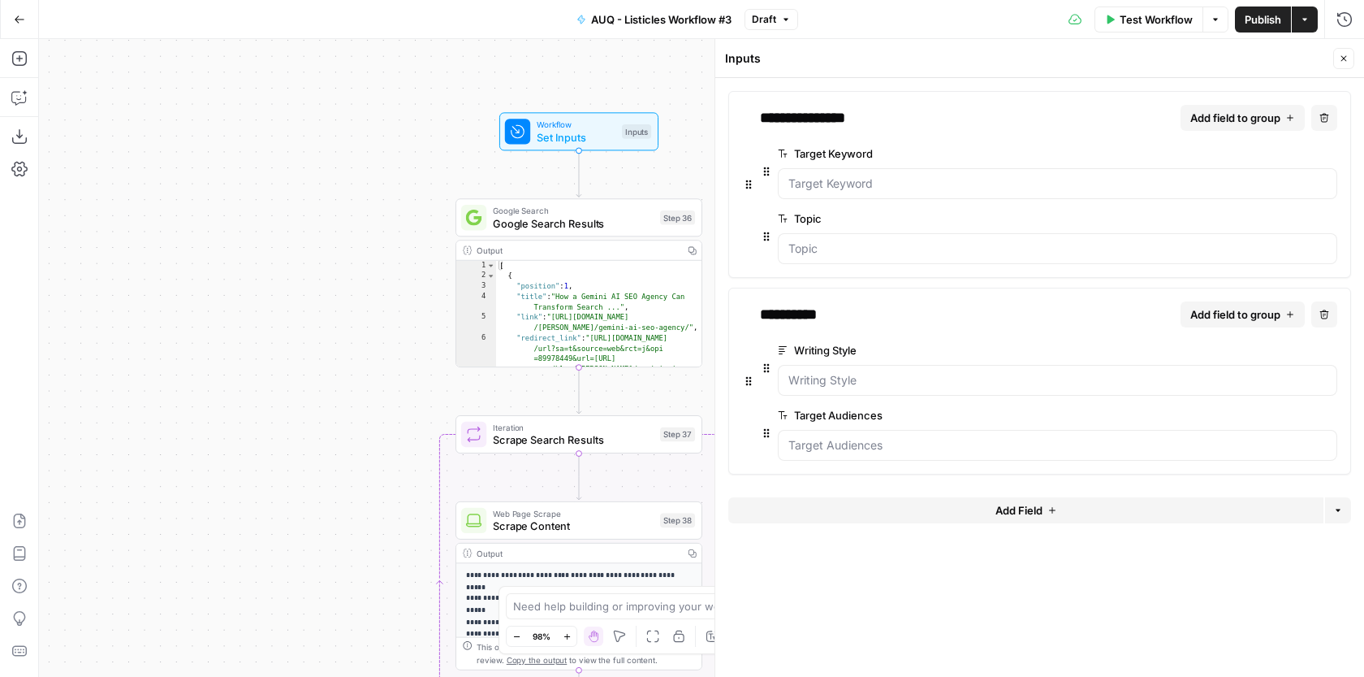
click at [1295, 350] on button "edit field" at bounding box center [1283, 349] width 63 height 19
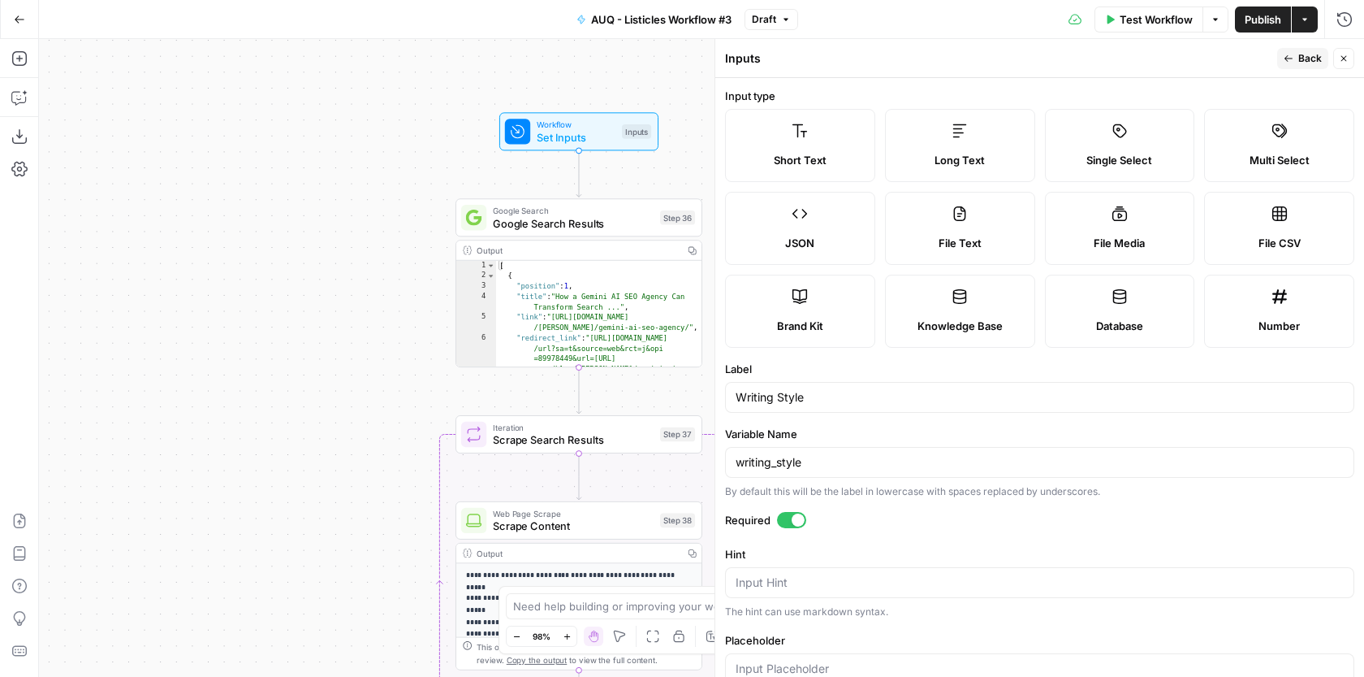
click at [1302, 63] on span "Back" at bounding box center [1311, 58] width 24 height 15
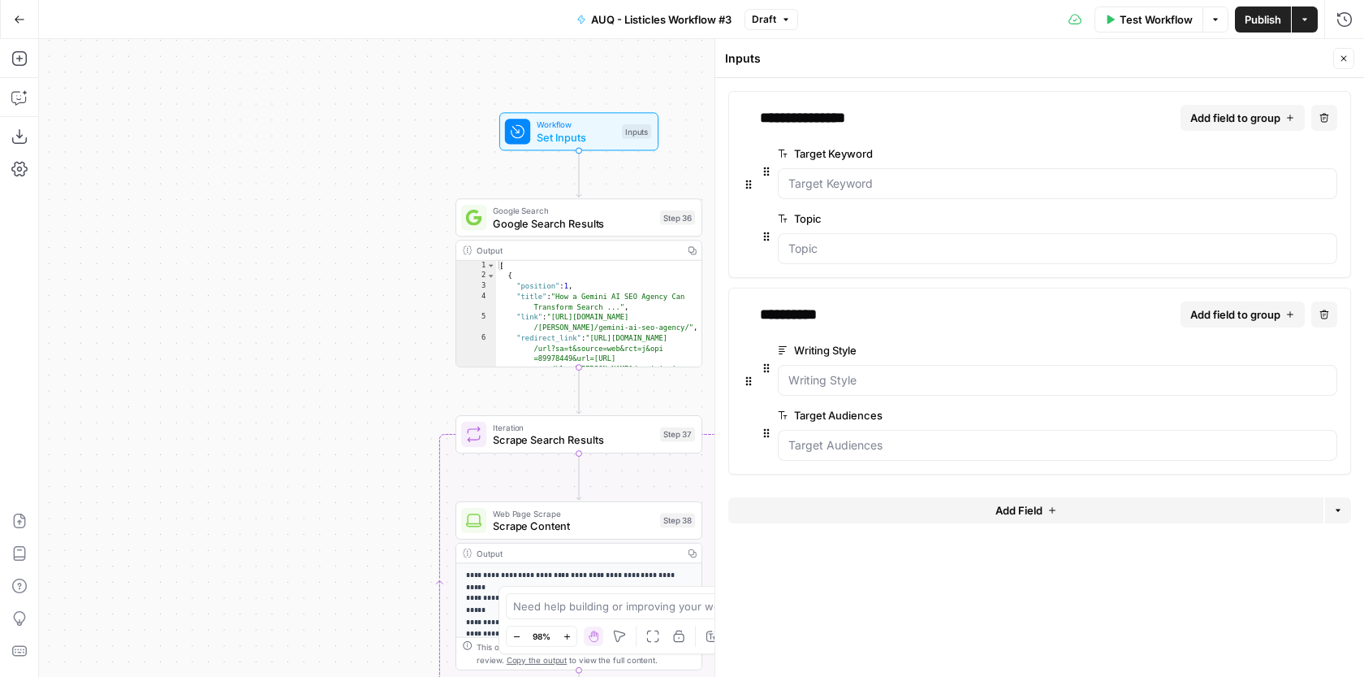
click at [1340, 57] on icon "button" at bounding box center [1344, 59] width 10 height 10
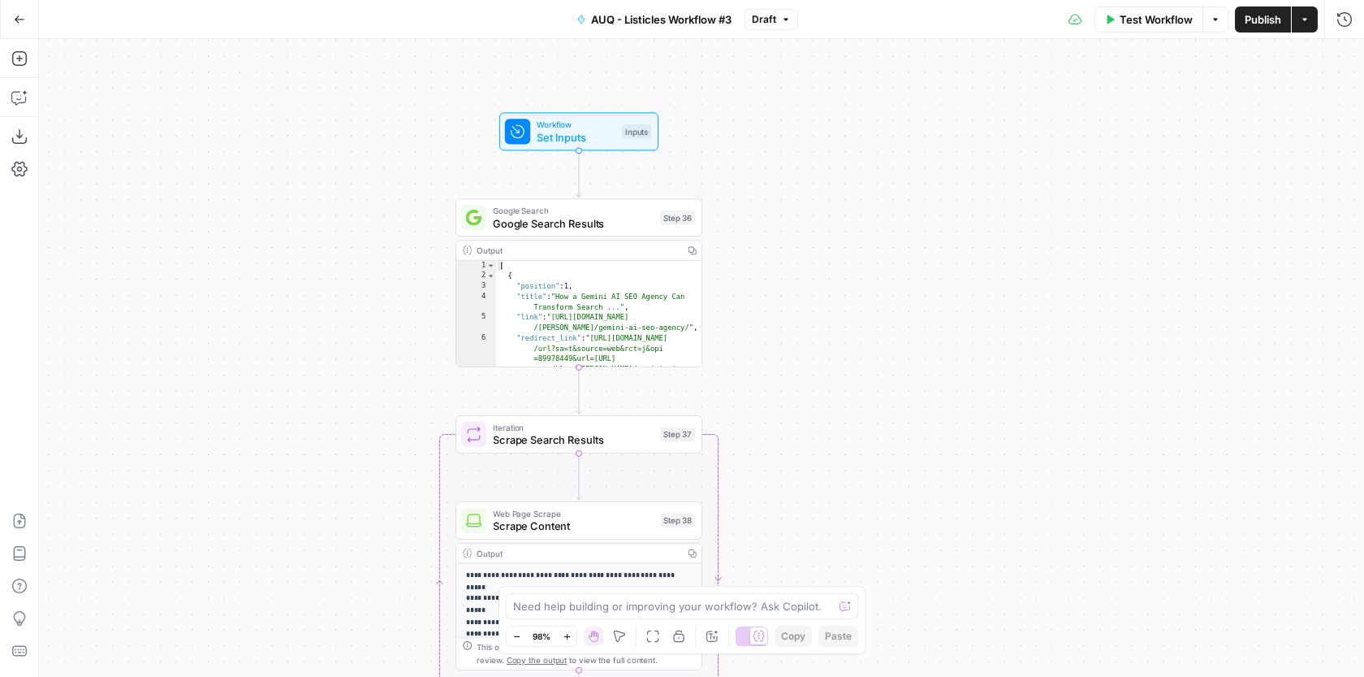
click at [629, 216] on span "Google Search Results" at bounding box center [573, 223] width 161 height 16
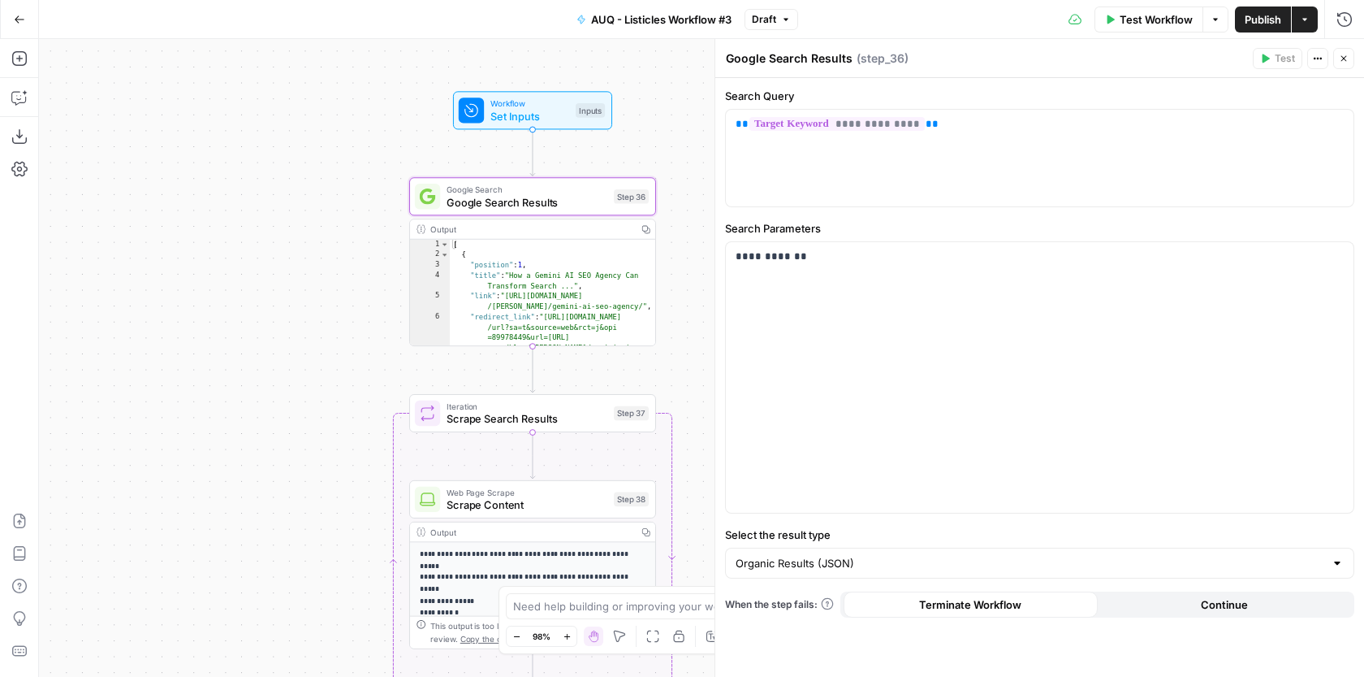
drag, startPoint x: 401, startPoint y: 515, endPoint x: 354, endPoint y: 496, distance: 50.7
click at [354, 495] on div "**********" at bounding box center [701, 358] width 1325 height 638
click at [1338, 124] on icon "button" at bounding box center [1339, 124] width 8 height 8
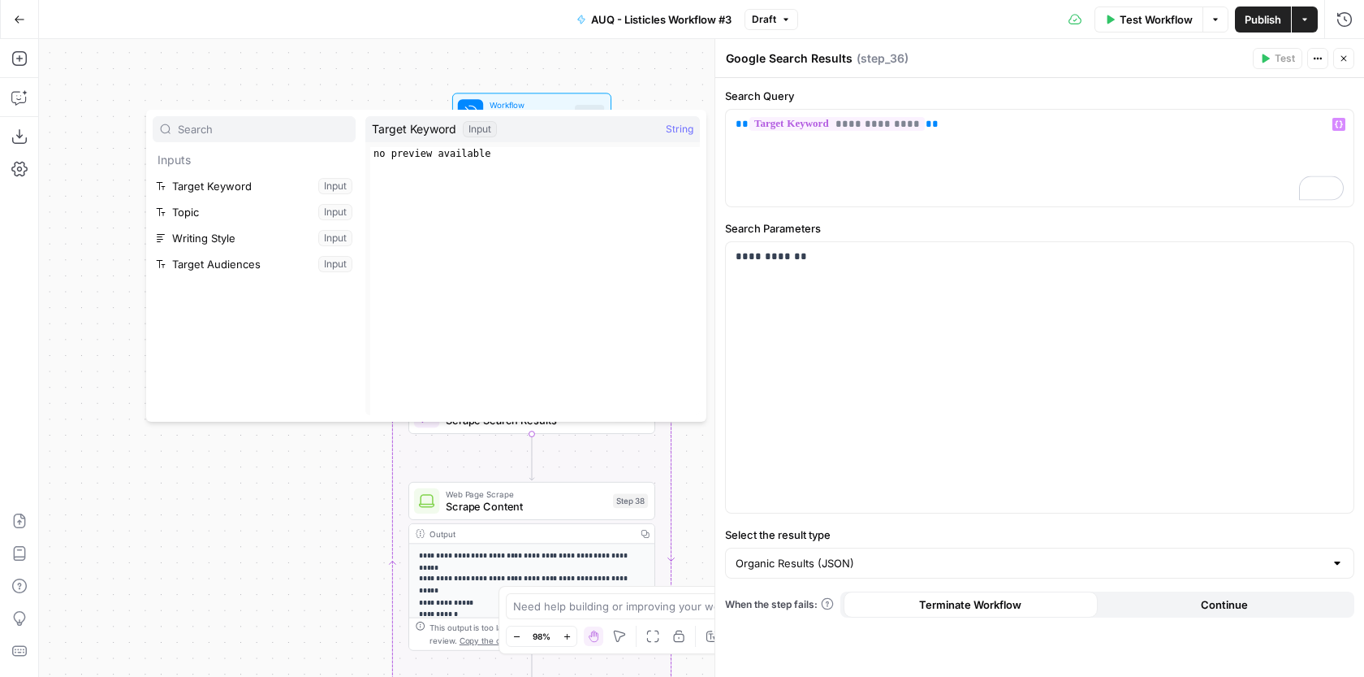
click at [356, 83] on div "**********" at bounding box center [701, 358] width 1325 height 638
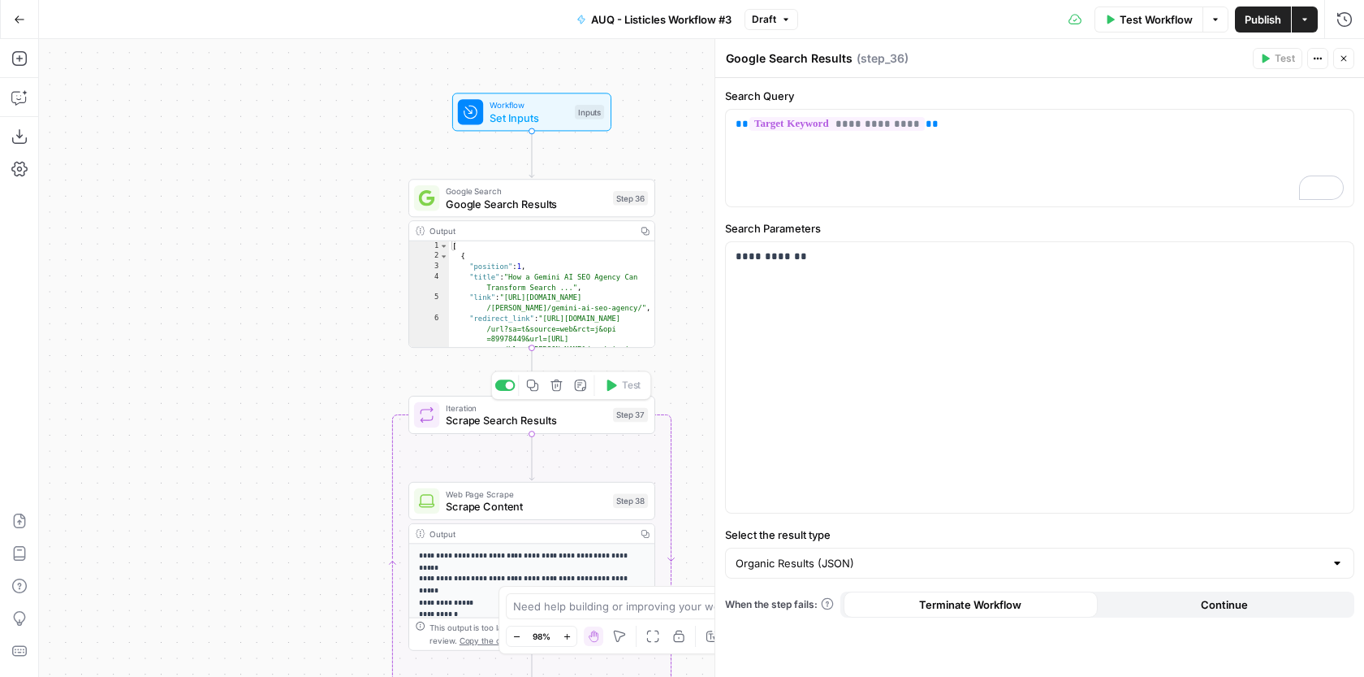
click at [541, 519] on div "Web Page Scrape Scrape Content Step 38 Copy step Delete step Add Note Test" at bounding box center [532, 501] width 247 height 38
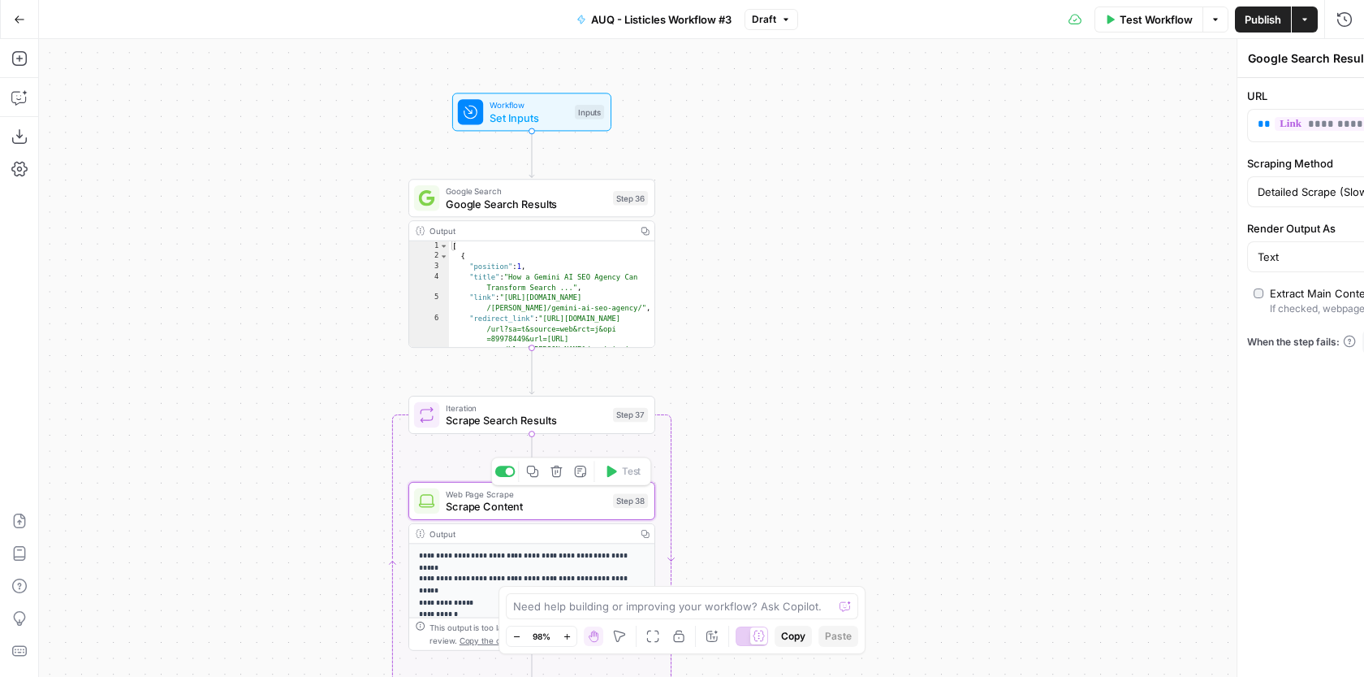
type textarea "Scrape Content"
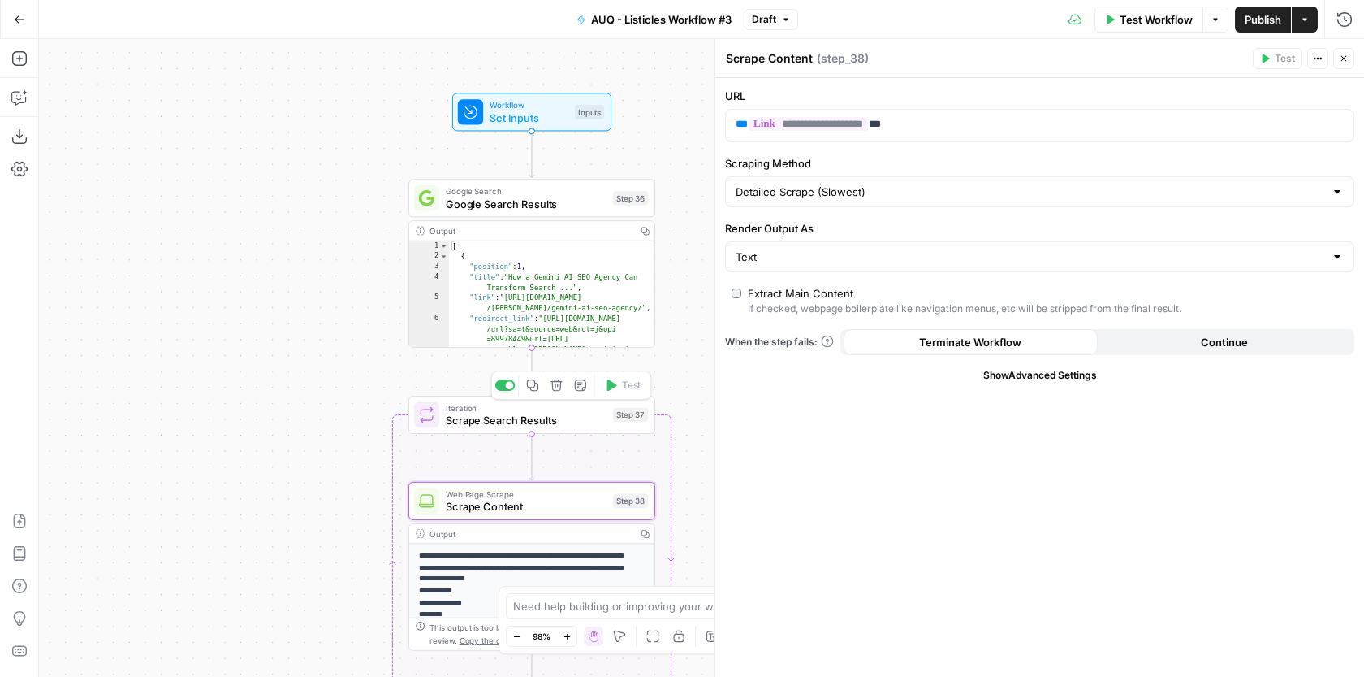
click at [570, 424] on span "Scrape Search Results" at bounding box center [526, 421] width 161 height 16
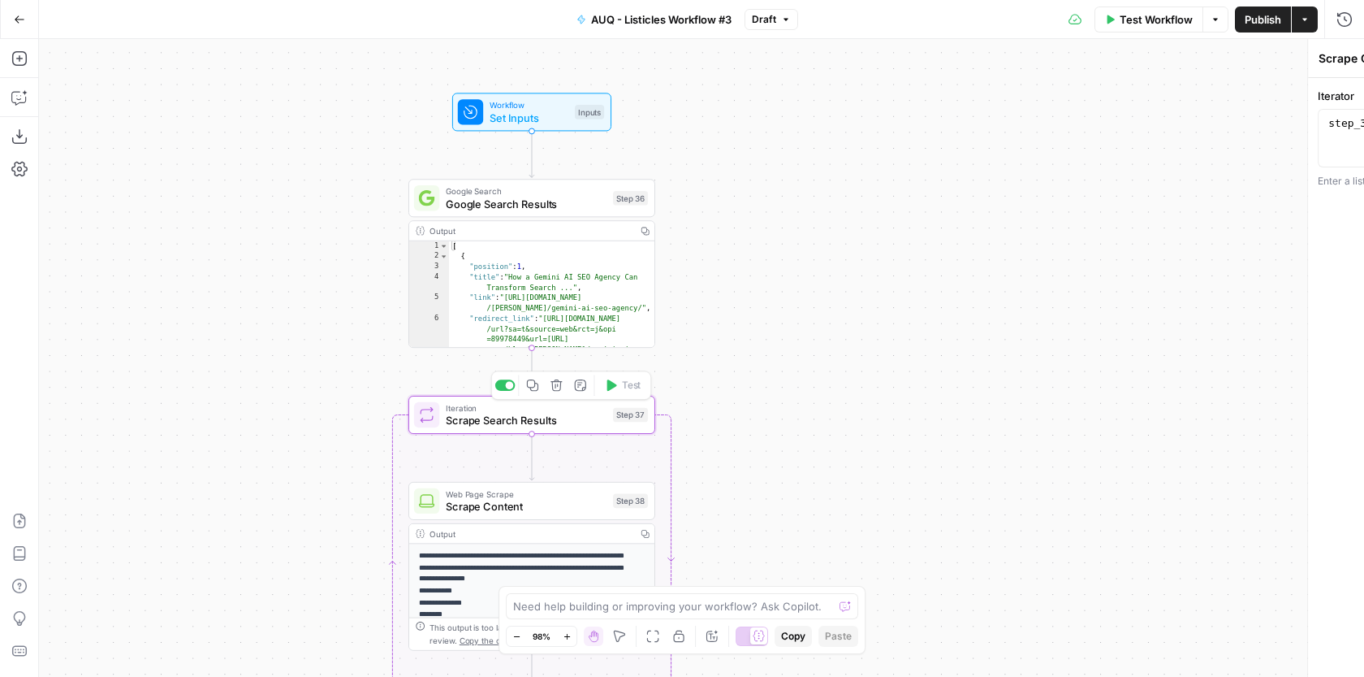
type textarea "Scrape Search Results"
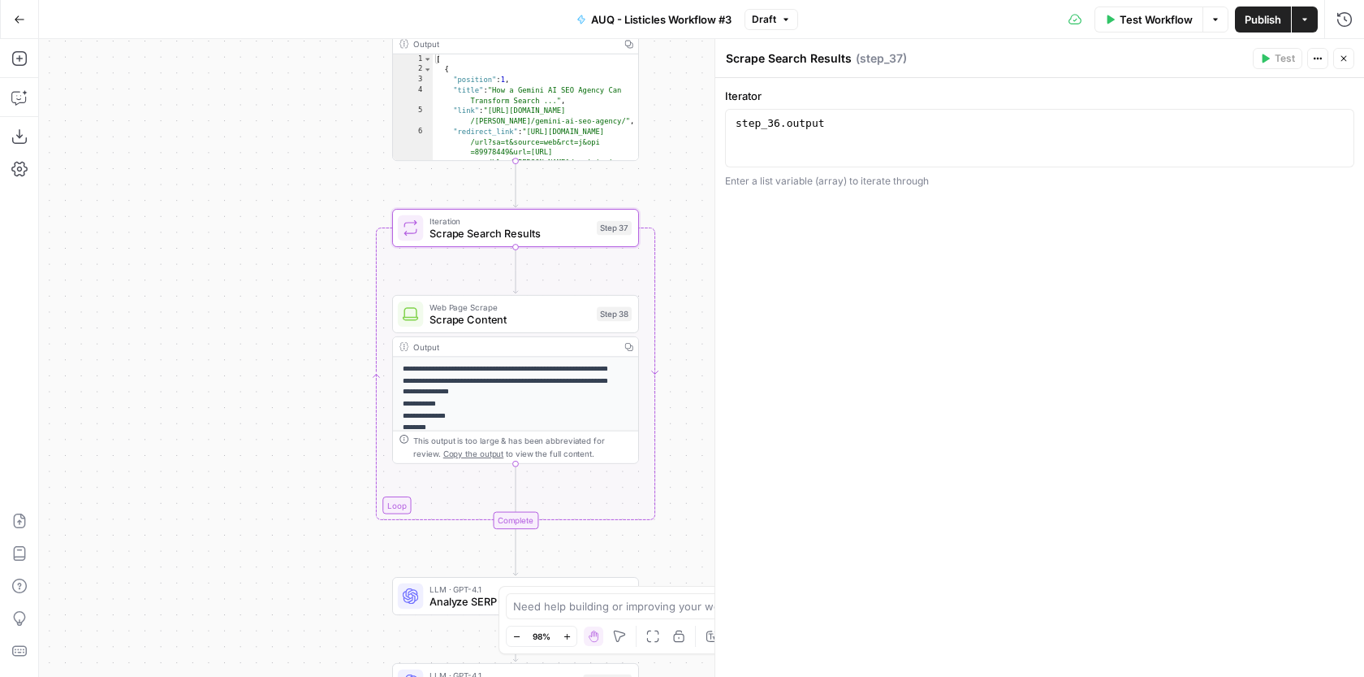
drag, startPoint x: 351, startPoint y: 585, endPoint x: 339, endPoint y: 259, distance: 325.9
click at [338, 263] on div "**********" at bounding box center [701, 358] width 1325 height 638
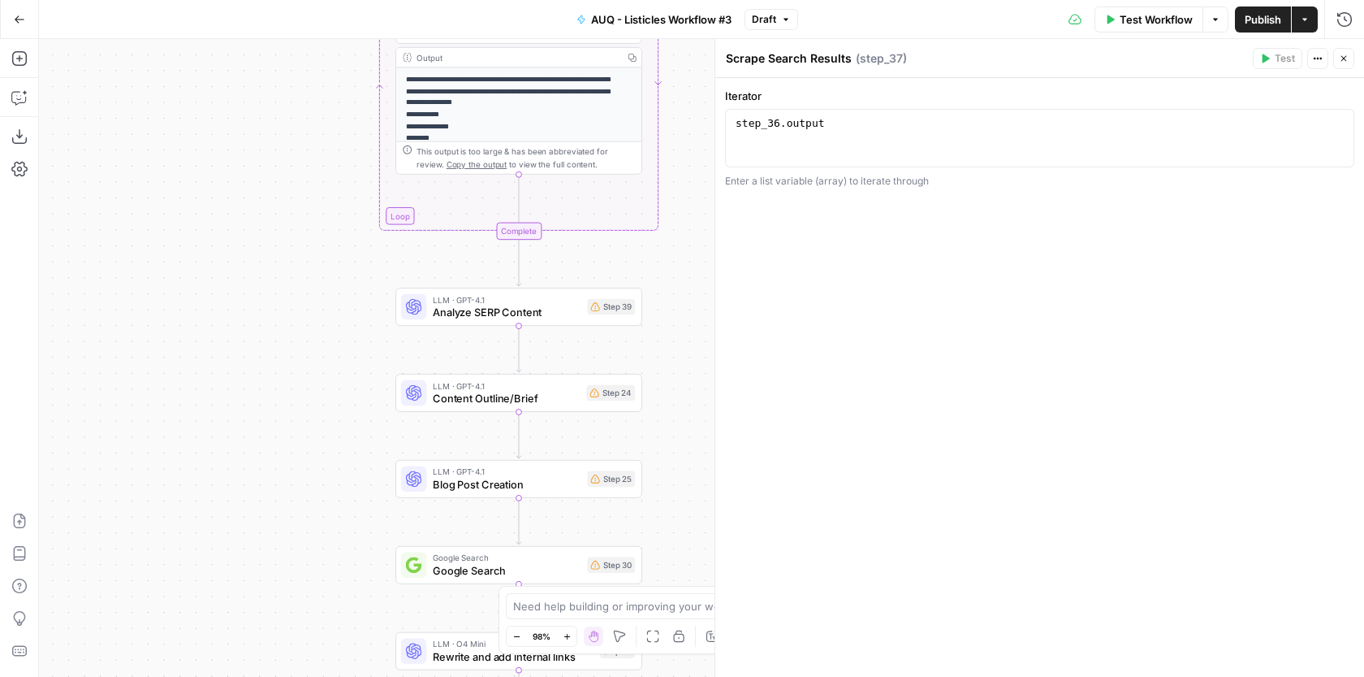
drag, startPoint x: 298, startPoint y: 444, endPoint x: 300, endPoint y: 279, distance: 165.7
click at [300, 279] on div "**********" at bounding box center [701, 358] width 1325 height 638
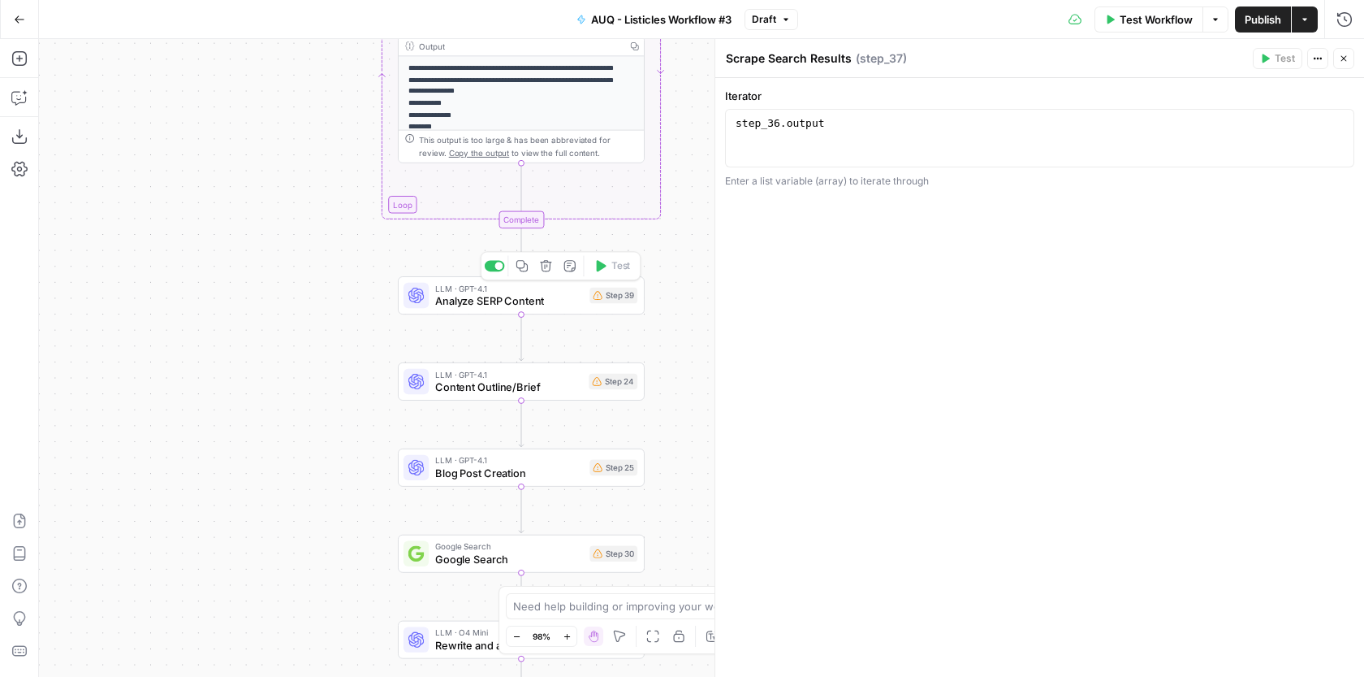
click at [552, 307] on span "Analyze SERP Content" at bounding box center [509, 301] width 148 height 16
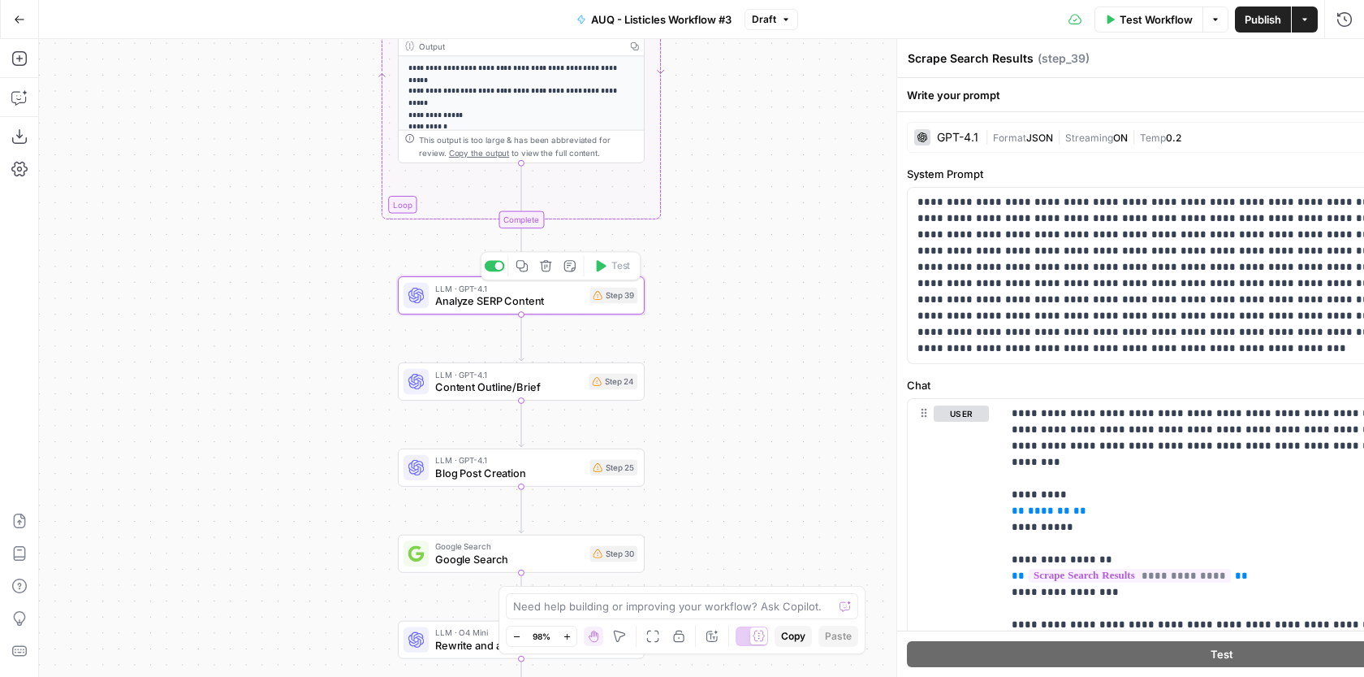
type textarea "Analyze SERP Content"
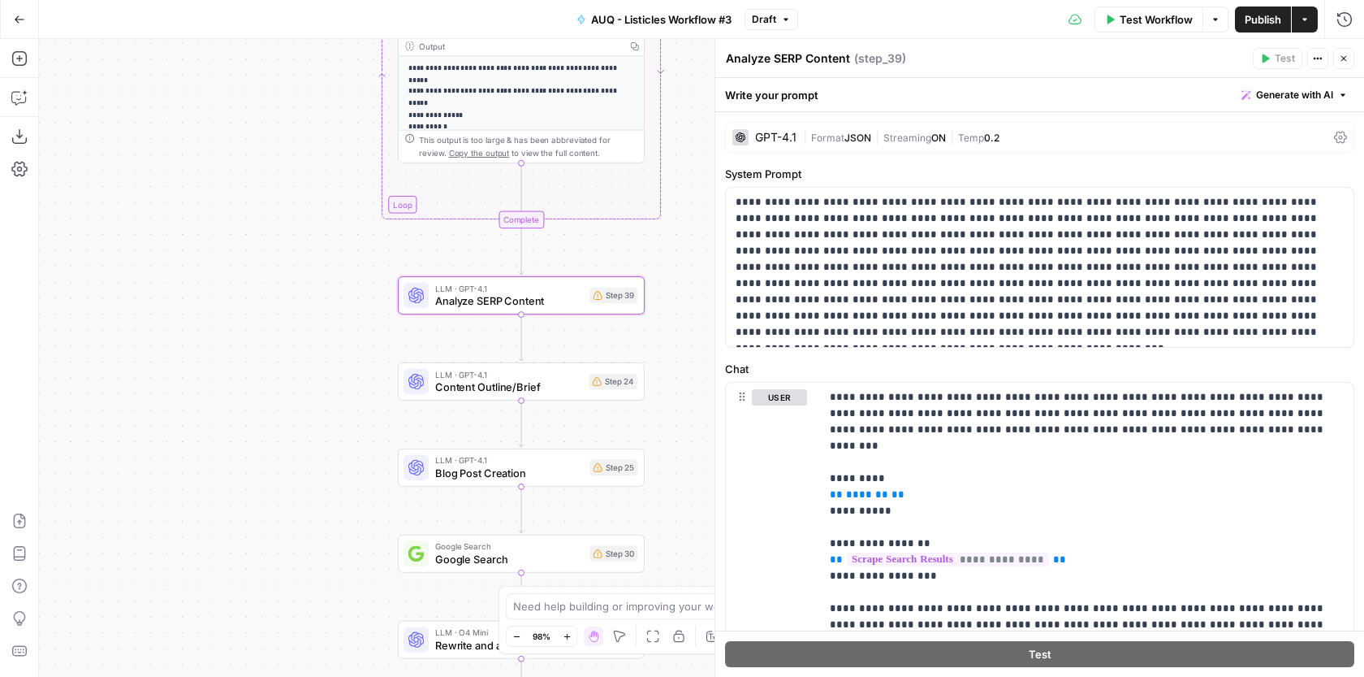
scroll to position [4, 0]
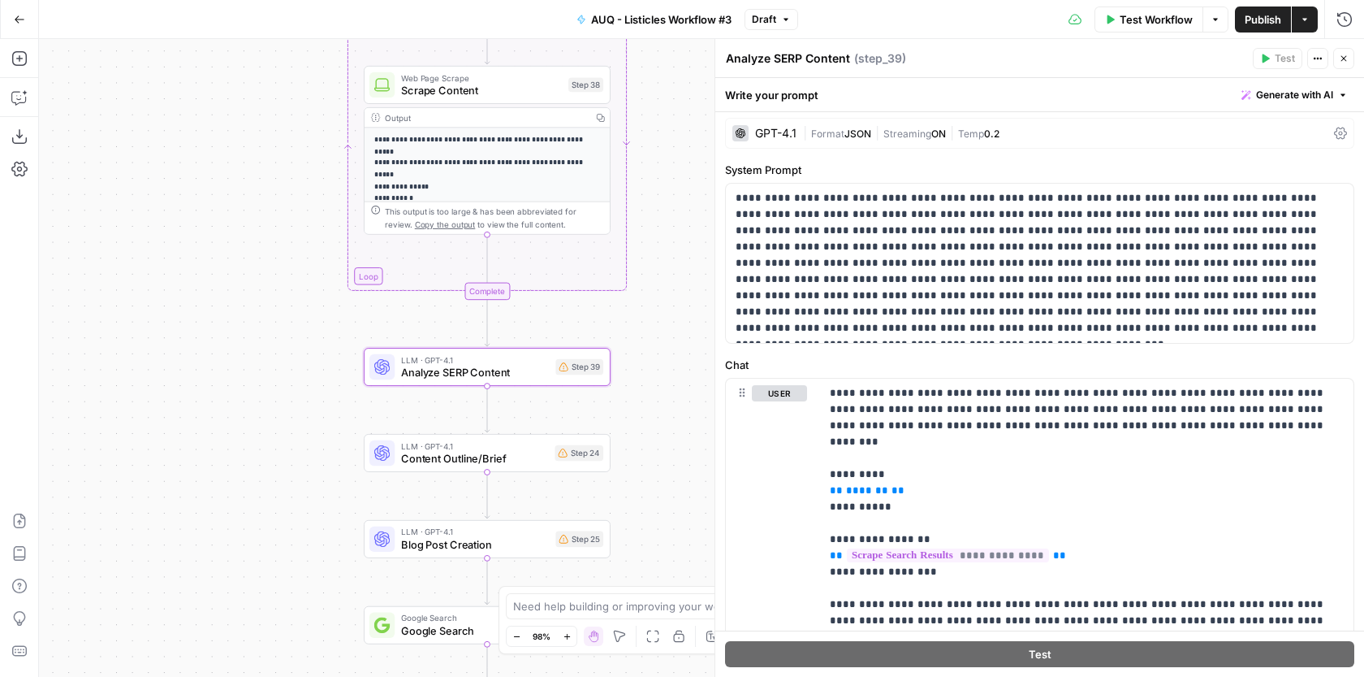
drag, startPoint x: 316, startPoint y: 300, endPoint x: 281, endPoint y: 372, distance: 79.5
click at [282, 372] on div "**********" at bounding box center [701, 358] width 1325 height 638
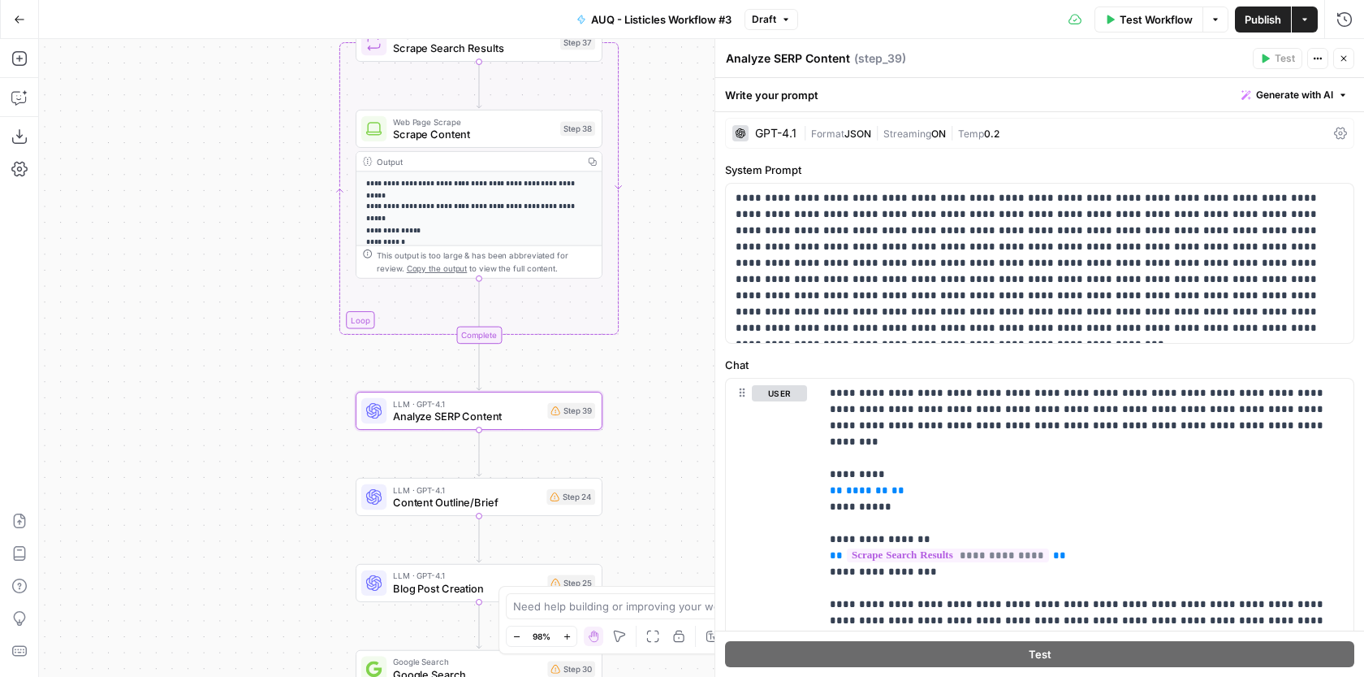
drag, startPoint x: 281, startPoint y: 372, endPoint x: 263, endPoint y: 454, distance: 83.9
click at [263, 454] on div "**********" at bounding box center [701, 358] width 1325 height 638
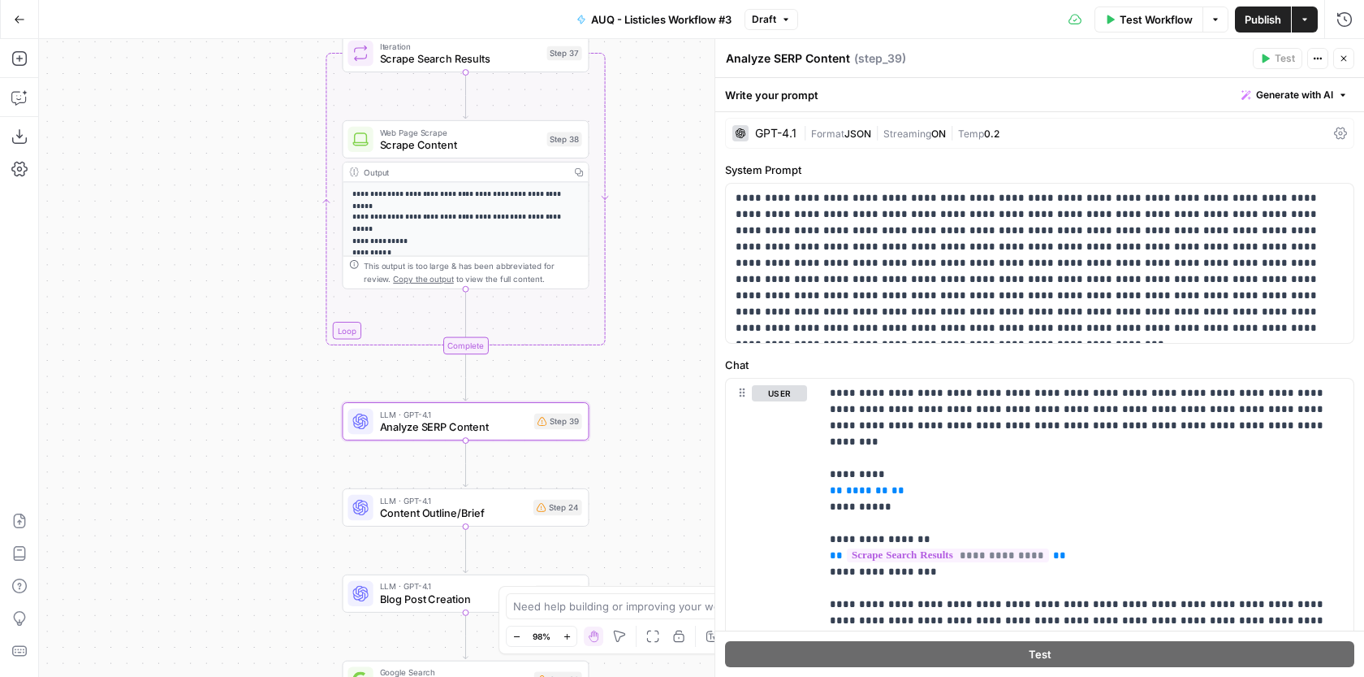
click at [462, 439] on div "LLM · GPT-4.1 Analyze SERP Content Step 39 Copy step Delete step Add Note Test" at bounding box center [465, 421] width 247 height 38
click at [489, 431] on span "Analyze SERP Content" at bounding box center [454, 427] width 148 height 16
drag, startPoint x: 251, startPoint y: 521, endPoint x: 248, endPoint y: 352, distance: 169.8
click at [249, 352] on div "**********" at bounding box center [701, 358] width 1325 height 638
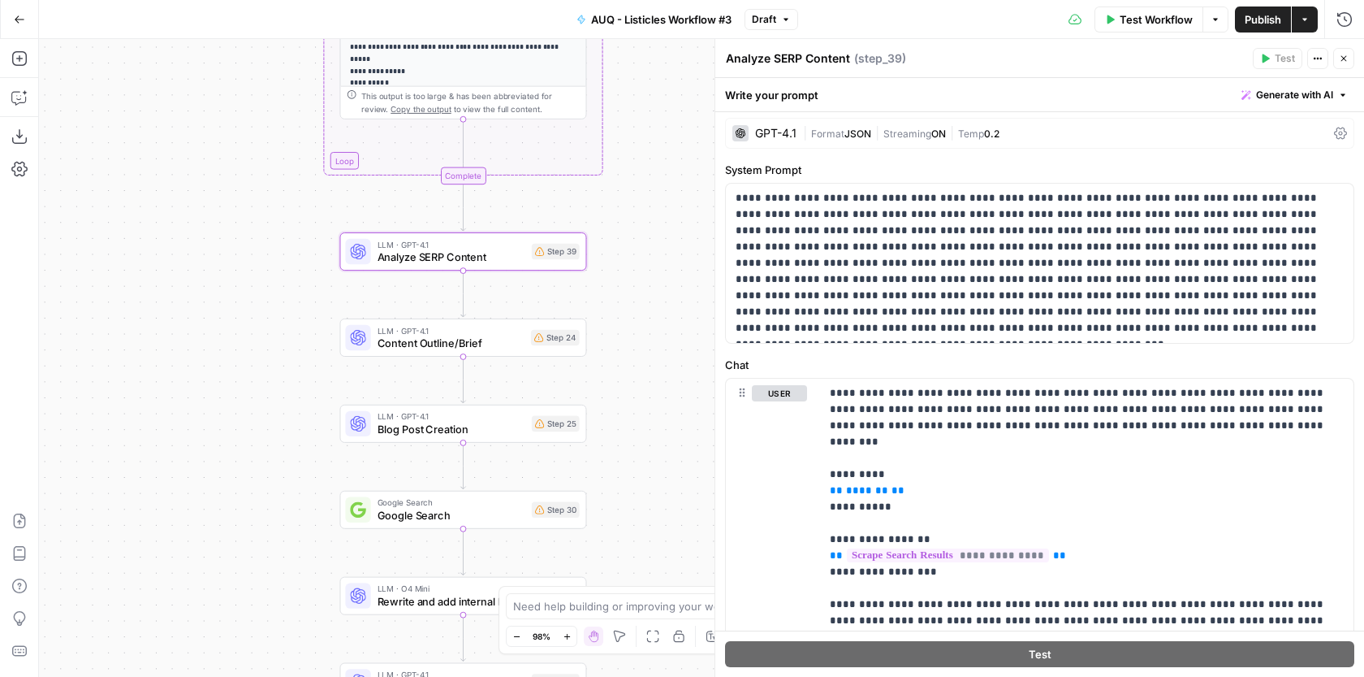
click at [495, 335] on span "Content Outline/Brief" at bounding box center [451, 343] width 147 height 16
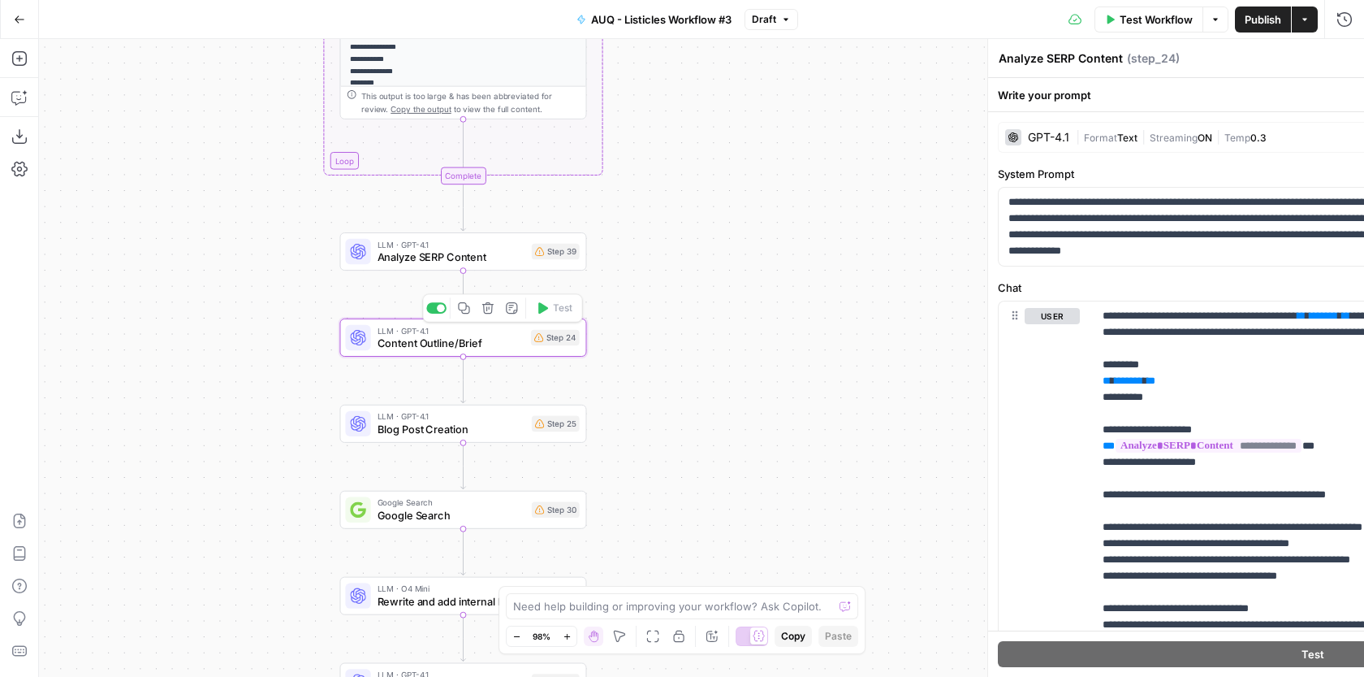
type textarea "Content Outline/Brief"
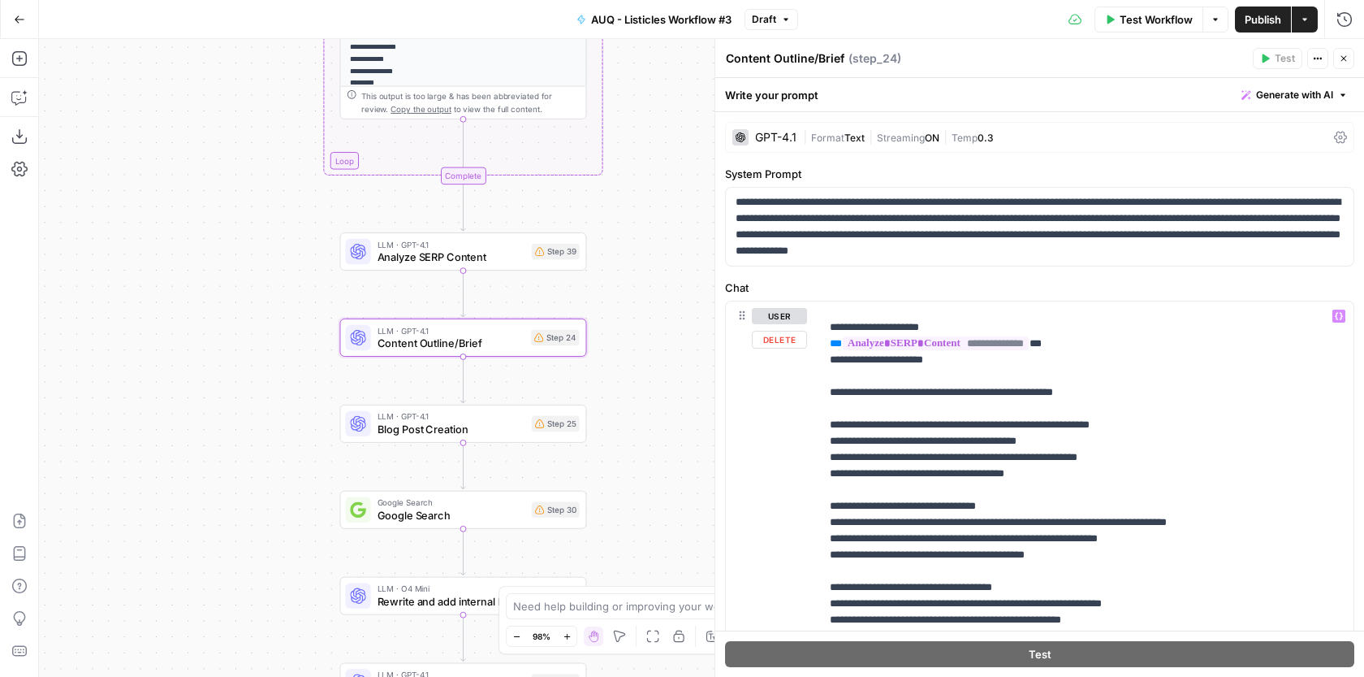
scroll to position [0, 0]
